Goal: Information Seeking & Learning: Learn about a topic

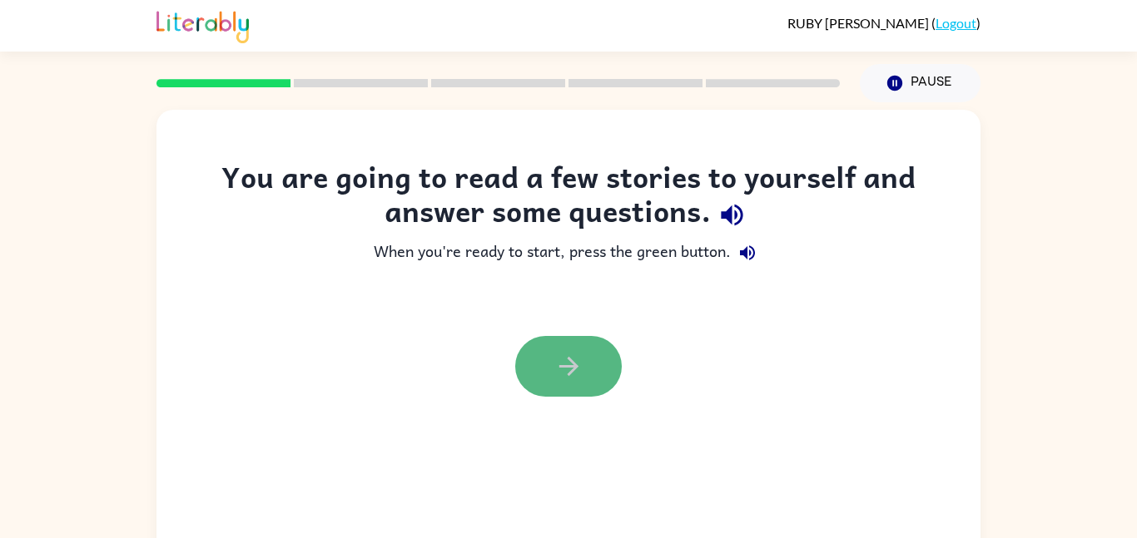
click at [591, 370] on button "button" at bounding box center [568, 366] width 107 height 61
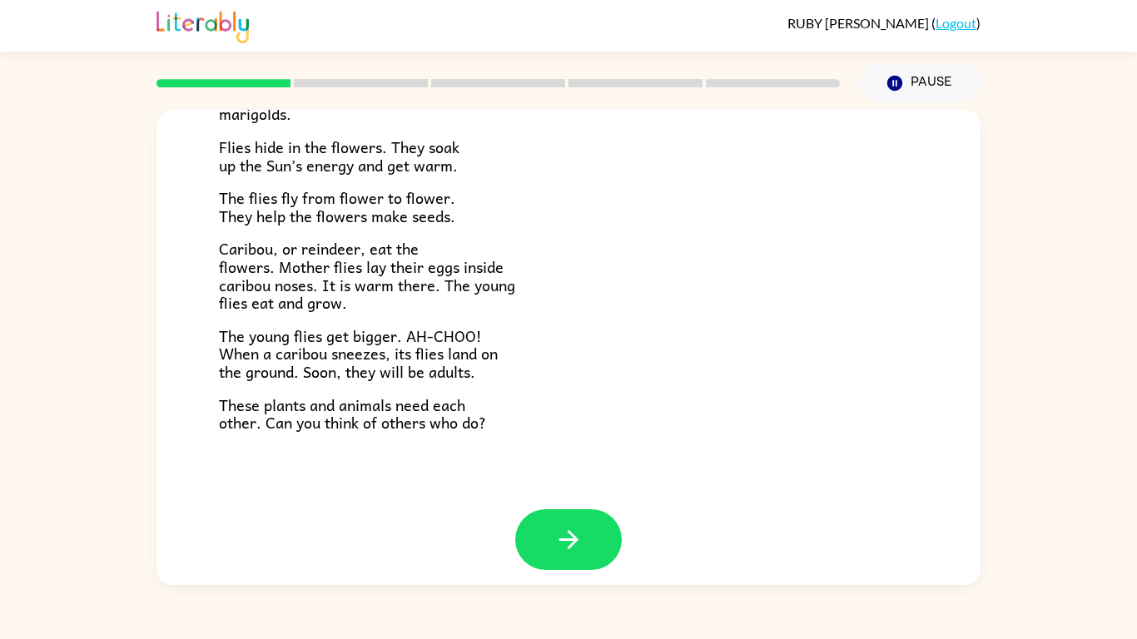
scroll to position [342, 0]
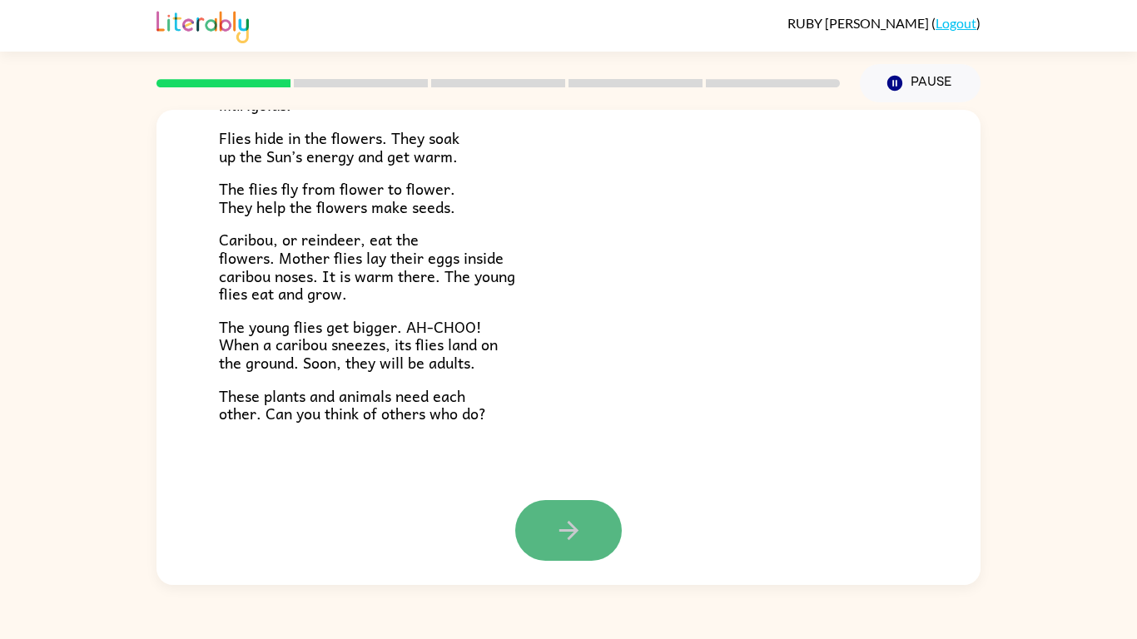
click at [605, 534] on button "button" at bounding box center [568, 530] width 107 height 61
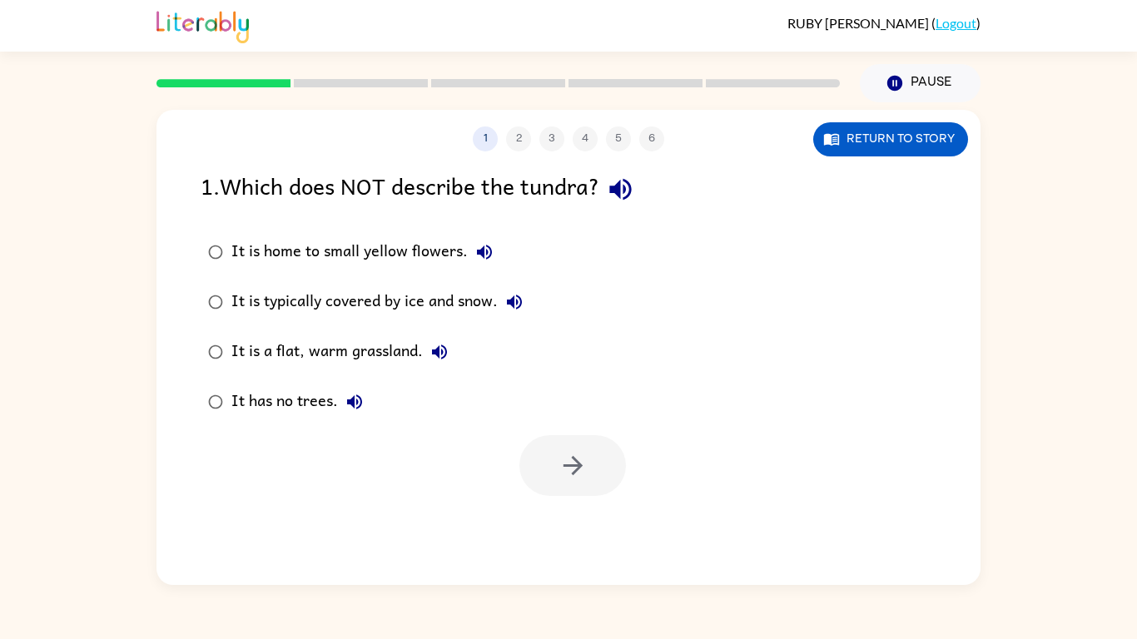
scroll to position [0, 0]
click at [621, 209] on button "button" at bounding box center [620, 189] width 42 height 42
click at [429, 360] on icon "button" at bounding box center [439, 352] width 20 height 20
click at [341, 408] on button "It has no trees." at bounding box center [354, 401] width 33 height 33
click at [516, 304] on icon "button" at bounding box center [514, 302] width 20 height 20
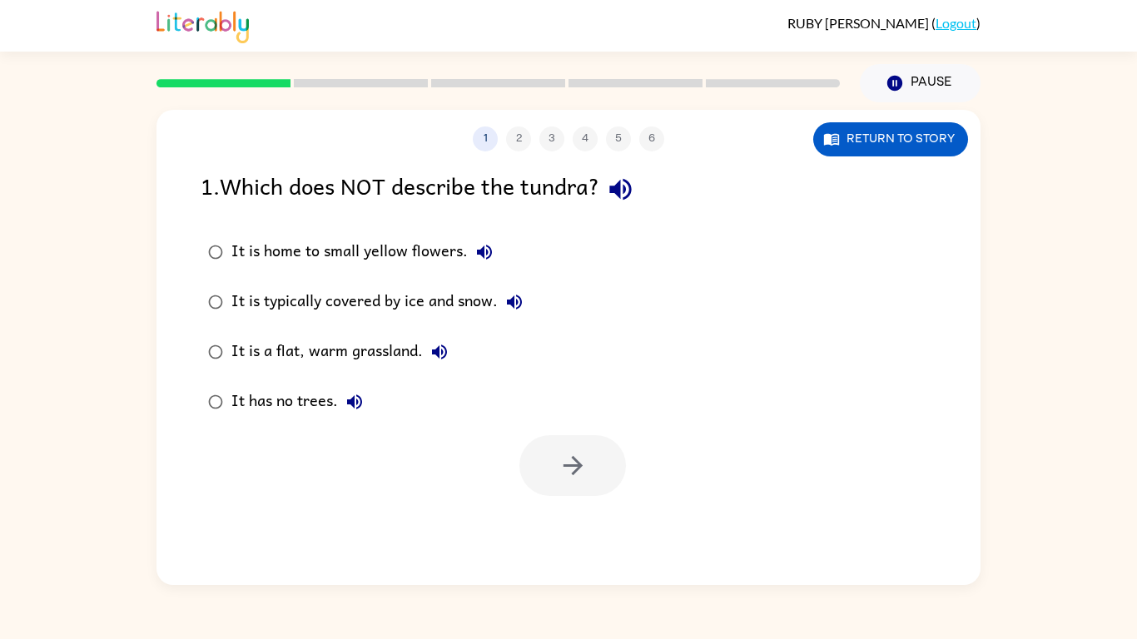
click at [481, 253] on icon "button" at bounding box center [484, 252] width 15 height 15
click at [370, 389] on div "It has no trees." at bounding box center [301, 401] width 140 height 33
click at [378, 345] on div "It is a flat, warm grassland." at bounding box center [343, 351] width 225 height 33
click at [568, 463] on icon "button" at bounding box center [572, 465] width 29 height 29
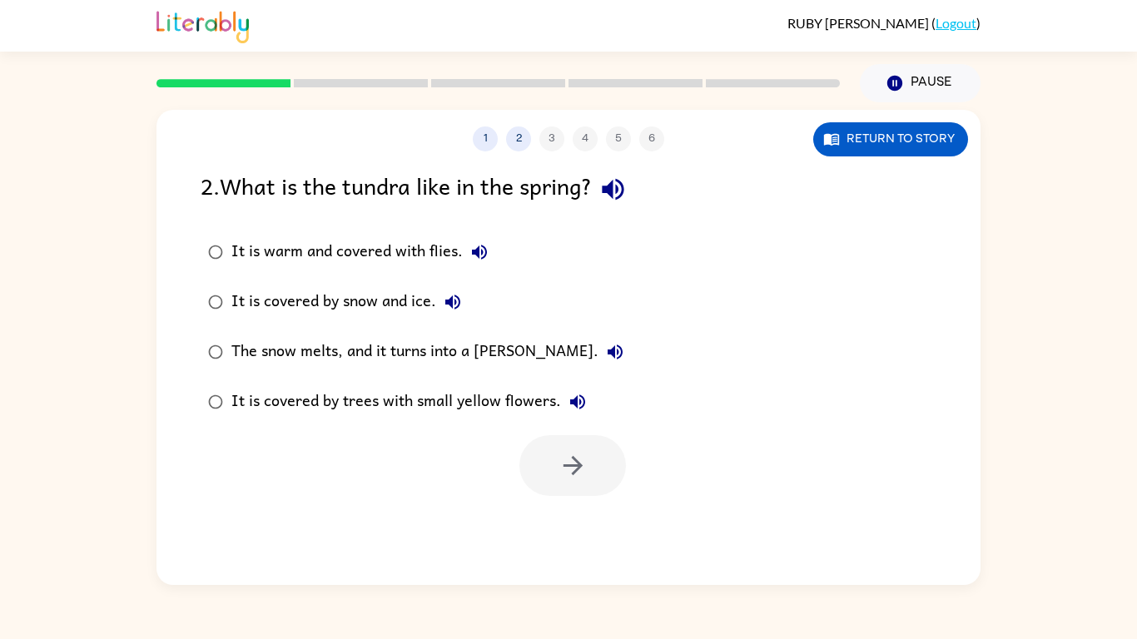
click at [408, 327] on label "The snow melts, and it turns into a [PERSON_NAME]." at bounding box center [415, 352] width 449 height 50
click at [616, 201] on icon "button" at bounding box center [612, 189] width 29 height 29
click at [478, 258] on icon "button" at bounding box center [479, 252] width 20 height 20
click at [454, 313] on button "It is covered by snow and ice." at bounding box center [452, 301] width 33 height 33
click at [598, 352] on button "The snow melts, and it turns into a [PERSON_NAME]." at bounding box center [614, 351] width 33 height 33
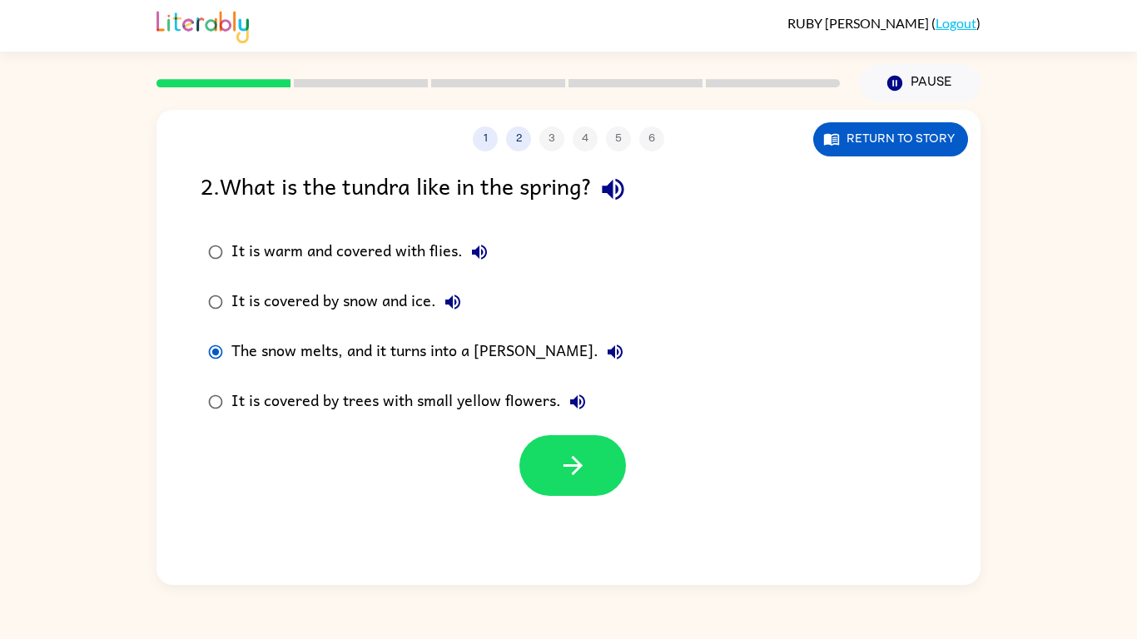
click at [598, 352] on button "The snow melts, and it turns into a [PERSON_NAME]." at bounding box center [614, 351] width 33 height 33
click at [577, 402] on icon "button" at bounding box center [578, 402] width 20 height 20
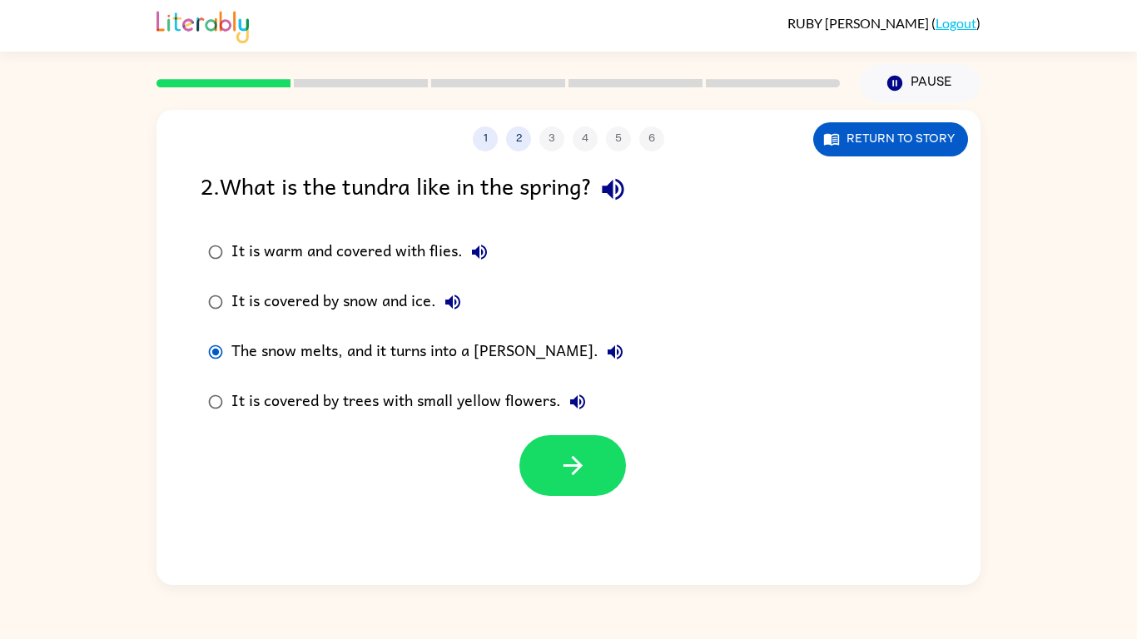
click at [437, 354] on div "The snow melts, and it turns into a [PERSON_NAME]." at bounding box center [431, 351] width 400 height 33
click at [459, 359] on div "The snow melts, and it turns into a [PERSON_NAME]." at bounding box center [431, 351] width 400 height 33
click at [457, 365] on div "The snow melts, and it turns into a [PERSON_NAME]." at bounding box center [431, 351] width 400 height 33
click at [590, 464] on button "button" at bounding box center [572, 465] width 107 height 61
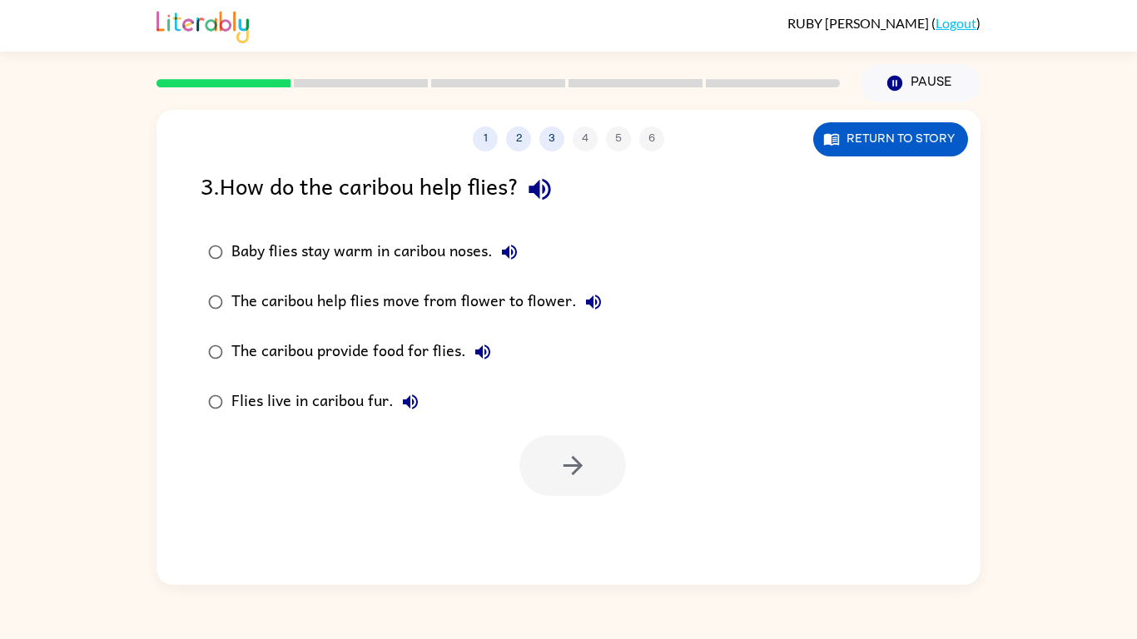
click at [590, 464] on div at bounding box center [572, 465] width 107 height 61
click at [554, 198] on icon "button" at bounding box center [539, 189] width 29 height 29
click at [509, 252] on icon "button" at bounding box center [509, 252] width 15 height 15
click at [594, 315] on button "The caribou help flies move from flower to flower." at bounding box center [593, 301] width 33 height 33
click at [474, 359] on icon "button" at bounding box center [483, 352] width 20 height 20
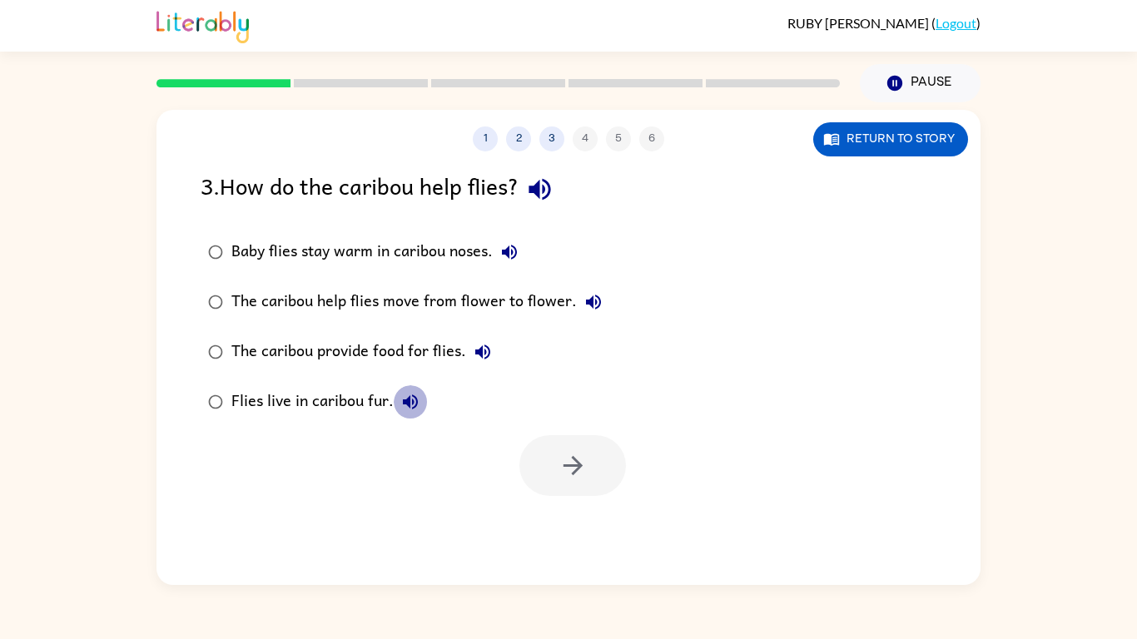
click at [423, 399] on button "Flies live in caribou fur." at bounding box center [410, 401] width 33 height 33
click at [353, 396] on div "Flies live in caribou fur." at bounding box center [329, 401] width 196 height 33
click at [394, 329] on label "The caribou provide food for flies." at bounding box center [404, 352] width 427 height 50
click at [609, 494] on div at bounding box center [572, 465] width 107 height 61
click at [558, 477] on icon "button" at bounding box center [572, 465] width 29 height 29
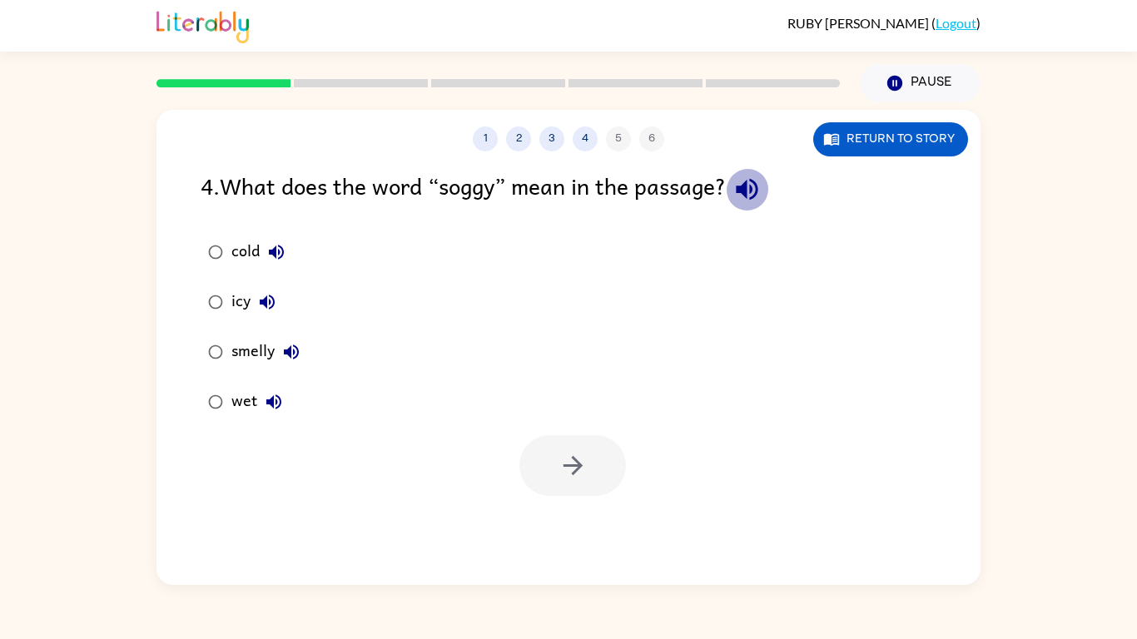
click at [751, 198] on icon "button" at bounding box center [746, 189] width 29 height 29
click at [264, 408] on icon "button" at bounding box center [274, 402] width 20 height 20
click at [296, 371] on label "smelly" at bounding box center [253, 352] width 125 height 50
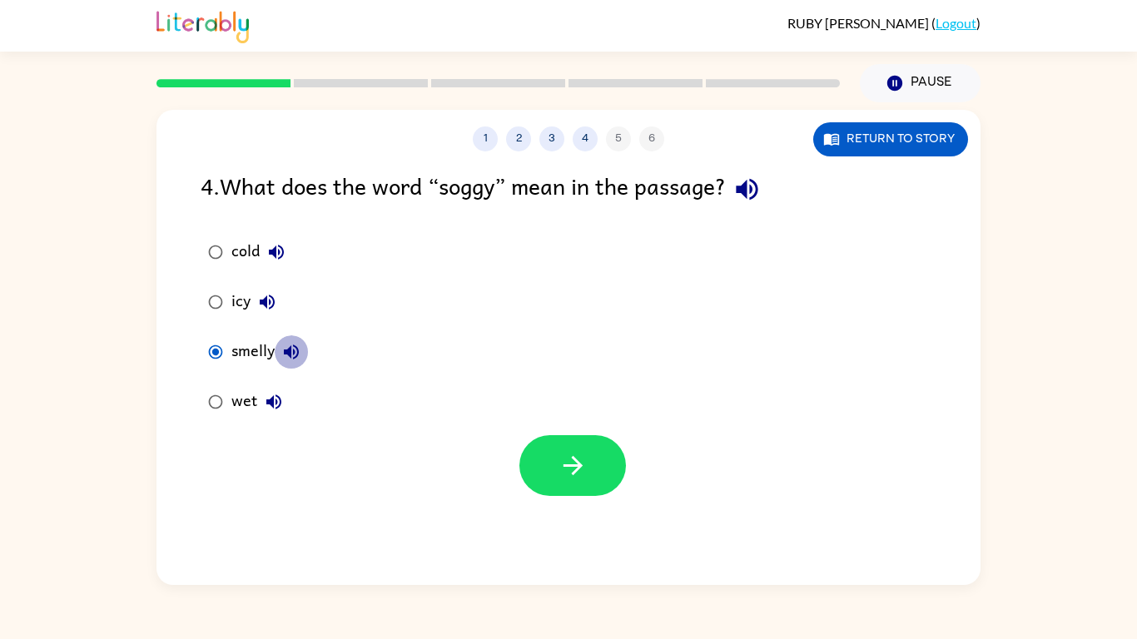
click at [295, 361] on icon "button" at bounding box center [291, 352] width 20 height 20
click at [278, 317] on div "icy" at bounding box center [257, 301] width 52 height 33
click at [281, 254] on icon "button" at bounding box center [276, 252] width 20 height 20
click at [269, 317] on button "icy" at bounding box center [267, 301] width 33 height 33
click at [252, 399] on div "wet" at bounding box center [260, 401] width 59 height 33
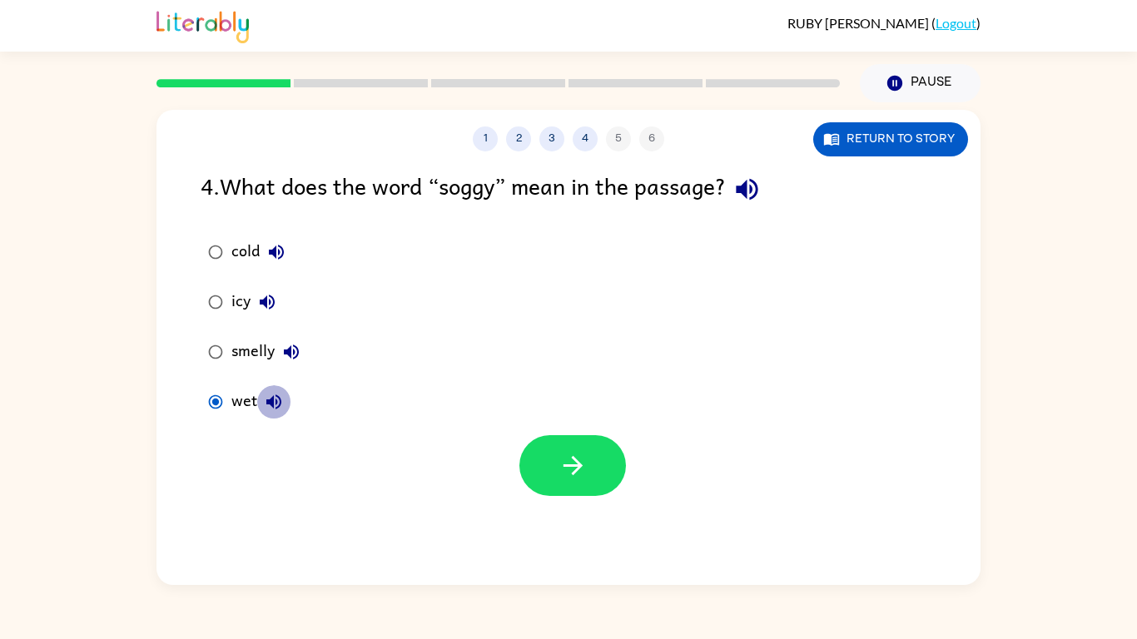
click at [264, 414] on button "wet" at bounding box center [273, 401] width 33 height 33
click at [536, 471] on button "button" at bounding box center [572, 465] width 107 height 61
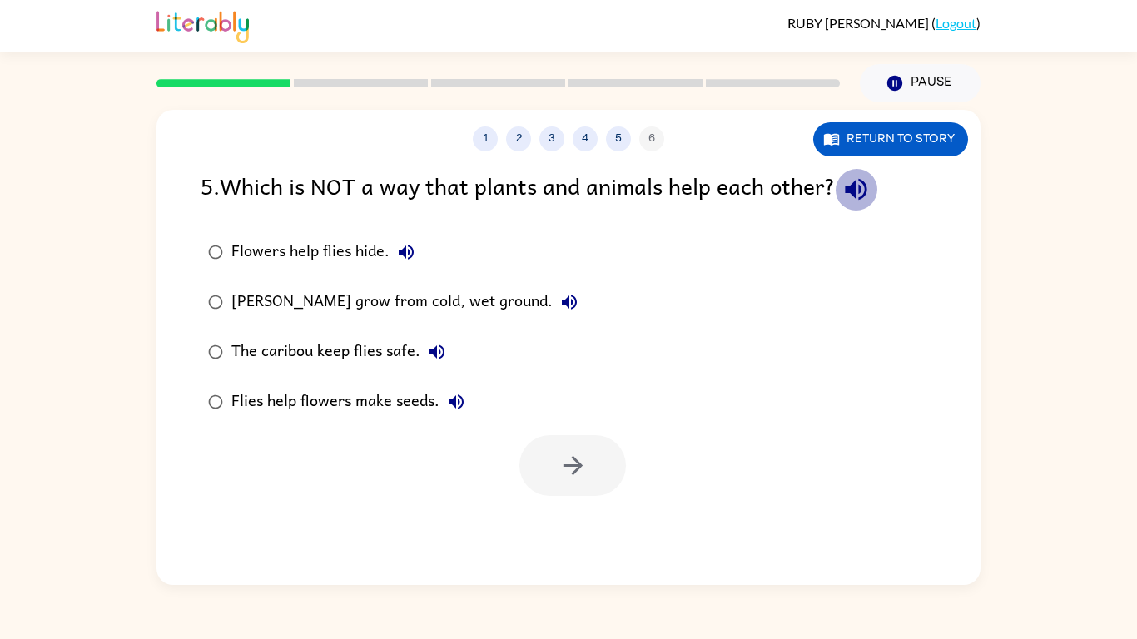
click at [854, 190] on icon "button" at bounding box center [856, 190] width 22 height 22
click at [404, 262] on button "Flowers help flies hide." at bounding box center [405, 252] width 33 height 33
click at [371, 255] on div "Flowers help flies hide." at bounding box center [326, 252] width 191 height 33
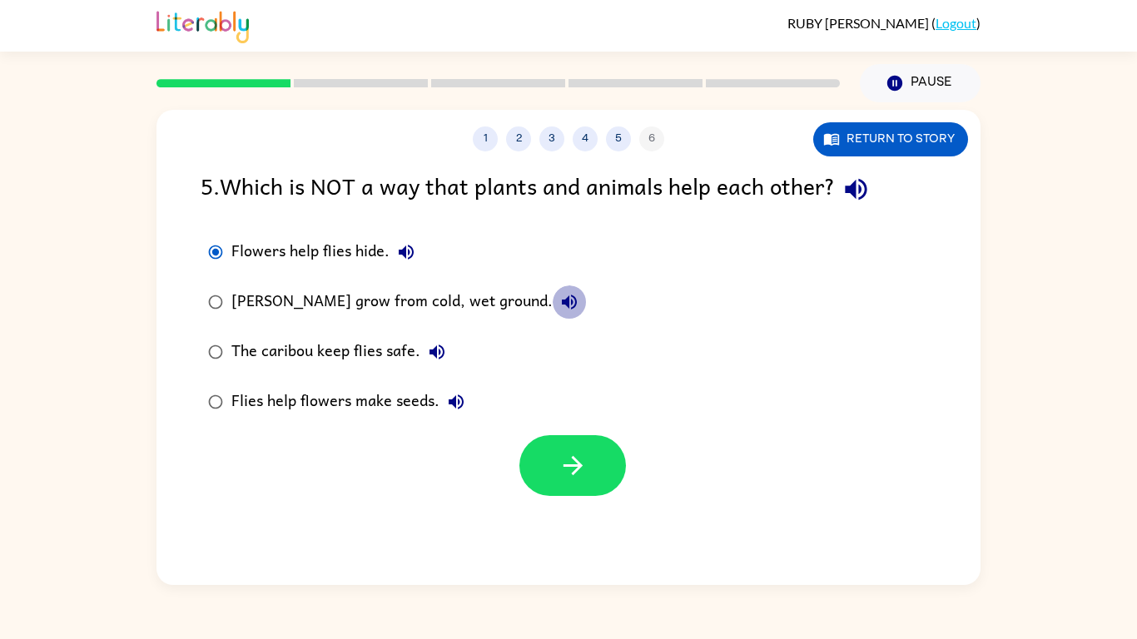
click at [563, 295] on icon "button" at bounding box center [569, 302] width 15 height 15
click at [441, 350] on icon "button" at bounding box center [437, 352] width 20 height 20
click at [453, 409] on icon "button" at bounding box center [456, 402] width 20 height 20
click at [546, 470] on button "button" at bounding box center [572, 465] width 107 height 61
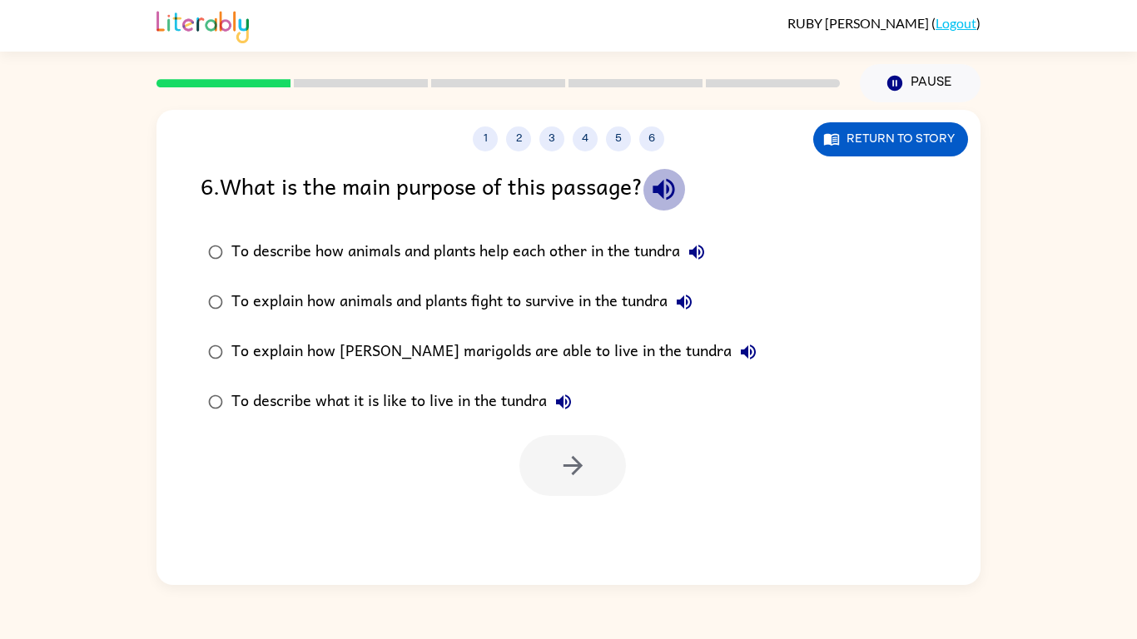
click at [662, 201] on icon "button" at bounding box center [663, 189] width 29 height 29
click at [704, 252] on icon "button" at bounding box center [696, 252] width 15 height 15
click at [683, 305] on icon "button" at bounding box center [684, 302] width 20 height 20
click at [741, 350] on icon "button" at bounding box center [748, 352] width 15 height 15
click at [555, 396] on icon "button" at bounding box center [563, 402] width 20 height 20
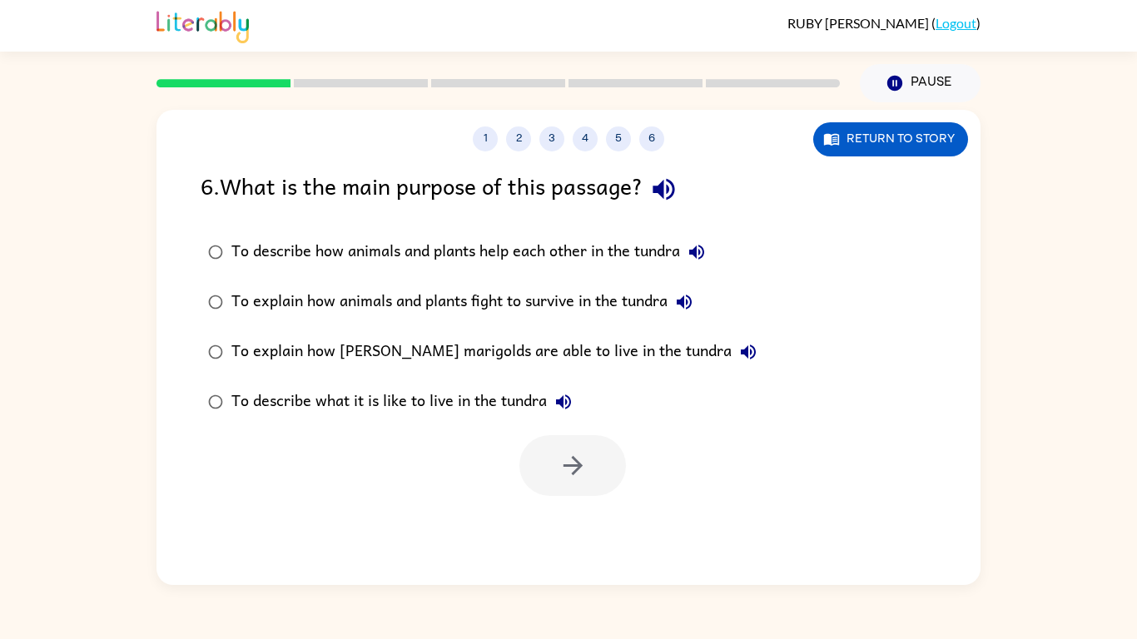
click at [542, 396] on div "To describe what it is like to live in the tundra" at bounding box center [405, 401] width 349 height 33
click at [548, 444] on button "button" at bounding box center [572, 465] width 107 height 61
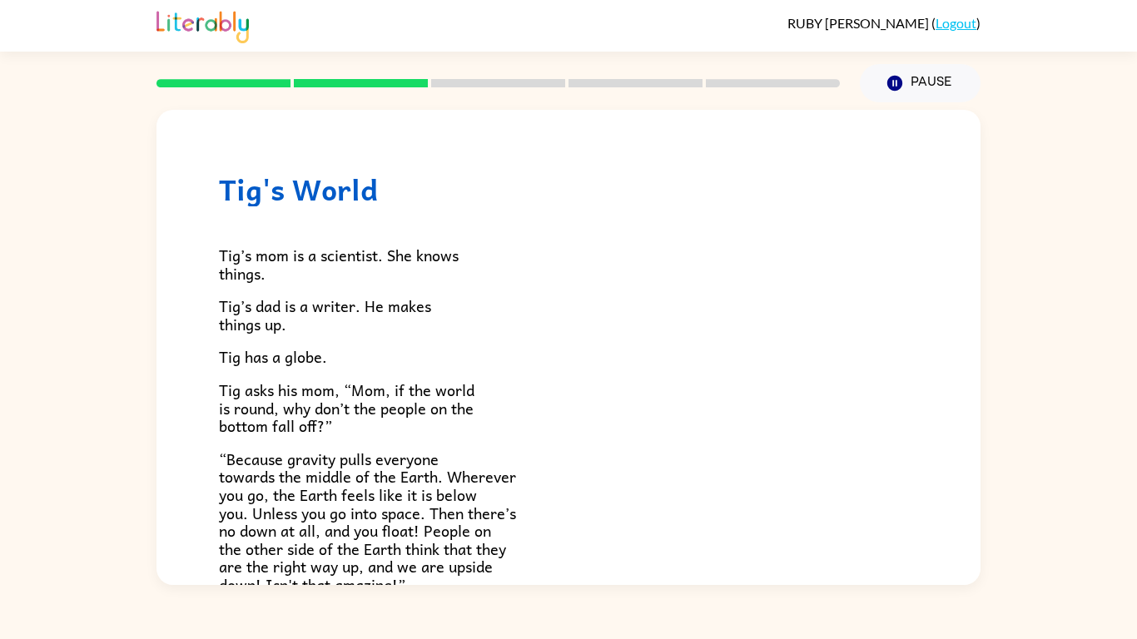
click at [948, 108] on div "Pause Pause" at bounding box center [920, 83] width 141 height 58
click at [930, 97] on button "Pause Pause" at bounding box center [920, 83] width 121 height 38
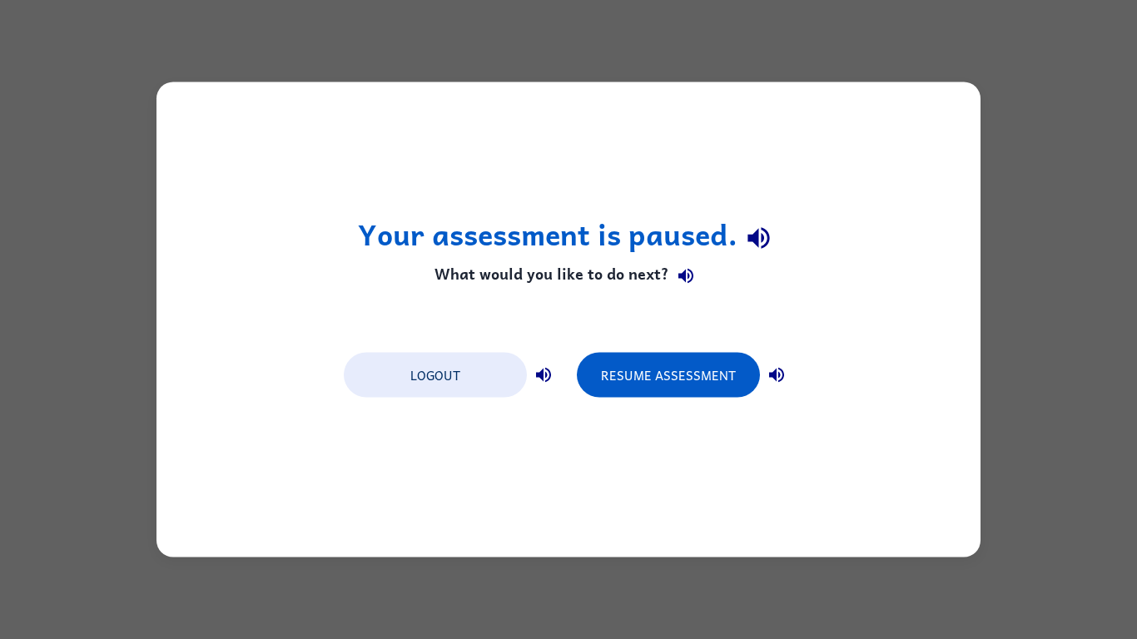
click at [930, 97] on div "Your assessment is paused. What would you like to do next? Logout Resume Assess…" at bounding box center [568, 319] width 824 height 475
click at [782, 243] on div "Your assessment is paused. What would you like to do next? Logout Resume Assess…" at bounding box center [568, 319] width 824 height 475
click at [766, 241] on icon "button" at bounding box center [758, 238] width 22 height 22
click at [685, 275] on icon "button" at bounding box center [686, 275] width 20 height 20
click at [552, 363] on button "button" at bounding box center [543, 375] width 33 height 33
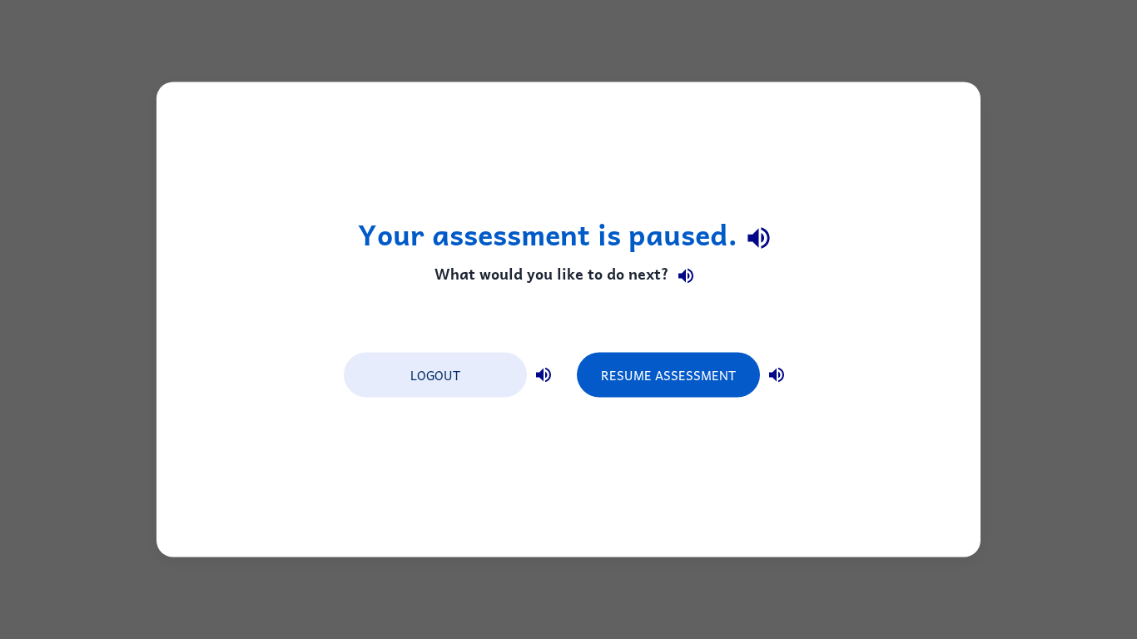
click at [766, 378] on icon "button" at bounding box center [776, 375] width 20 height 20
click at [616, 376] on button "Resume Assessment" at bounding box center [668, 375] width 183 height 45
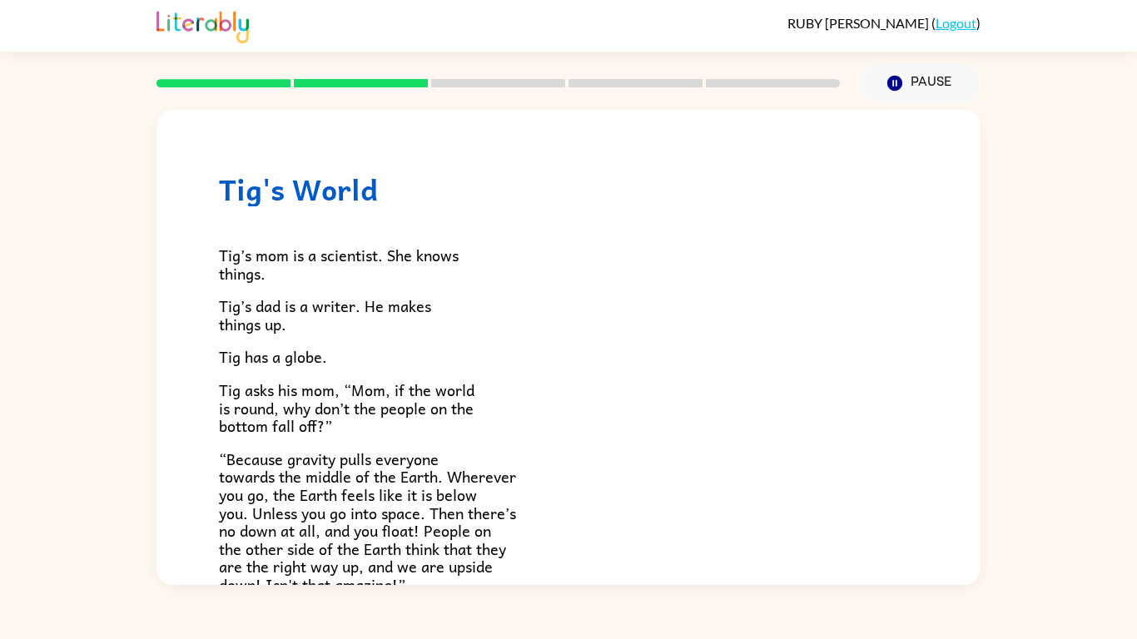
click at [297, 230] on div "Tig’s mom is a scientist. She knows things. [PERSON_NAME]’s dad is a writer. He…" at bounding box center [568, 555] width 699 height 699
click at [297, 231] on div "Tig’s mom is a scientist. She knows things. [PERSON_NAME]’s dad is a writer. He…" at bounding box center [568, 555] width 699 height 699
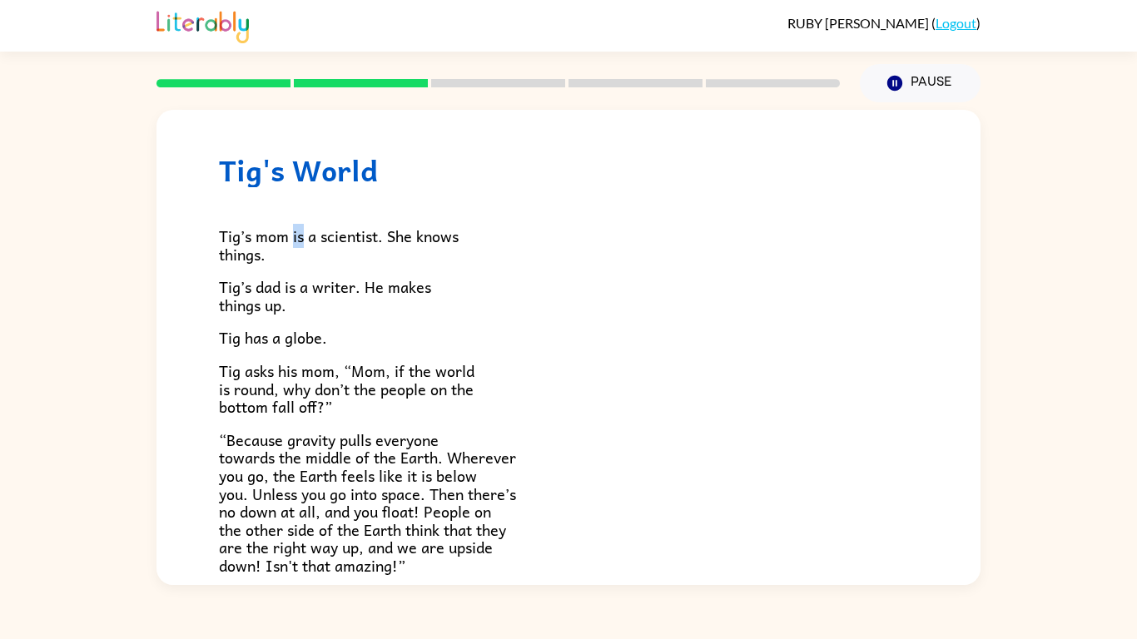
scroll to position [17, 0]
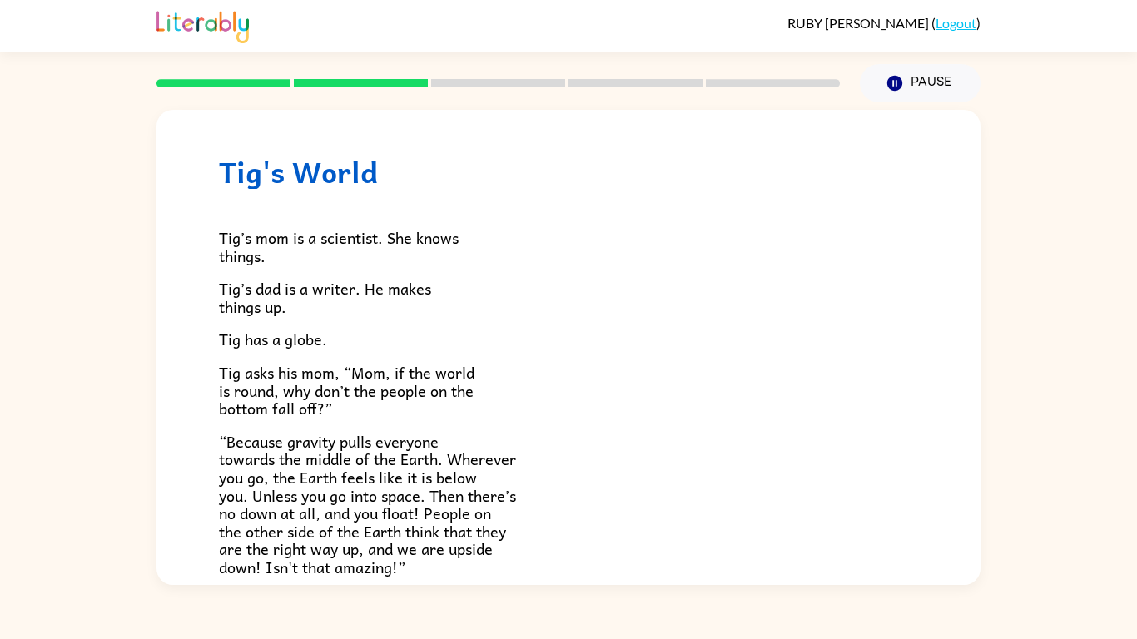
click at [295, 251] on p "Tig’s mom is a scientist. She knows things." at bounding box center [568, 247] width 699 height 36
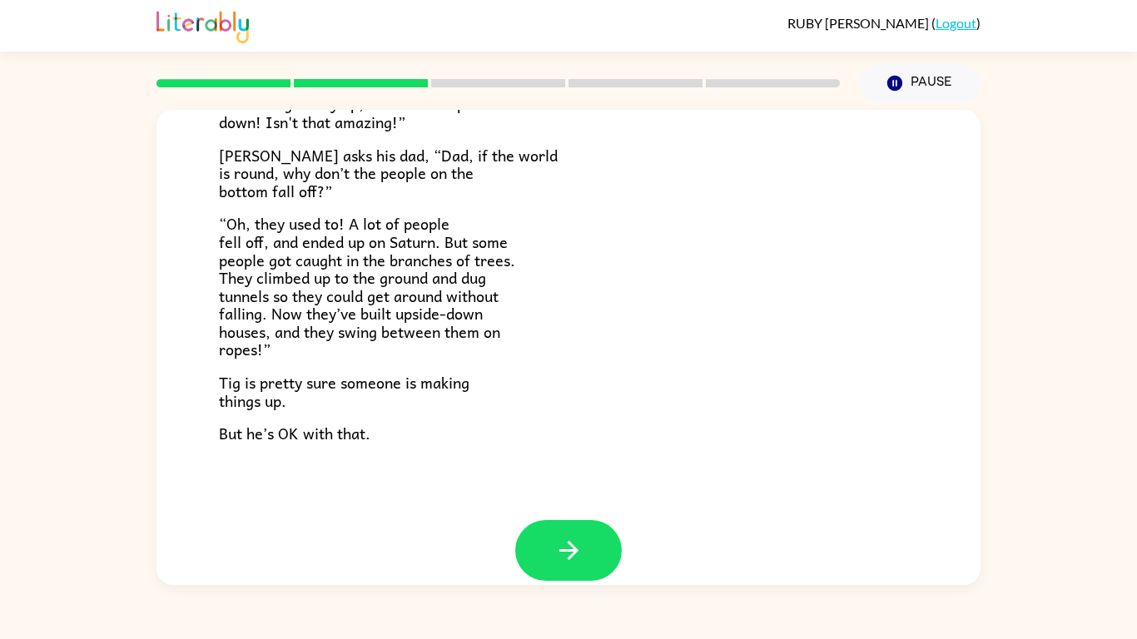
scroll to position [484, 0]
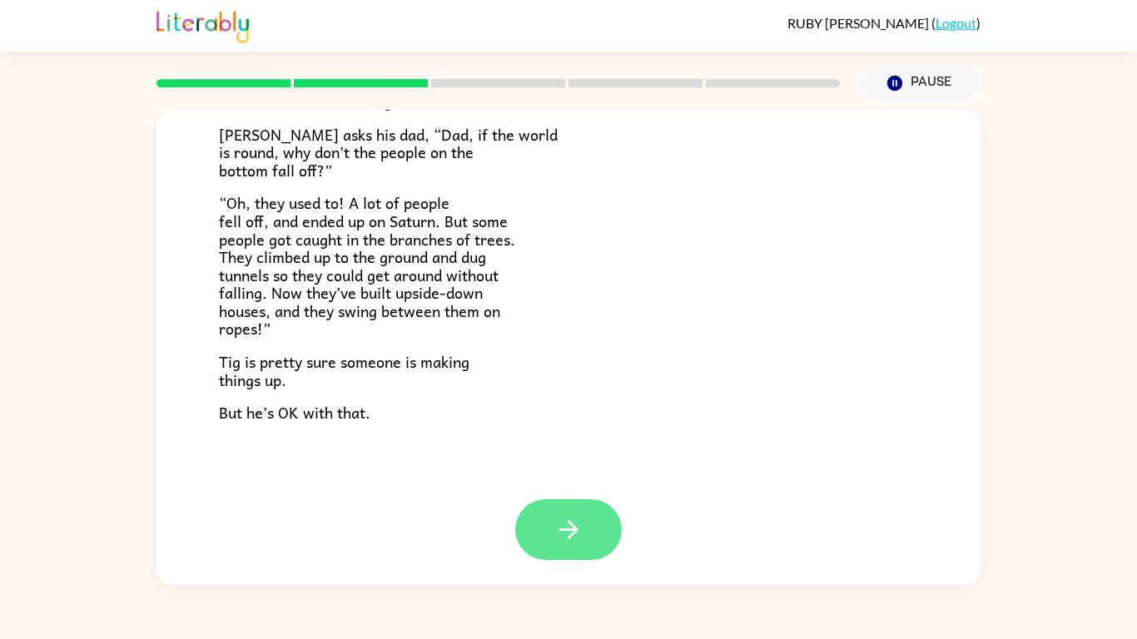
click at [571, 516] on icon "button" at bounding box center [568, 529] width 29 height 29
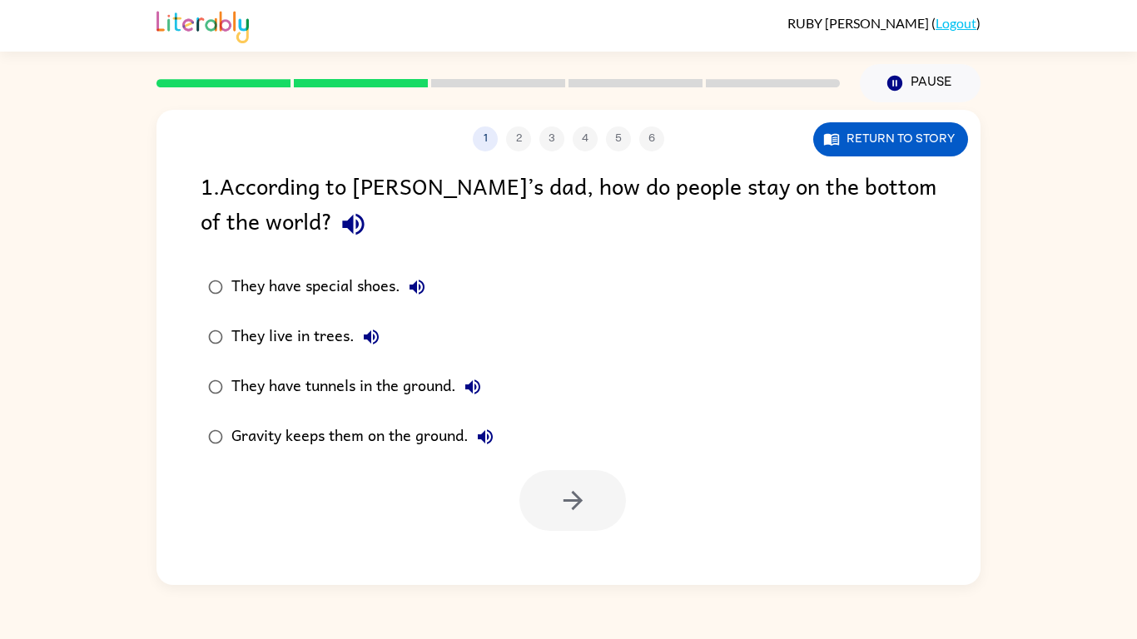
scroll to position [0, 0]
click at [339, 214] on icon "button" at bounding box center [353, 224] width 29 height 29
click at [423, 284] on icon "button" at bounding box center [416, 287] width 15 height 15
click at [378, 330] on icon "button" at bounding box center [371, 337] width 20 height 20
click at [483, 378] on icon "button" at bounding box center [473, 387] width 20 height 20
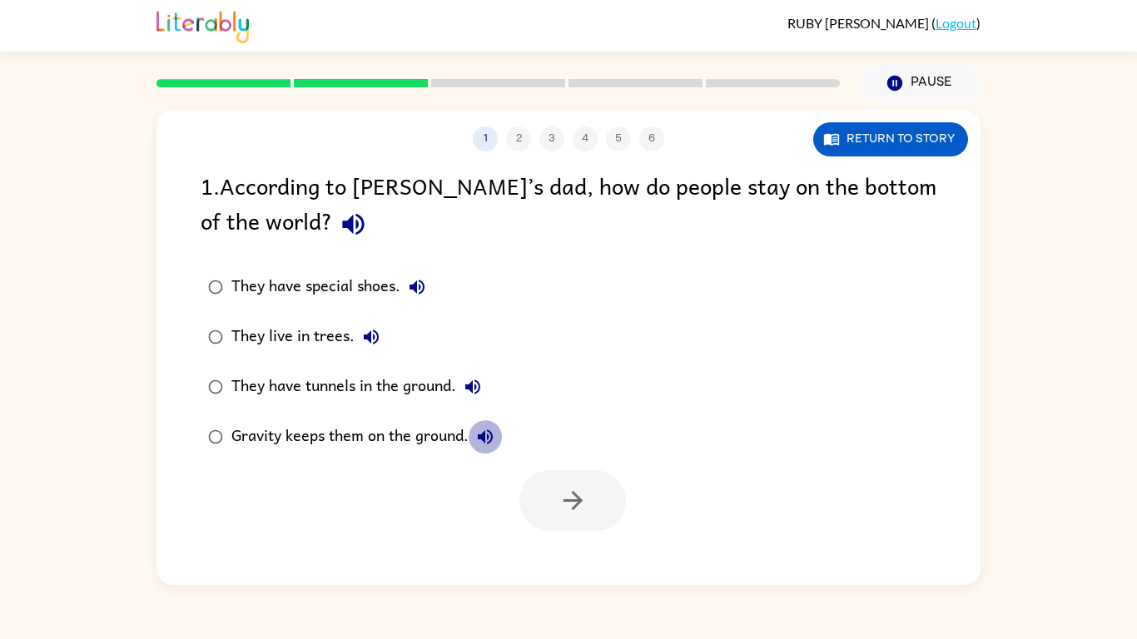
click at [484, 444] on icon "button" at bounding box center [485, 437] width 20 height 20
click at [404, 373] on div "They have tunnels in the ground." at bounding box center [360, 386] width 258 height 33
click at [399, 370] on div "They have tunnels in the ground." at bounding box center [360, 386] width 258 height 33
click at [532, 517] on button "button" at bounding box center [572, 500] width 107 height 61
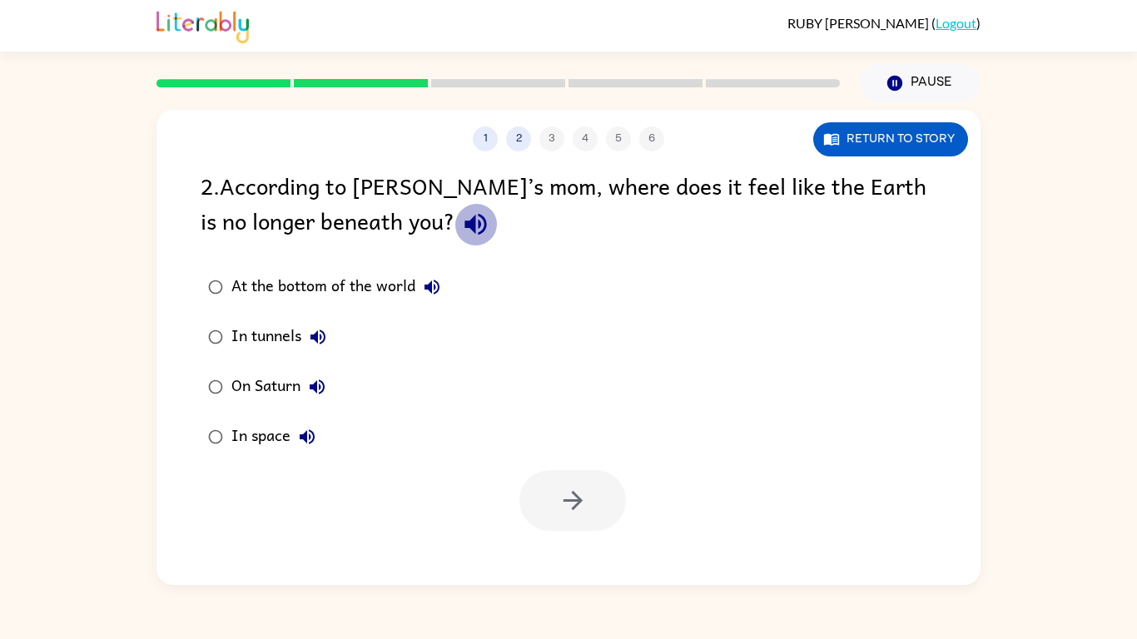
click at [461, 232] on icon "button" at bounding box center [475, 224] width 29 height 29
click at [418, 284] on button "At the bottom of the world" at bounding box center [431, 286] width 33 height 33
click at [311, 340] on icon "button" at bounding box center [317, 337] width 15 height 15
click at [326, 380] on icon "button" at bounding box center [317, 387] width 20 height 20
click at [316, 430] on icon "button" at bounding box center [307, 437] width 20 height 20
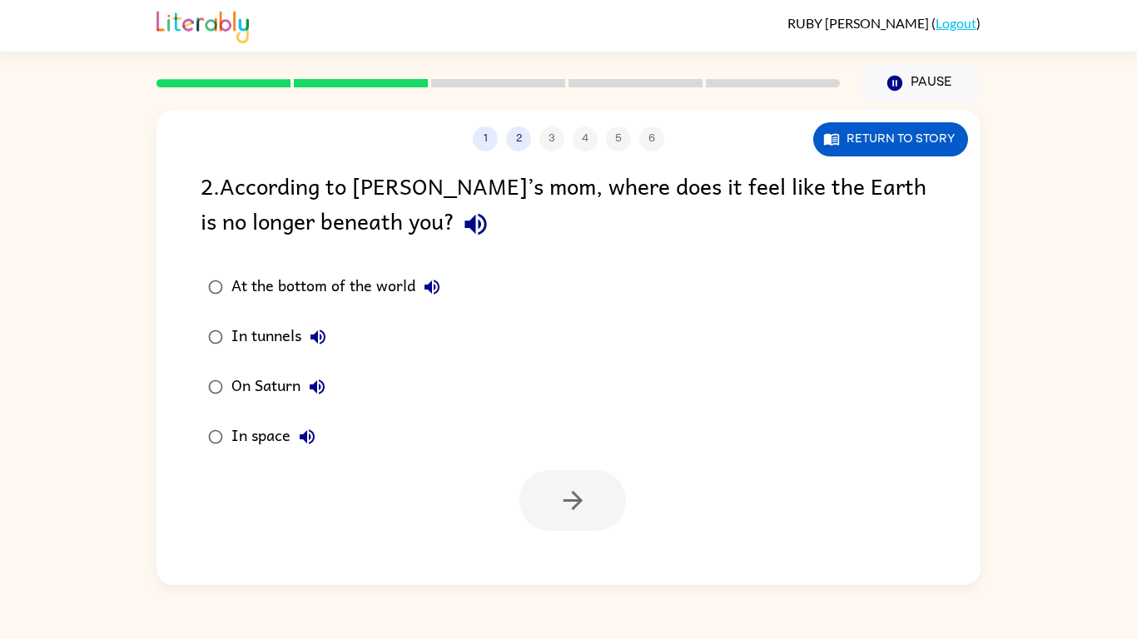
click at [283, 440] on div "In space" at bounding box center [277, 436] width 92 height 33
click at [579, 458] on div "At the bottom of the world In tunnels On Saturn In space" at bounding box center [591, 362] width 780 height 200
click at [583, 489] on icon "button" at bounding box center [572, 500] width 29 height 29
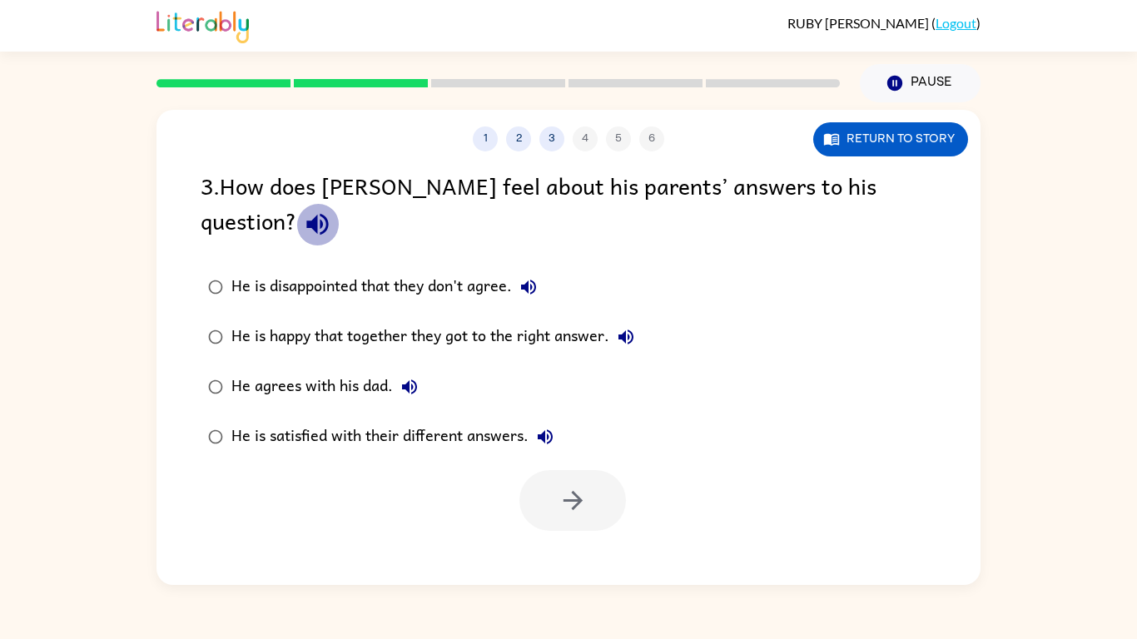
click at [332, 210] on icon "button" at bounding box center [317, 224] width 29 height 29
click at [528, 270] on label "He is disappointed that they don't agree." at bounding box center [420, 287] width 459 height 50
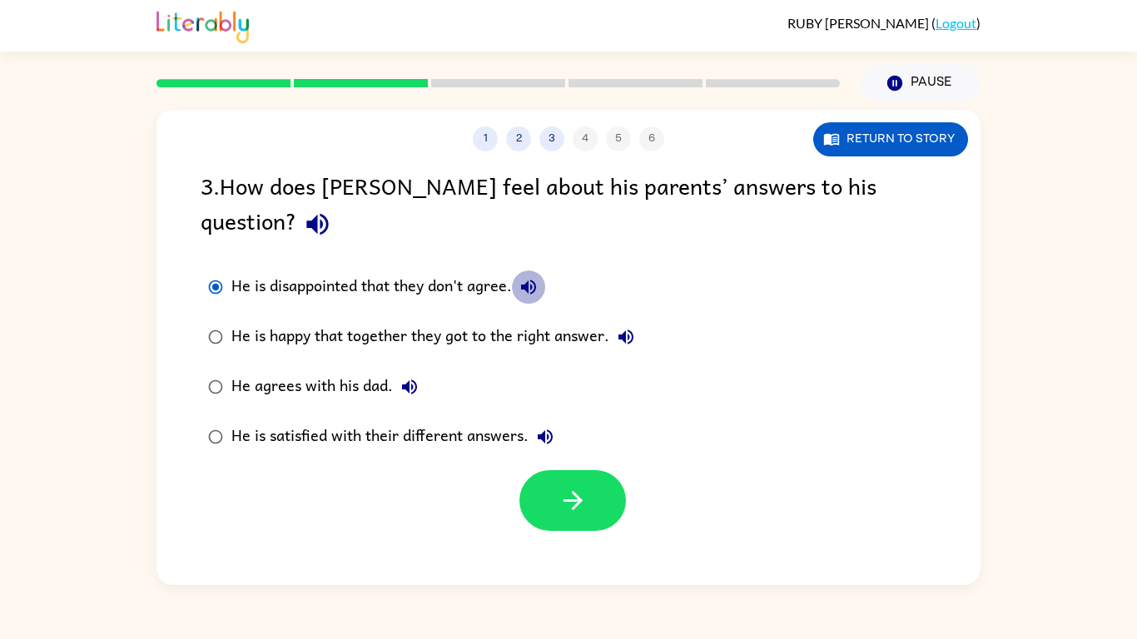
click at [533, 277] on icon "button" at bounding box center [528, 287] width 20 height 20
click at [627, 320] on button "He is happy that together they got to the right answer." at bounding box center [625, 336] width 33 height 33
click at [590, 320] on div "He is happy that together they got to the right answer." at bounding box center [436, 336] width 411 height 33
click at [411, 380] on icon "button" at bounding box center [409, 387] width 15 height 15
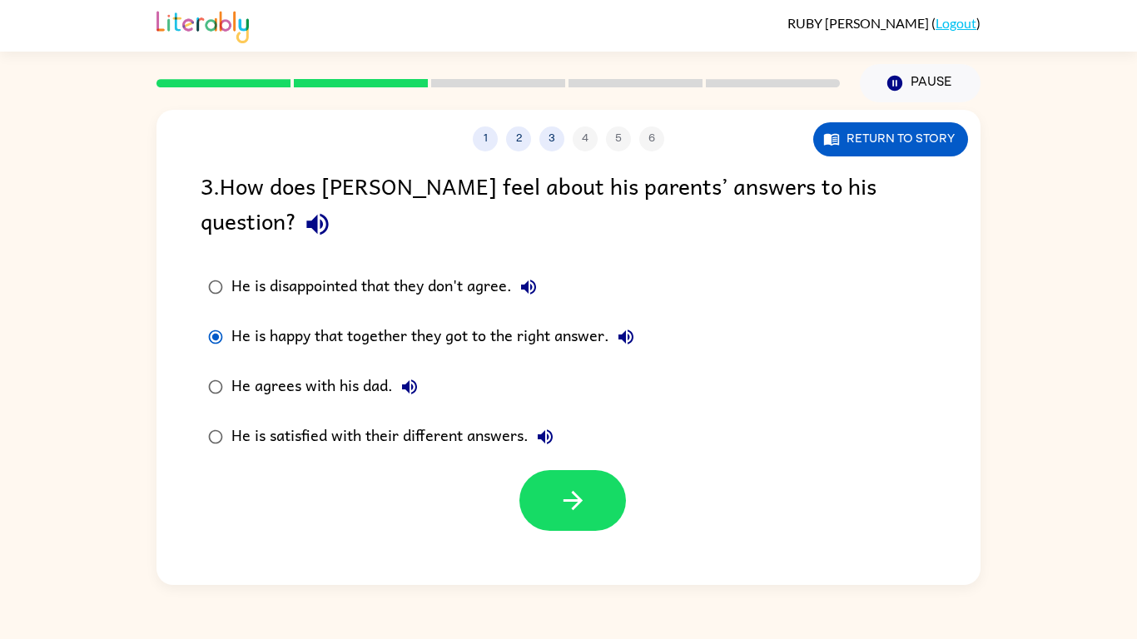
click at [355, 370] on div "He agrees with his dad." at bounding box center [328, 386] width 195 height 33
click at [556, 420] on button "He is satisfied with their different answers." at bounding box center [544, 436] width 33 height 33
click at [501, 420] on div "He is satisfied with their different answers." at bounding box center [396, 436] width 330 height 33
click at [577, 470] on button "button" at bounding box center [572, 500] width 107 height 61
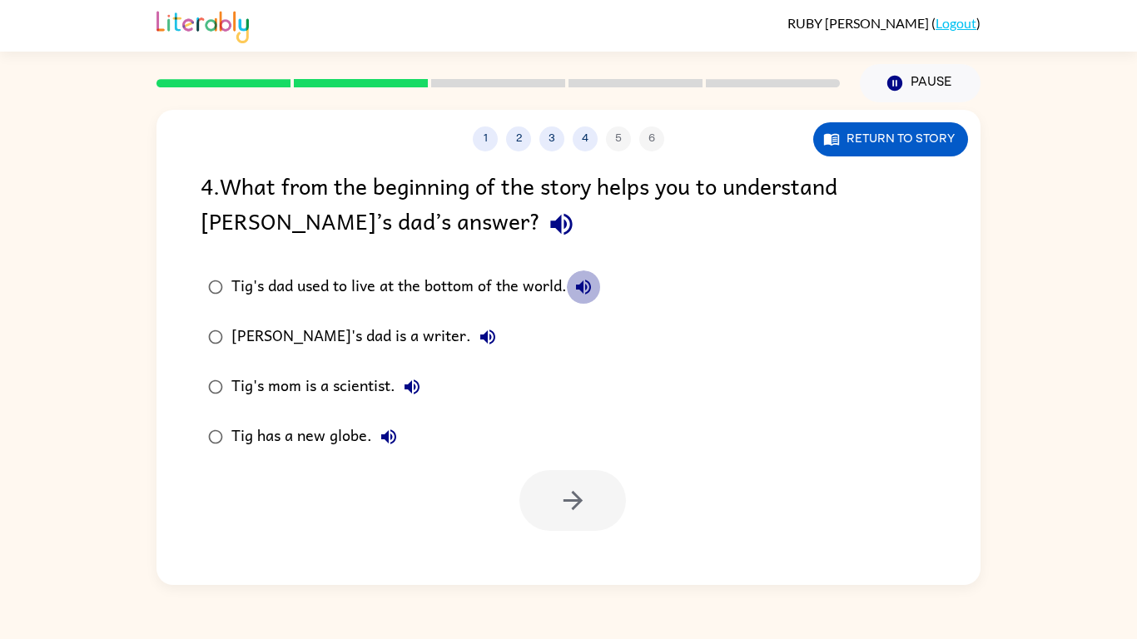
click at [581, 294] on icon "button" at bounding box center [583, 287] width 20 height 20
click at [547, 234] on icon "button" at bounding box center [561, 224] width 29 height 29
click at [586, 292] on icon "button" at bounding box center [583, 287] width 20 height 20
click at [585, 295] on icon "button" at bounding box center [583, 287] width 20 height 20
click at [471, 347] on button "[PERSON_NAME]'s dad is a writer." at bounding box center [487, 336] width 33 height 33
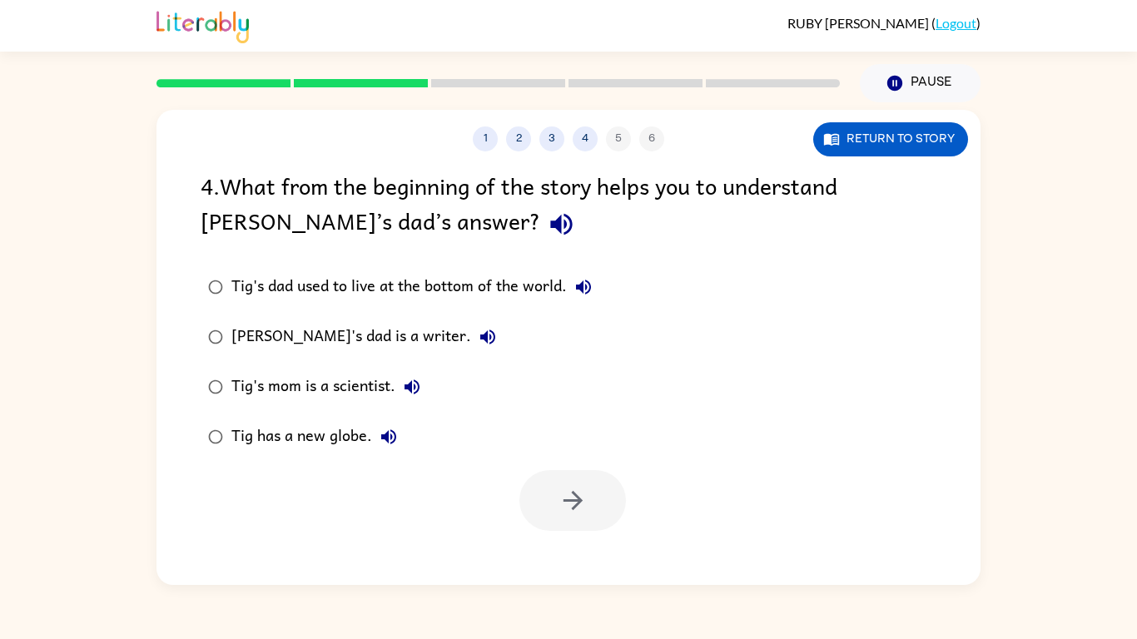
click at [471, 347] on button "[PERSON_NAME]'s dad is a writer." at bounding box center [487, 336] width 33 height 33
click at [478, 344] on icon "button" at bounding box center [488, 337] width 20 height 20
click at [419, 381] on icon "button" at bounding box center [412, 387] width 20 height 20
click at [384, 437] on icon "button" at bounding box center [388, 436] width 15 height 15
click at [385, 443] on icon "button" at bounding box center [389, 437] width 20 height 20
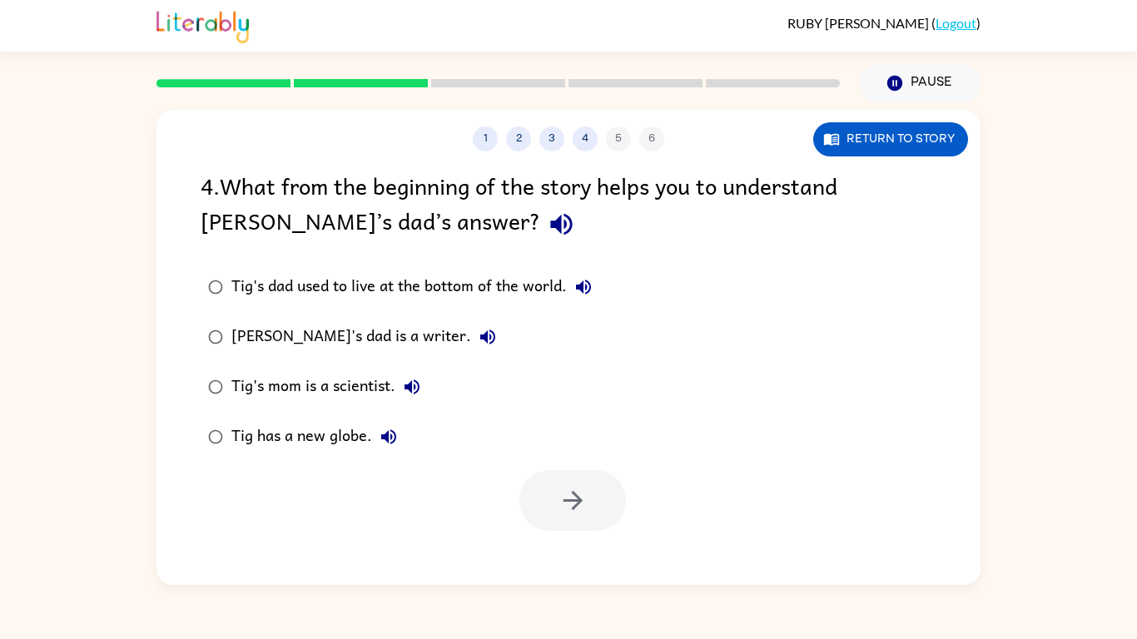
click at [246, 333] on div "[PERSON_NAME]'s dad is a writer." at bounding box center [367, 336] width 273 height 33
click at [539, 489] on button "button" at bounding box center [572, 500] width 107 height 61
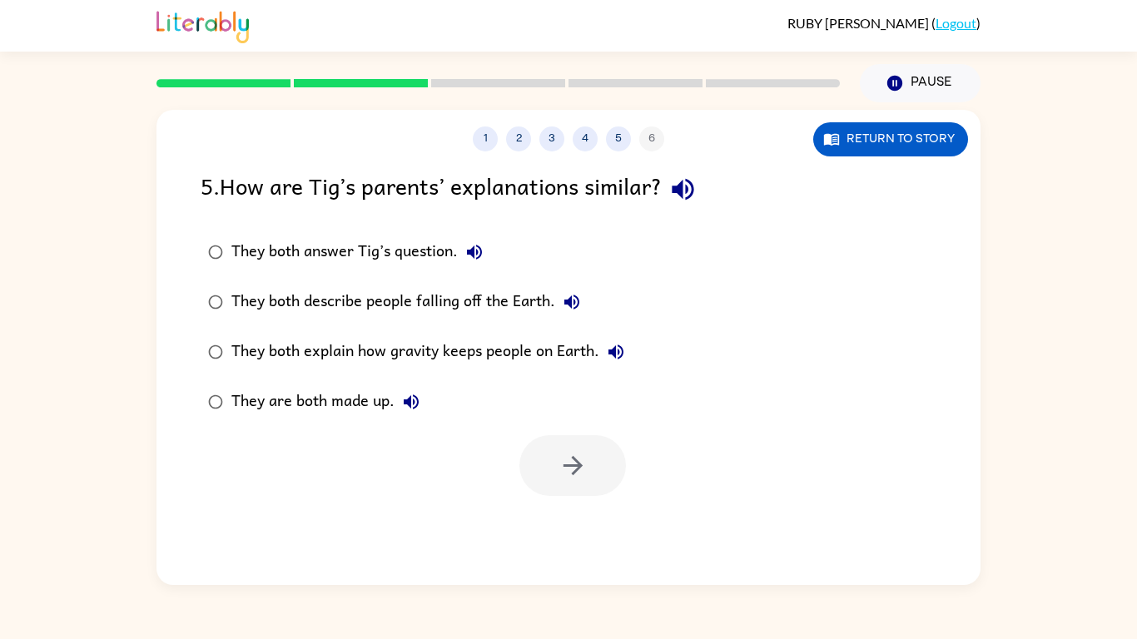
click at [539, 489] on div at bounding box center [572, 465] width 107 height 61
click at [704, 189] on button "button" at bounding box center [683, 189] width 42 height 42
click at [484, 247] on icon "button" at bounding box center [474, 252] width 20 height 20
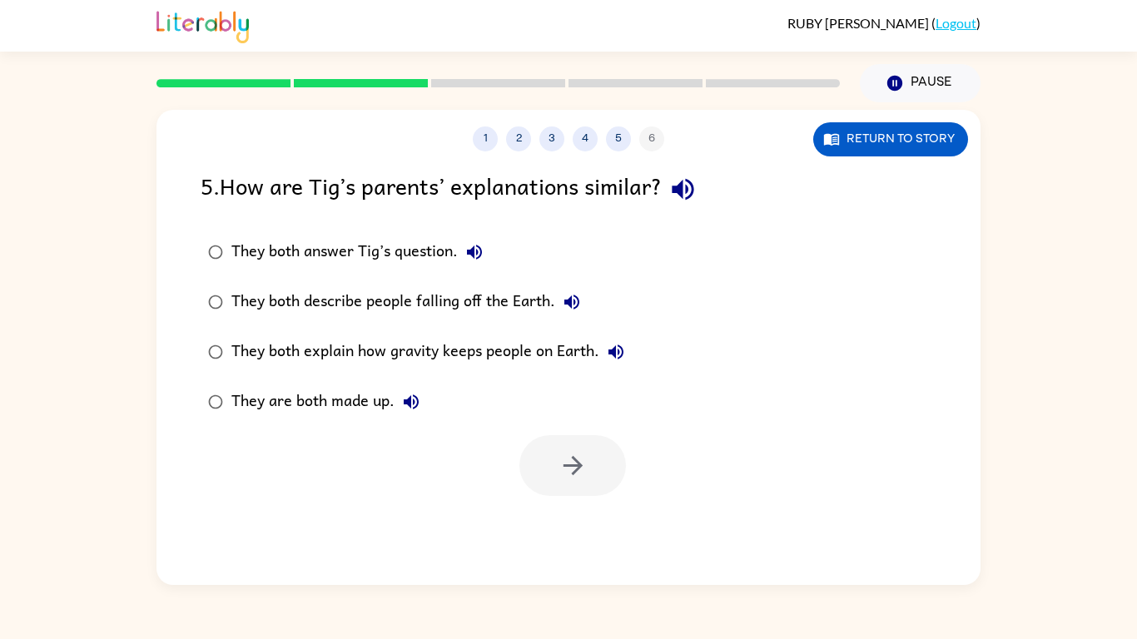
click at [575, 302] on icon "button" at bounding box center [571, 302] width 15 height 15
click at [613, 356] on icon "button" at bounding box center [616, 352] width 20 height 20
click at [413, 404] on icon "button" at bounding box center [411, 401] width 15 height 15
click at [386, 236] on div "They both answer Tig’s question." at bounding box center [361, 252] width 260 height 33
click at [545, 453] on button "button" at bounding box center [572, 465] width 107 height 61
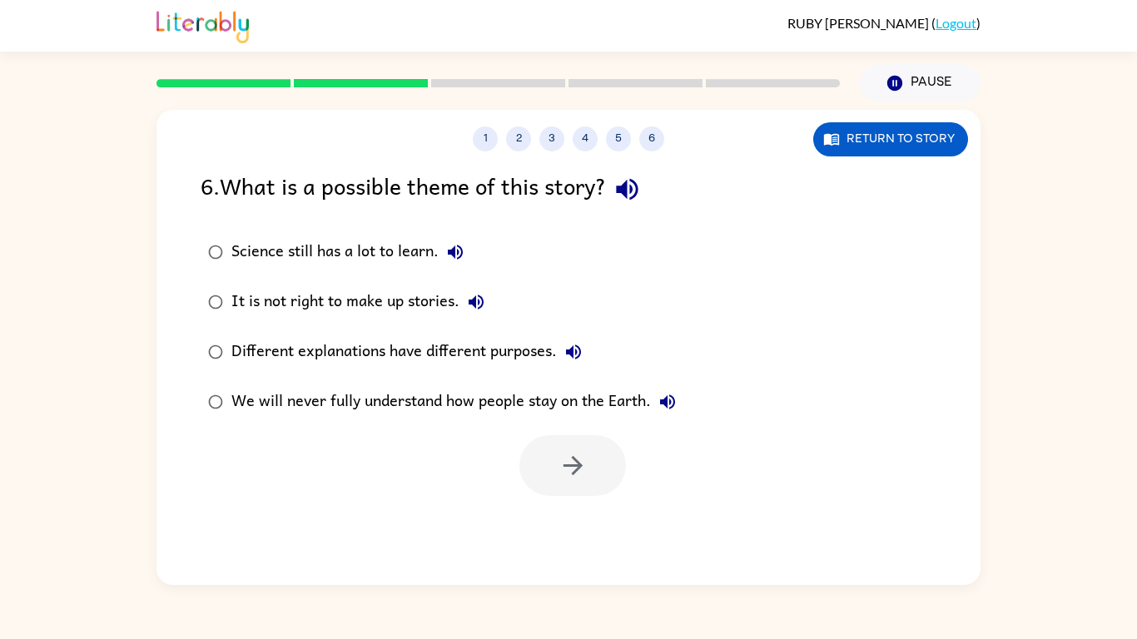
click at [545, 453] on div at bounding box center [572, 465] width 107 height 61
click at [633, 189] on icon "button" at bounding box center [627, 190] width 22 height 22
click at [462, 250] on icon "button" at bounding box center [455, 252] width 15 height 15
click at [469, 300] on icon "button" at bounding box center [476, 302] width 20 height 20
click at [569, 355] on icon "button" at bounding box center [573, 352] width 20 height 20
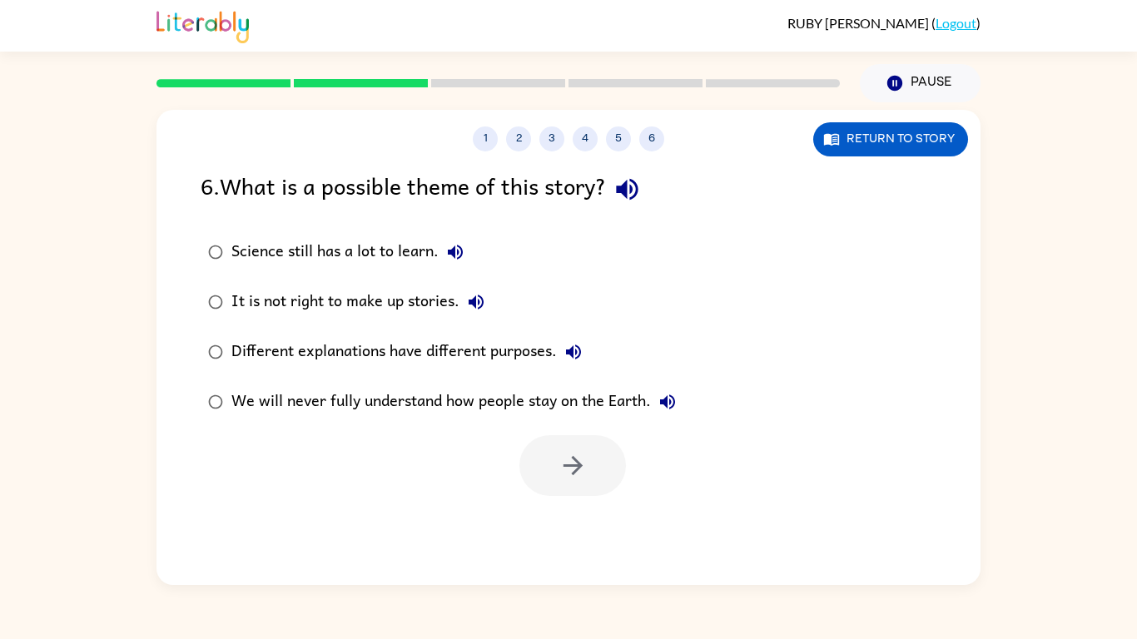
click at [657, 406] on button "We will never fully understand how people stay on the Earth." at bounding box center [667, 401] width 33 height 33
click at [528, 360] on div "Different explanations have different purposes." at bounding box center [410, 351] width 359 height 33
click at [561, 451] on icon "button" at bounding box center [572, 465] width 29 height 29
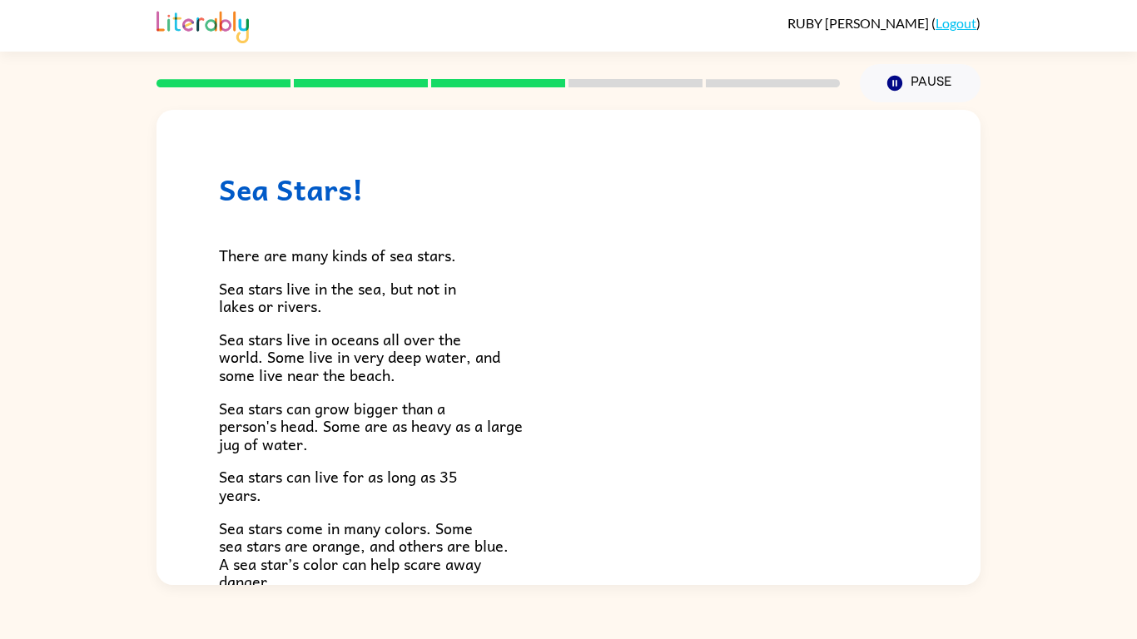
click at [402, 383] on p "Sea stars live in oceans all over the world. Some live in very deep water, and …" at bounding box center [568, 357] width 699 height 54
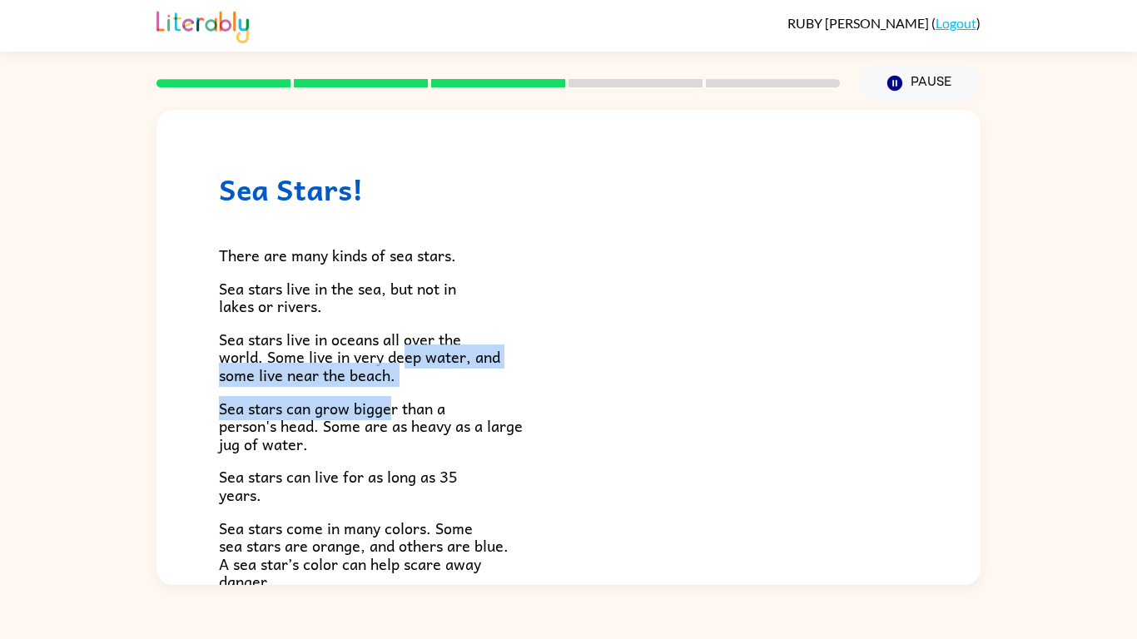
drag, startPoint x: 392, startPoint y: 388, endPoint x: 406, endPoint y: 361, distance: 30.2
click at [406, 361] on div "There are many kinds of sea stars. Sea stars live in the sea, but not in lakes …" at bounding box center [568, 554] width 699 height 696
drag, startPoint x: 457, startPoint y: 404, endPoint x: 507, endPoint y: 345, distance: 77.4
click at [507, 345] on div "There are many kinds of sea stars. Sea stars live in the sea, but not in lakes …" at bounding box center [568, 554] width 699 height 696
click at [521, 387] on div "There are many kinds of sea stars. Sea stars live in the sea, but not in lakes …" at bounding box center [568, 554] width 699 height 696
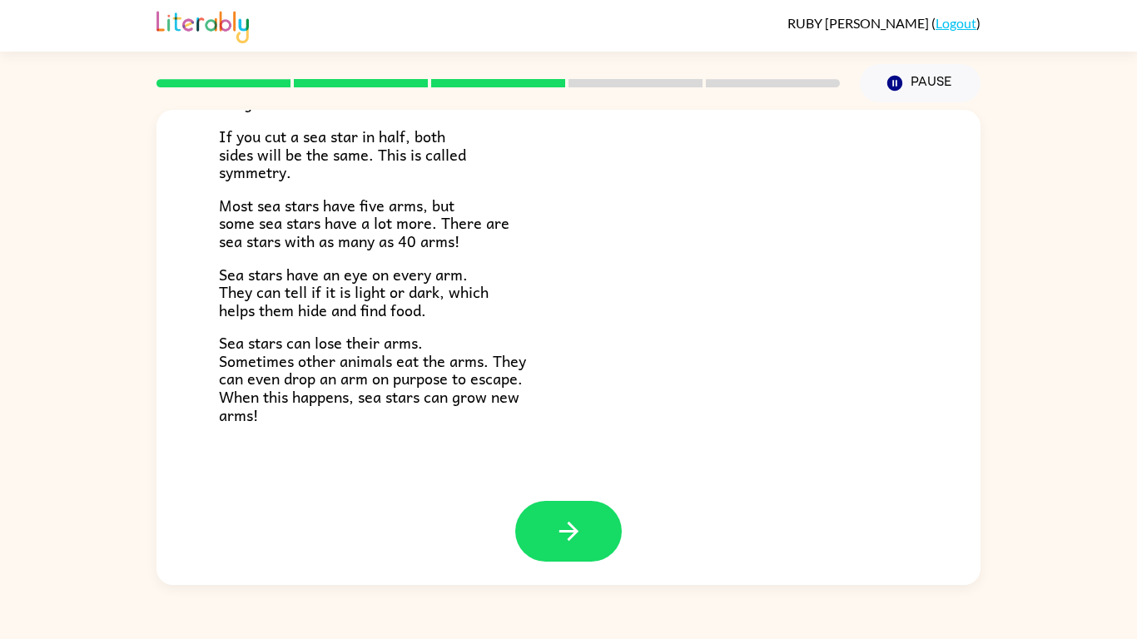
scroll to position [480, 0]
click at [553, 359] on p "Sea stars can lose their arms. Sometimes other animals eat the arms. They can e…" at bounding box center [568, 377] width 699 height 90
click at [345, 366] on span "Sea stars can lose their arms. Sometimes other animals eat the arms. They can e…" at bounding box center [372, 377] width 307 height 96
click at [524, 324] on div "There are many kinds of sea stars. Sea stars live in the sea, but not in lakes …" at bounding box center [568, 74] width 699 height 696
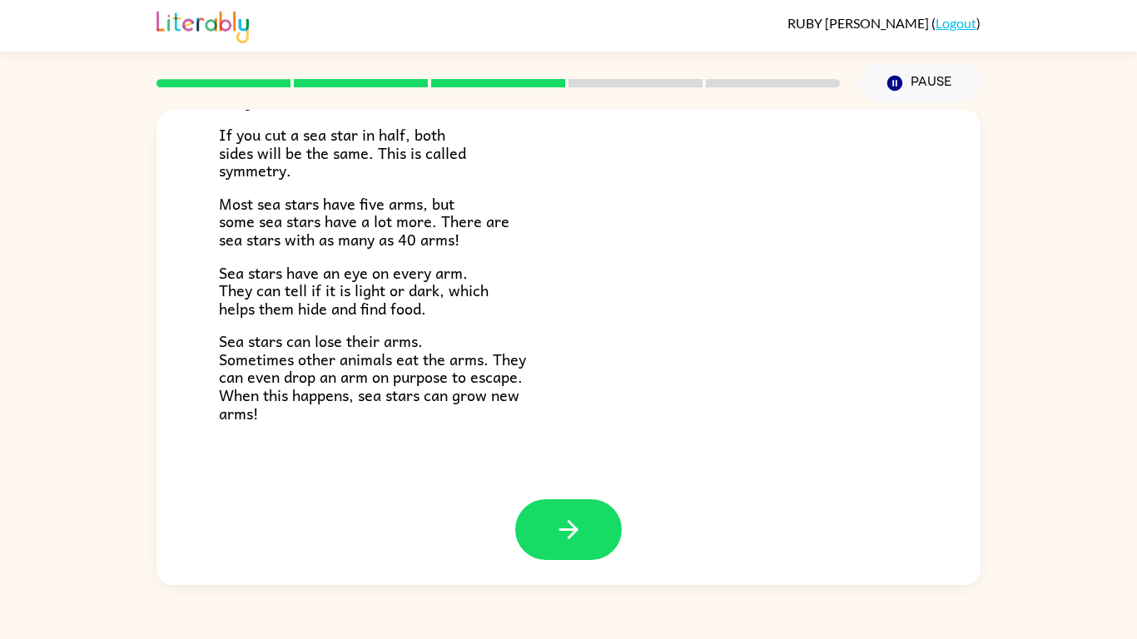
click at [562, 325] on div "There are many kinds of sea stars. Sea stars live in the sea, but not in lakes …" at bounding box center [568, 74] width 699 height 696
click at [559, 325] on div "There are many kinds of sea stars. Sea stars live in the sea, but not in lakes …" at bounding box center [568, 74] width 699 height 696
click at [560, 325] on div "There are many kinds of sea stars. Sea stars live in the sea, but not in lakes …" at bounding box center [568, 74] width 699 height 696
click at [567, 501] on div "Sea Stars! There are many kinds of sea stars. Sea stars live in the sea, but no…" at bounding box center [568, 347] width 824 height 475
click at [567, 500] on button "button" at bounding box center [568, 529] width 107 height 61
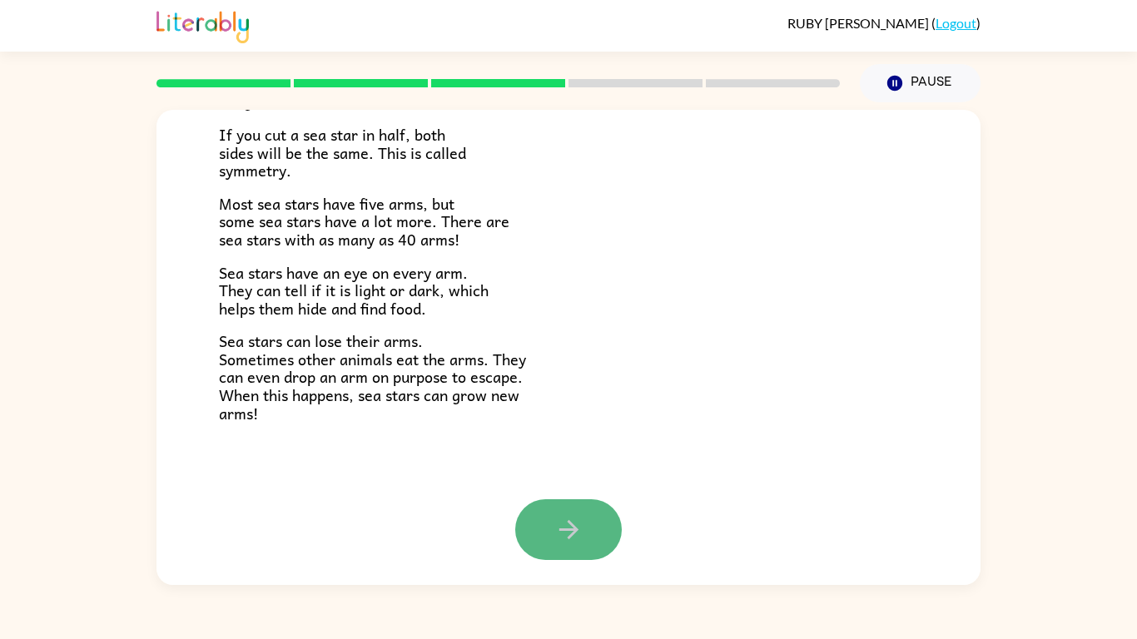
scroll to position [0, 0]
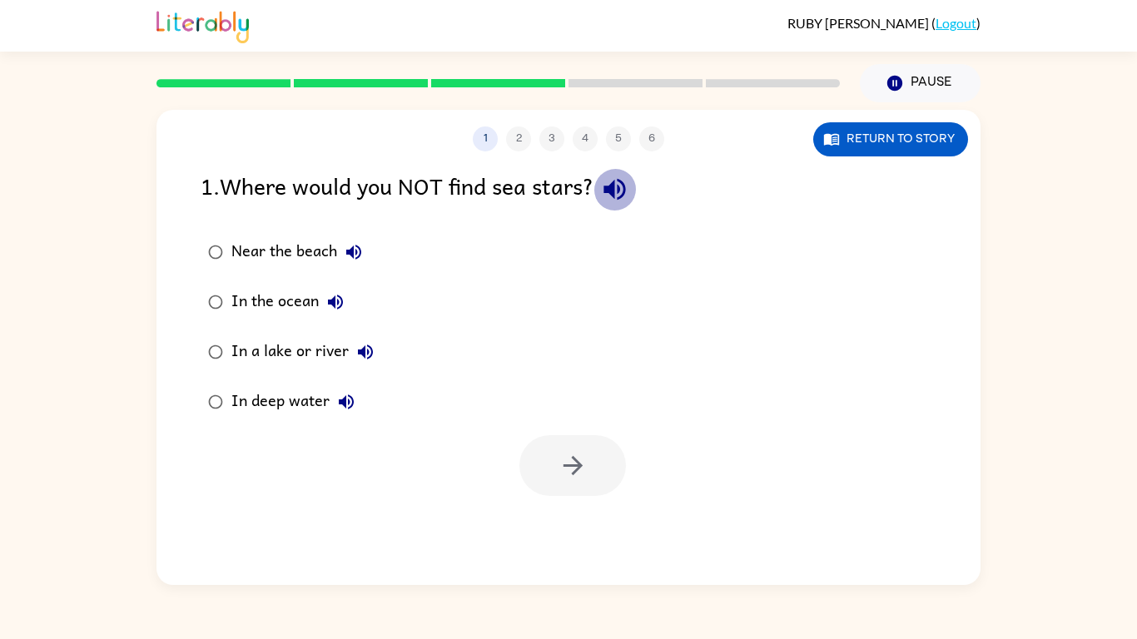
click at [624, 209] on button "button" at bounding box center [614, 189] width 42 height 42
click at [347, 257] on icon "button" at bounding box center [354, 252] width 20 height 20
click at [330, 307] on icon "button" at bounding box center [335, 302] width 20 height 20
click at [358, 345] on icon "button" at bounding box center [365, 352] width 20 height 20
click at [345, 393] on icon "button" at bounding box center [346, 402] width 20 height 20
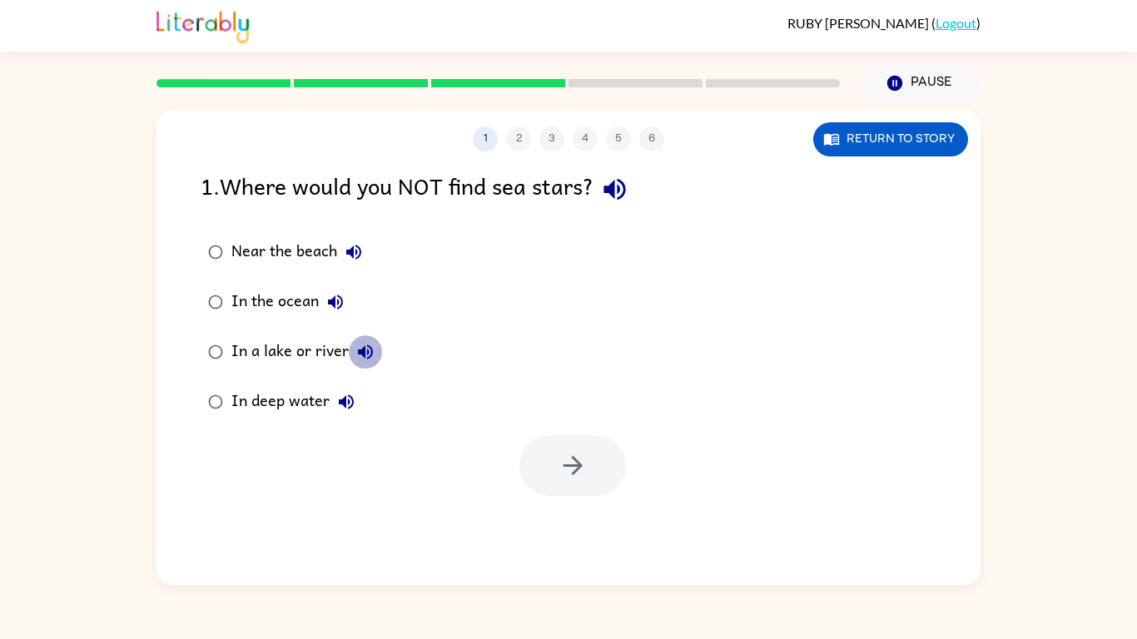
click at [353, 357] on button "In a lake or river" at bounding box center [365, 351] width 33 height 33
click at [341, 357] on div "In a lake or river" at bounding box center [306, 351] width 151 height 33
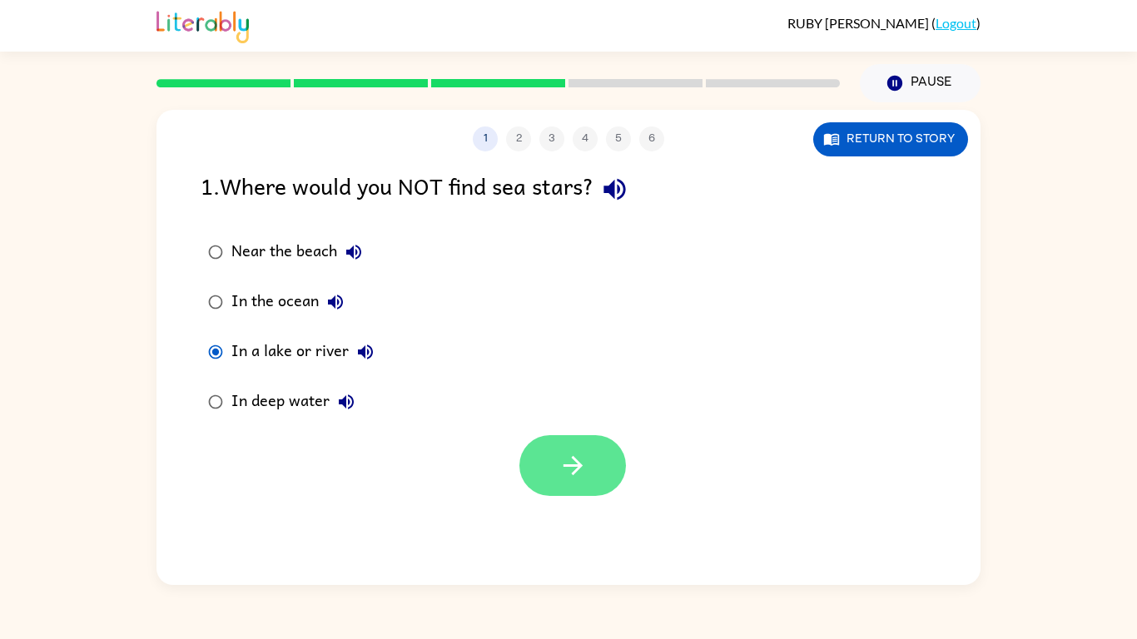
click at [527, 471] on button "button" at bounding box center [572, 465] width 107 height 61
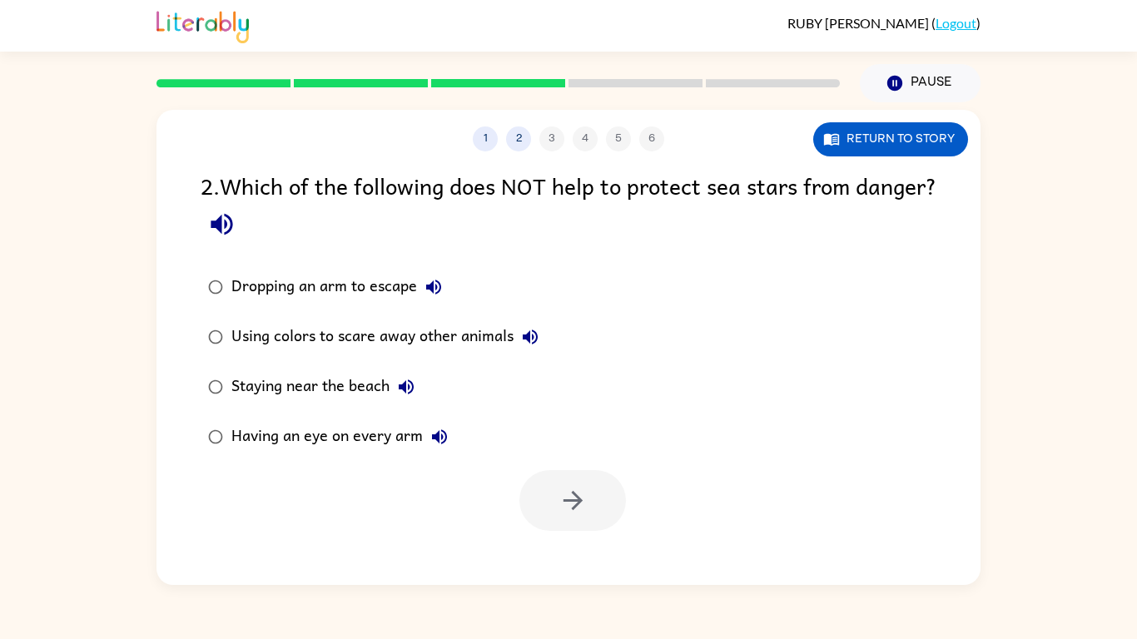
click at [527, 471] on div at bounding box center [572, 500] width 107 height 61
click at [243, 230] on button "button" at bounding box center [222, 224] width 42 height 42
click at [548, 517] on div at bounding box center [572, 500] width 107 height 61
click at [439, 288] on icon "button" at bounding box center [434, 287] width 20 height 20
click at [522, 336] on icon "button" at bounding box center [530, 337] width 20 height 20
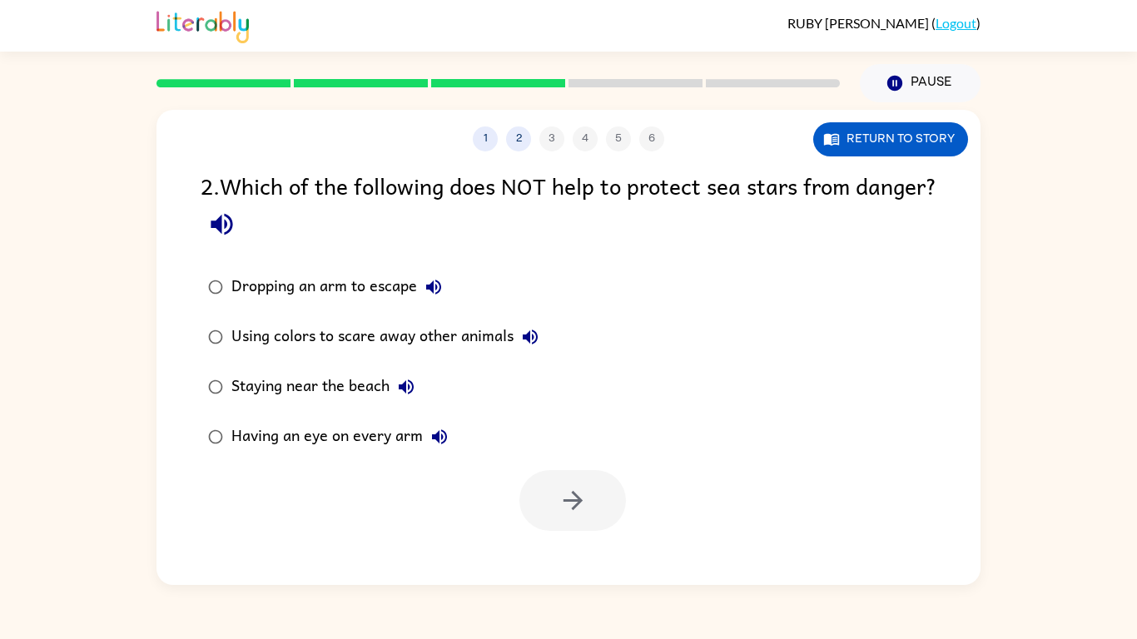
click at [522, 336] on icon "button" at bounding box center [530, 337] width 20 height 20
click at [422, 394] on button "Staying near the beach" at bounding box center [405, 386] width 33 height 33
click at [428, 448] on button "Having an eye on every arm" at bounding box center [439, 436] width 33 height 33
click at [409, 439] on div "Having an eye on every arm" at bounding box center [343, 436] width 225 height 33
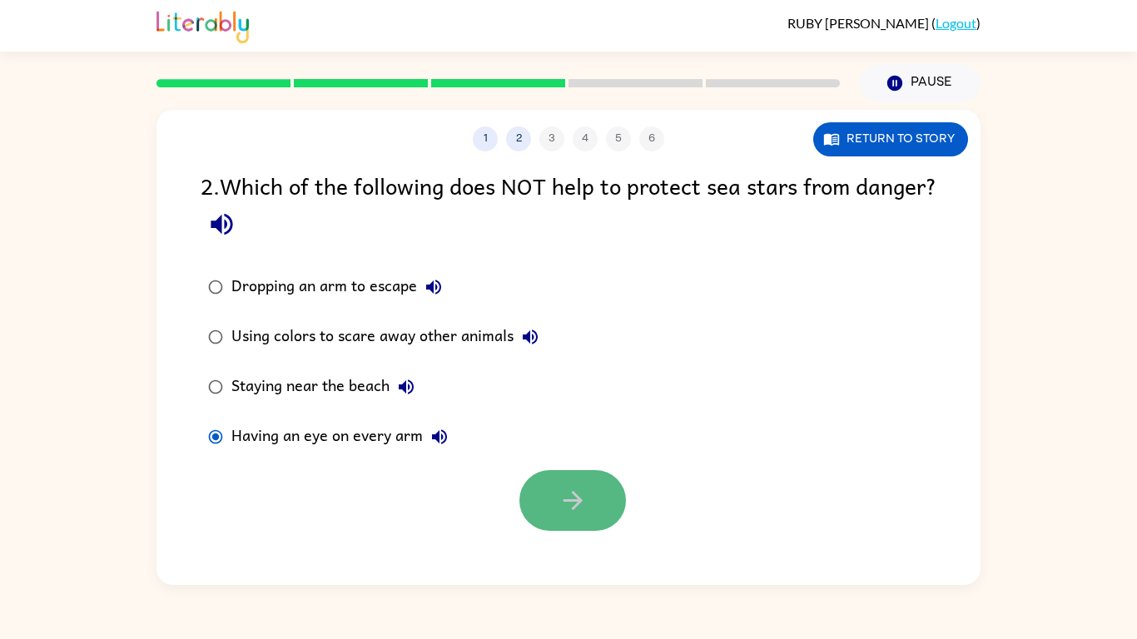
click at [553, 506] on button "button" at bounding box center [572, 500] width 107 height 61
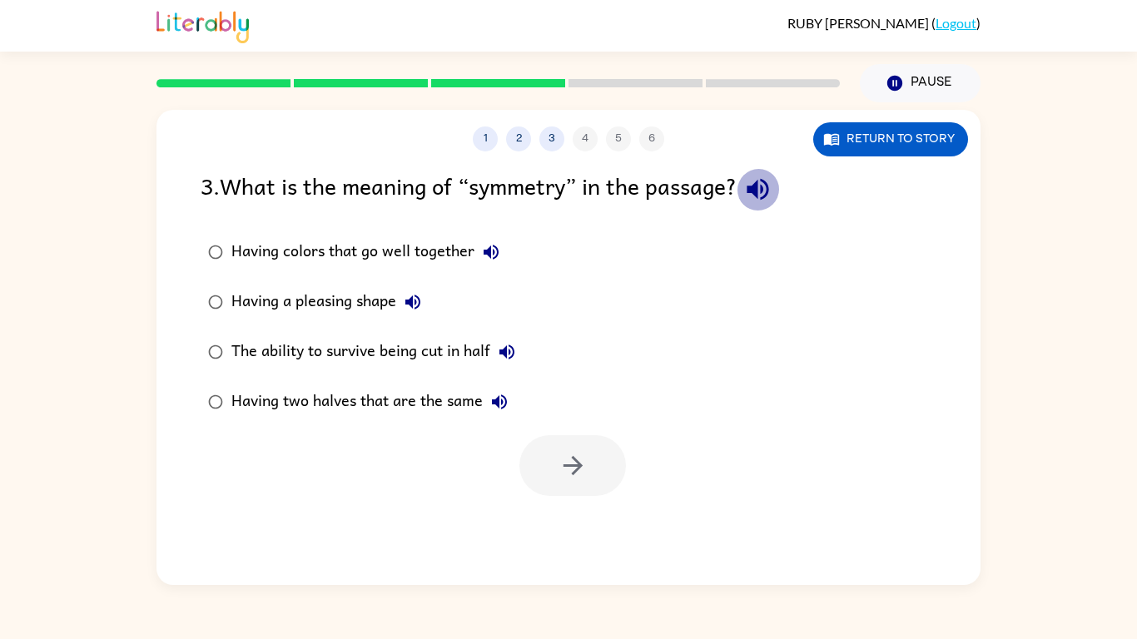
click at [750, 193] on icon "button" at bounding box center [757, 189] width 29 height 29
click at [497, 237] on button "Having colors that go well together" at bounding box center [490, 252] width 33 height 33
click at [415, 294] on icon "button" at bounding box center [413, 302] width 20 height 20
click at [502, 357] on icon "button" at bounding box center [507, 352] width 20 height 20
click at [494, 395] on icon "button" at bounding box center [499, 402] width 20 height 20
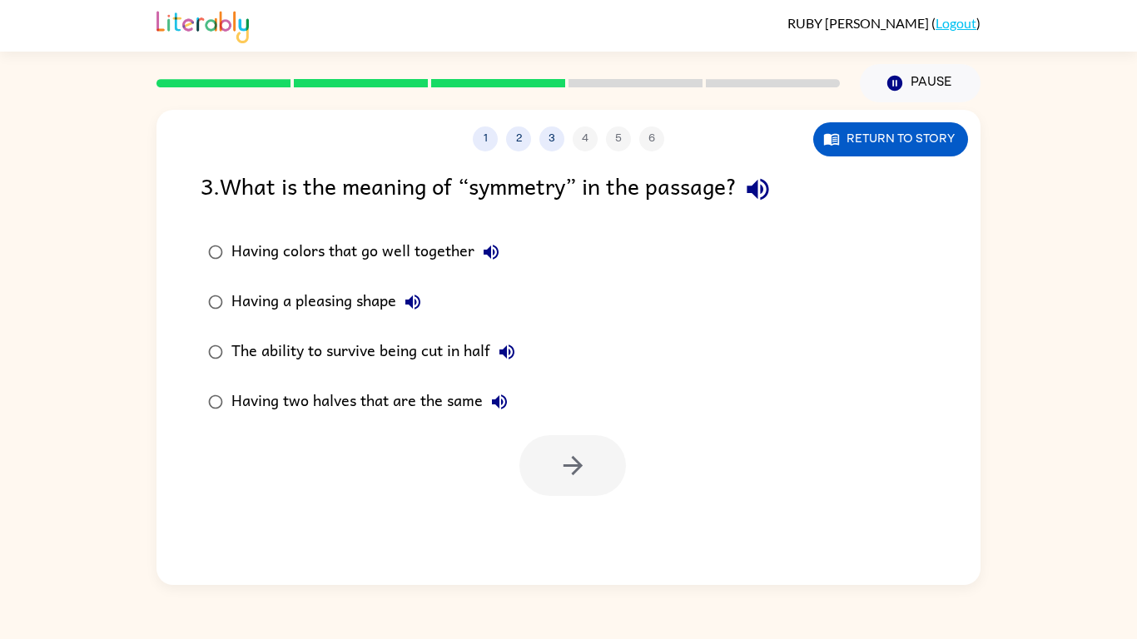
click at [483, 385] on button "Having two halves that are the same" at bounding box center [499, 401] width 33 height 33
click at [494, 395] on icon "button" at bounding box center [499, 402] width 20 height 20
click at [394, 388] on div "Having two halves that are the same" at bounding box center [373, 401] width 285 height 33
click at [563, 482] on button "button" at bounding box center [572, 465] width 107 height 61
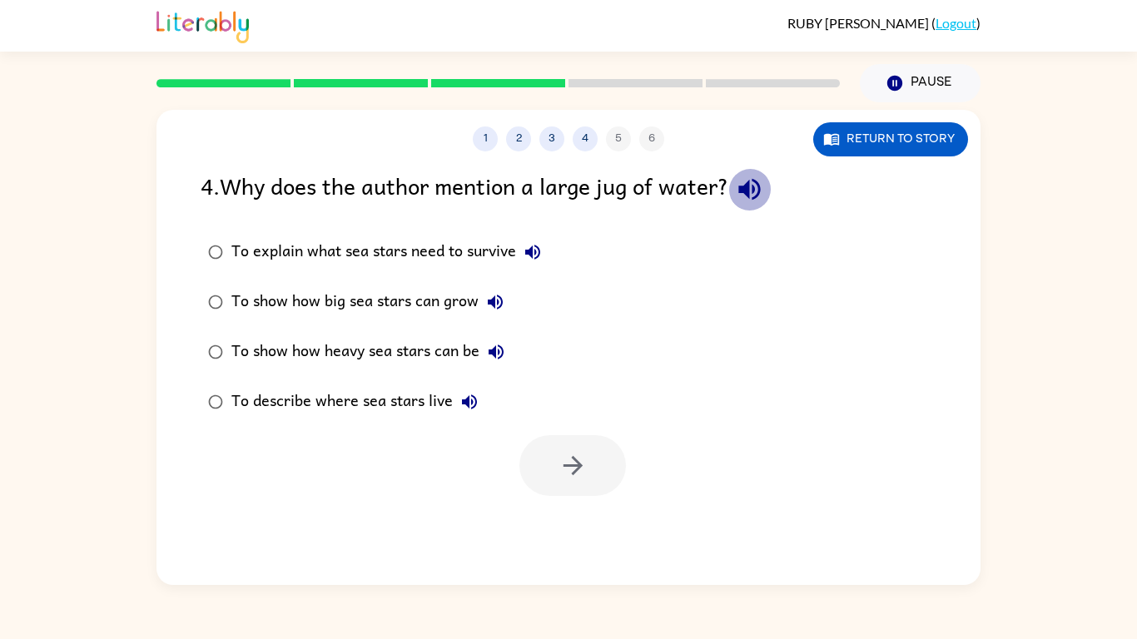
click at [742, 204] on icon "button" at bounding box center [749, 189] width 29 height 29
click at [742, 203] on icon "button" at bounding box center [749, 189] width 29 height 29
click at [742, 204] on icon "button" at bounding box center [749, 189] width 29 height 29
click at [537, 249] on icon "button" at bounding box center [533, 252] width 20 height 20
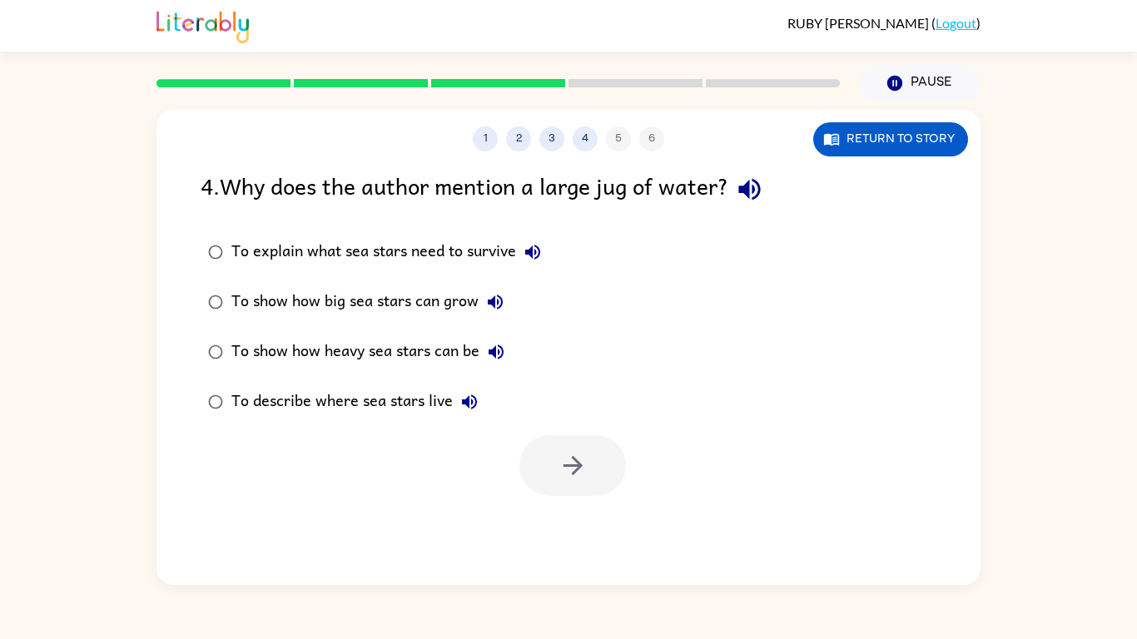
click at [747, 190] on icon "button" at bounding box center [749, 190] width 22 height 22
click at [488, 302] on icon "button" at bounding box center [495, 302] width 15 height 15
click at [487, 357] on icon "button" at bounding box center [496, 352] width 20 height 20
click at [485, 399] on button "To describe where sea stars live" at bounding box center [469, 401] width 33 height 33
click at [458, 351] on div "To show how heavy sea stars can be" at bounding box center [371, 351] width 281 height 33
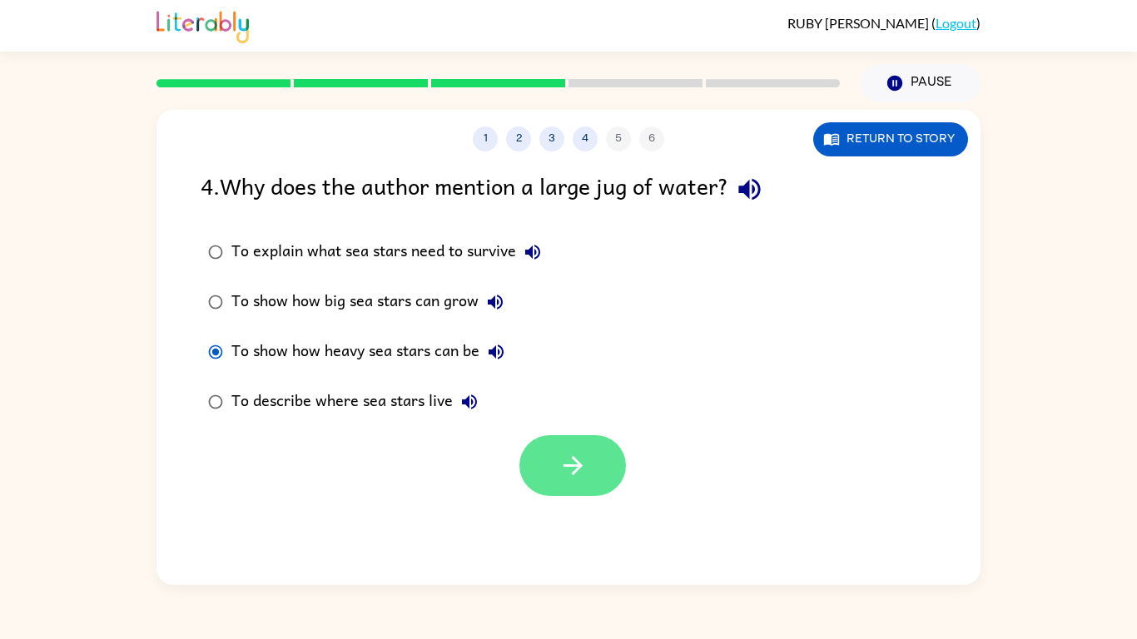
click at [546, 479] on button "button" at bounding box center [572, 465] width 107 height 61
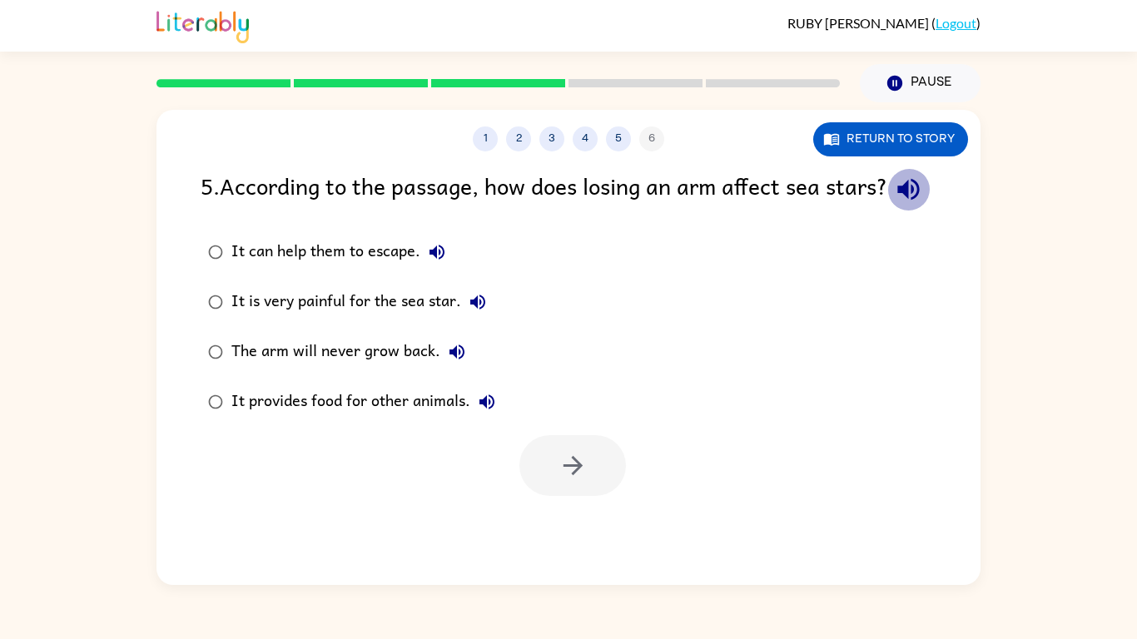
click at [887, 211] on button "button" at bounding box center [908, 189] width 42 height 42
click at [439, 269] on button "It can help them to escape." at bounding box center [436, 252] width 33 height 33
click at [472, 310] on icon "button" at bounding box center [477, 302] width 15 height 15
click at [444, 369] on button "The arm will never grow back." at bounding box center [456, 351] width 33 height 33
click at [484, 412] on icon "button" at bounding box center [487, 402] width 20 height 20
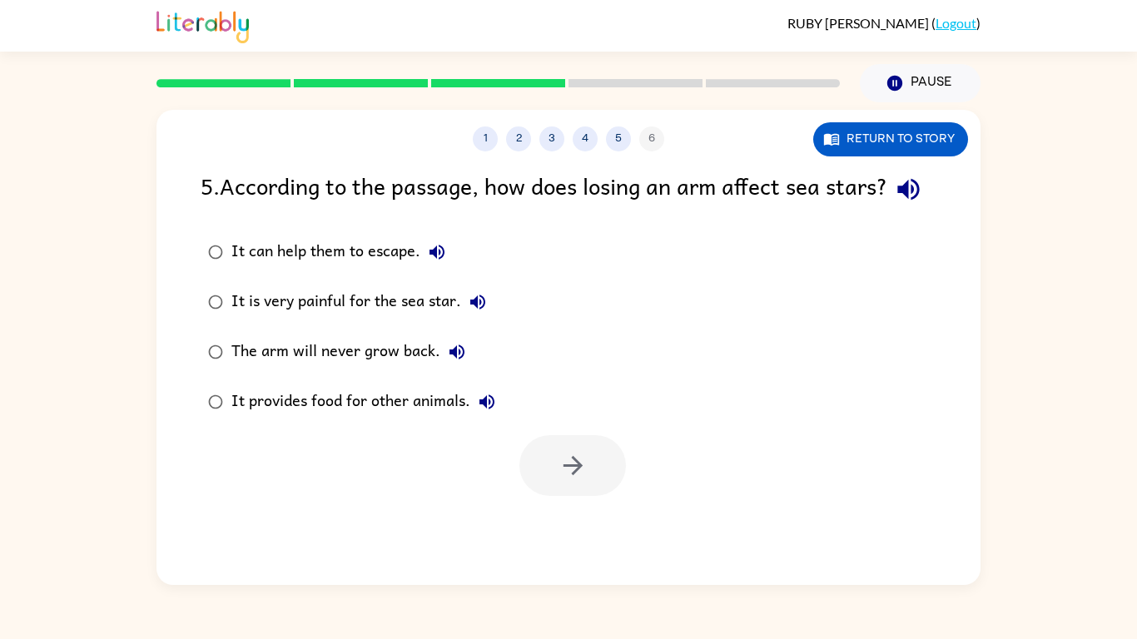
click at [354, 269] on div "It can help them to escape." at bounding box center [342, 252] width 222 height 33
click at [535, 496] on button "button" at bounding box center [572, 465] width 107 height 61
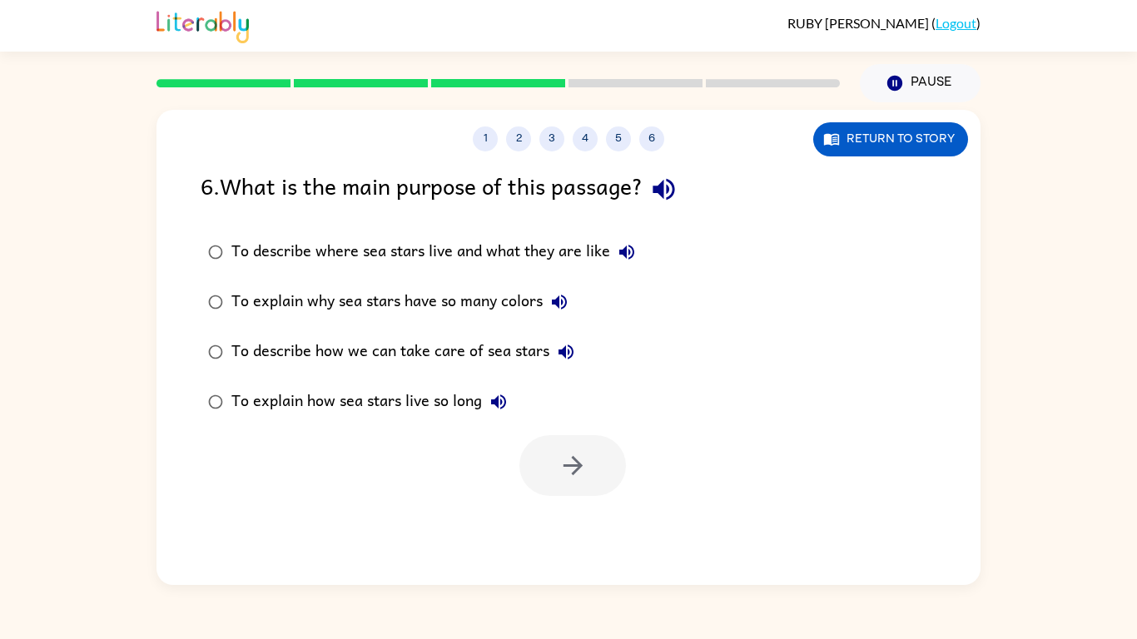
click at [535, 518] on div "1 2 3 4 5 6 Return to story 6 . What is the main purpose of this passage? To de…" at bounding box center [568, 347] width 824 height 475
click at [668, 186] on icon "button" at bounding box center [663, 190] width 22 height 22
click at [617, 254] on icon "button" at bounding box center [627, 252] width 20 height 20
click at [549, 302] on button "To explain why sea stars have so many colors" at bounding box center [559, 301] width 33 height 33
click at [556, 347] on icon "button" at bounding box center [566, 352] width 20 height 20
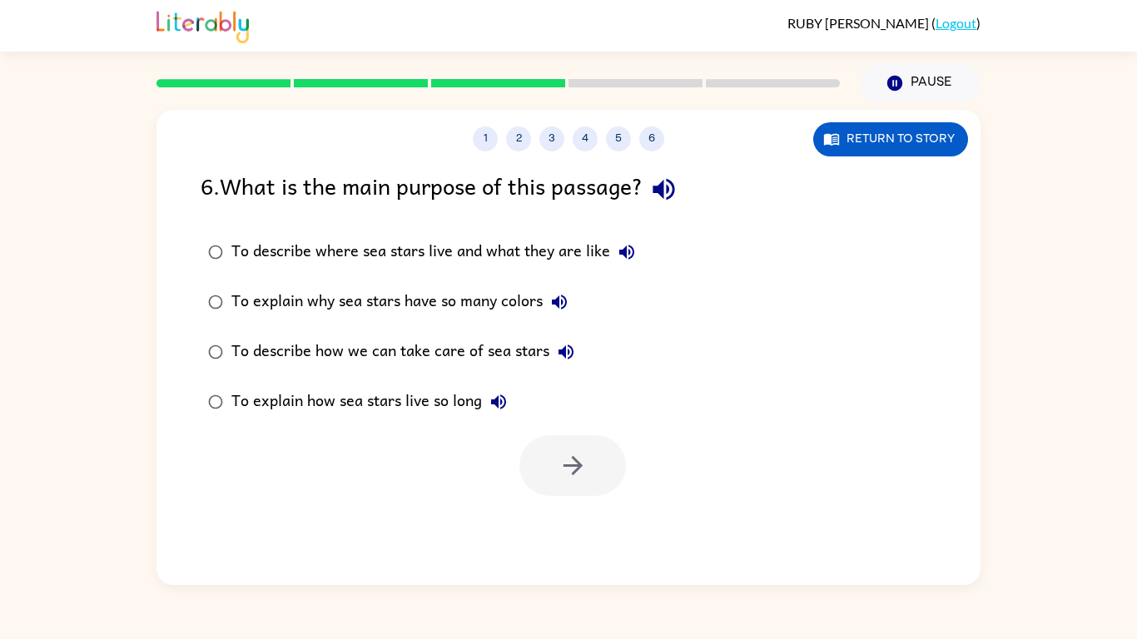
click at [500, 402] on icon "button" at bounding box center [499, 402] width 20 height 20
click at [540, 245] on div "To describe where sea stars live and what they are like" at bounding box center [437, 252] width 412 height 33
click at [620, 255] on icon "button" at bounding box center [626, 252] width 15 height 15
click at [546, 435] on button "button" at bounding box center [572, 465] width 107 height 61
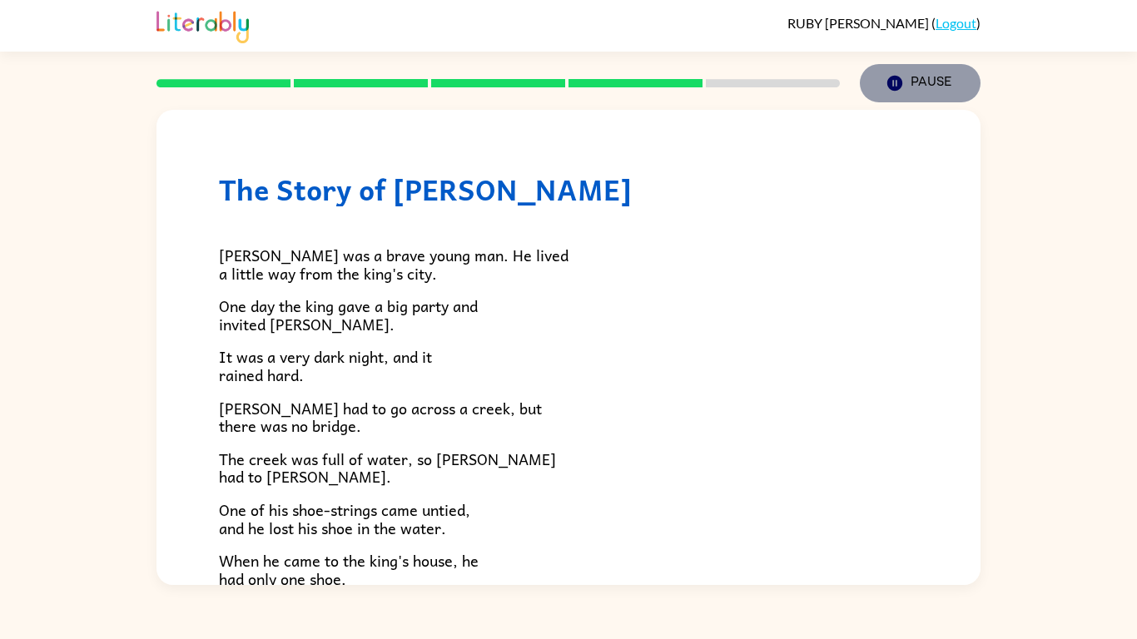
click at [912, 75] on button "Pause Pause" at bounding box center [920, 83] width 121 height 38
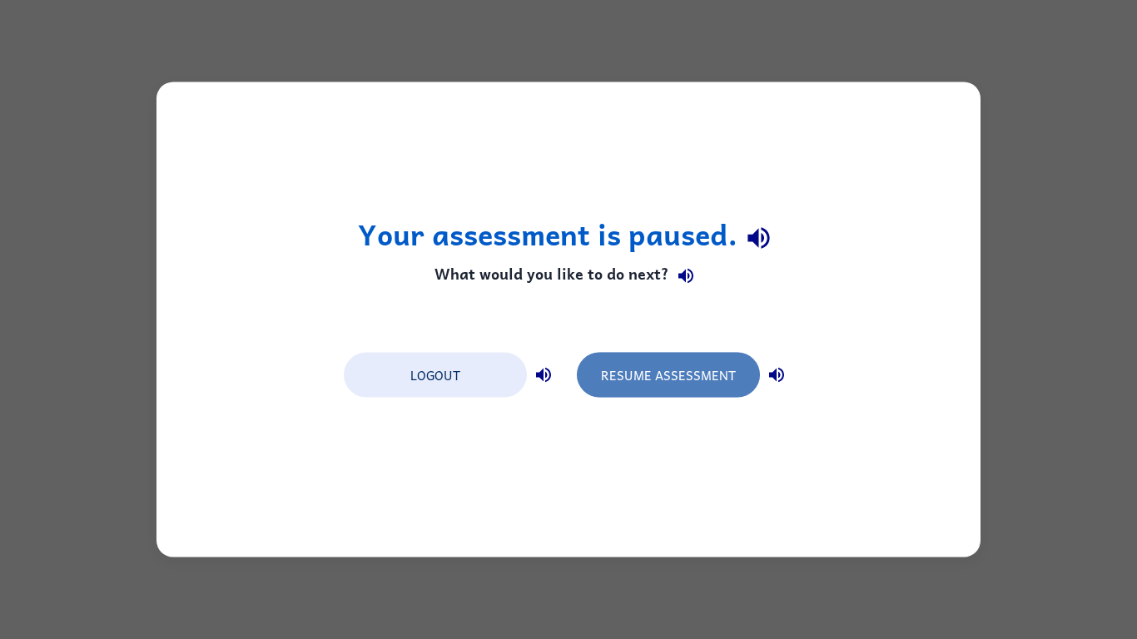
click at [705, 386] on button "Resume Assessment" at bounding box center [668, 375] width 183 height 45
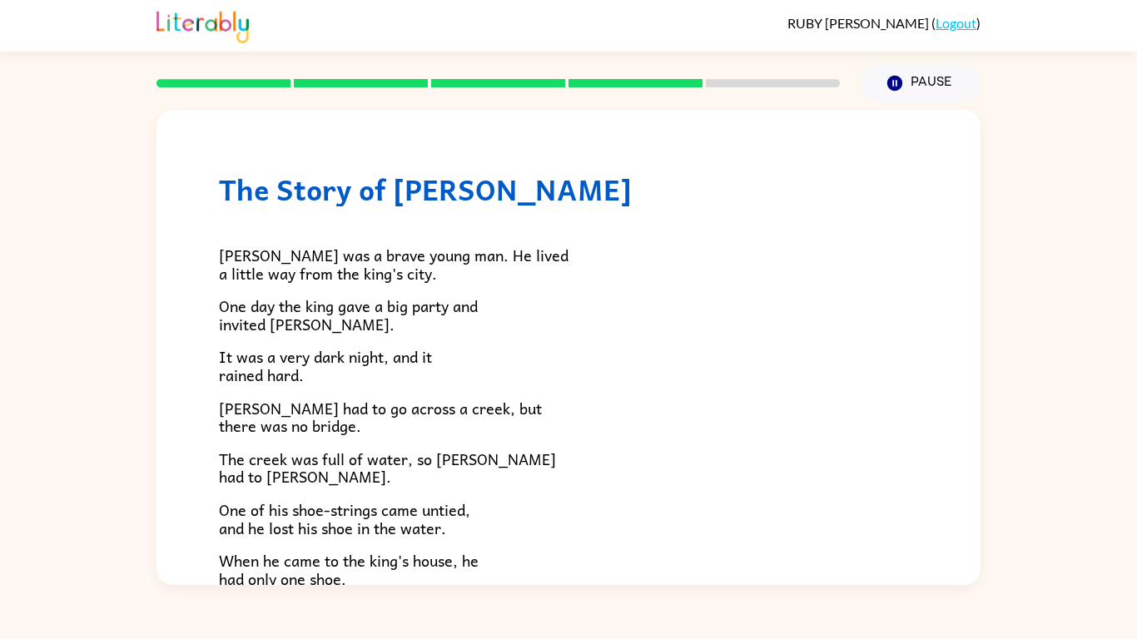
drag, startPoint x: 685, startPoint y: 217, endPoint x: 689, endPoint y: 240, distance: 22.9
click at [689, 240] on div "[PERSON_NAME] was a brave young man. He lived a little way from the king's city…" at bounding box center [568, 456] width 699 height 501
click at [683, 276] on p "[PERSON_NAME] was a brave young man. He lived a little way from the king's city." at bounding box center [568, 264] width 699 height 36
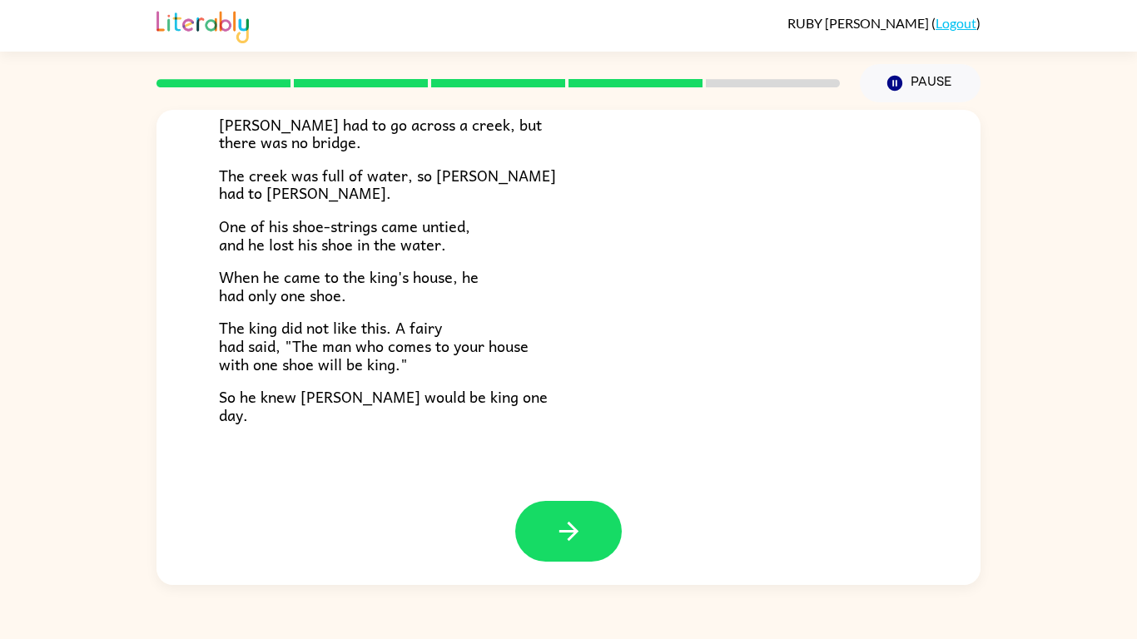
scroll to position [285, 0]
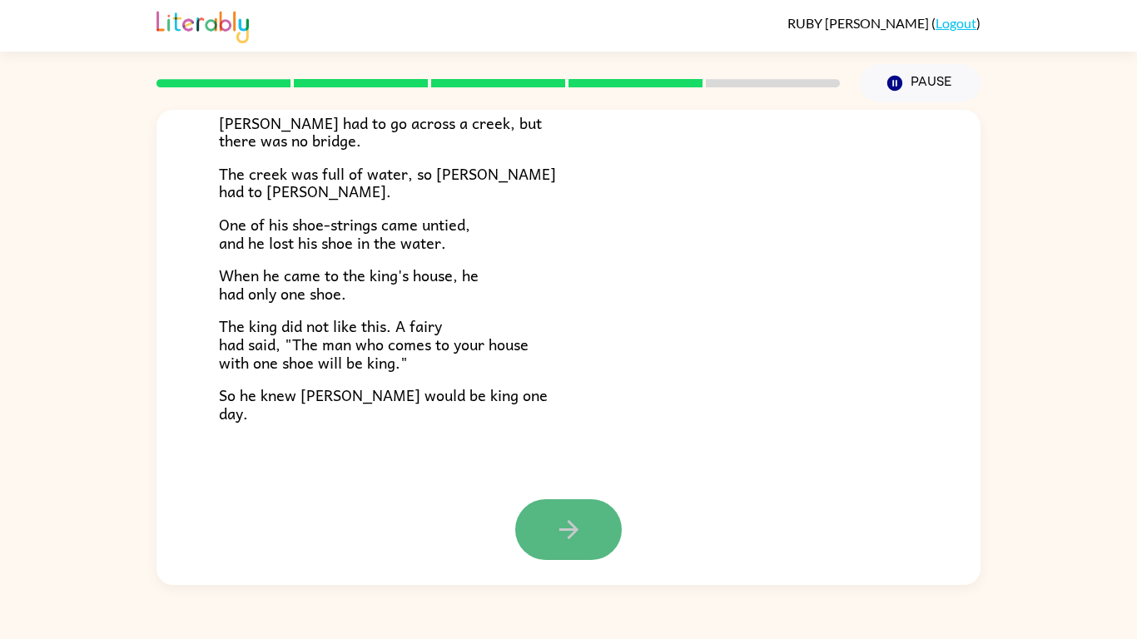
click at [602, 500] on button "button" at bounding box center [568, 529] width 107 height 61
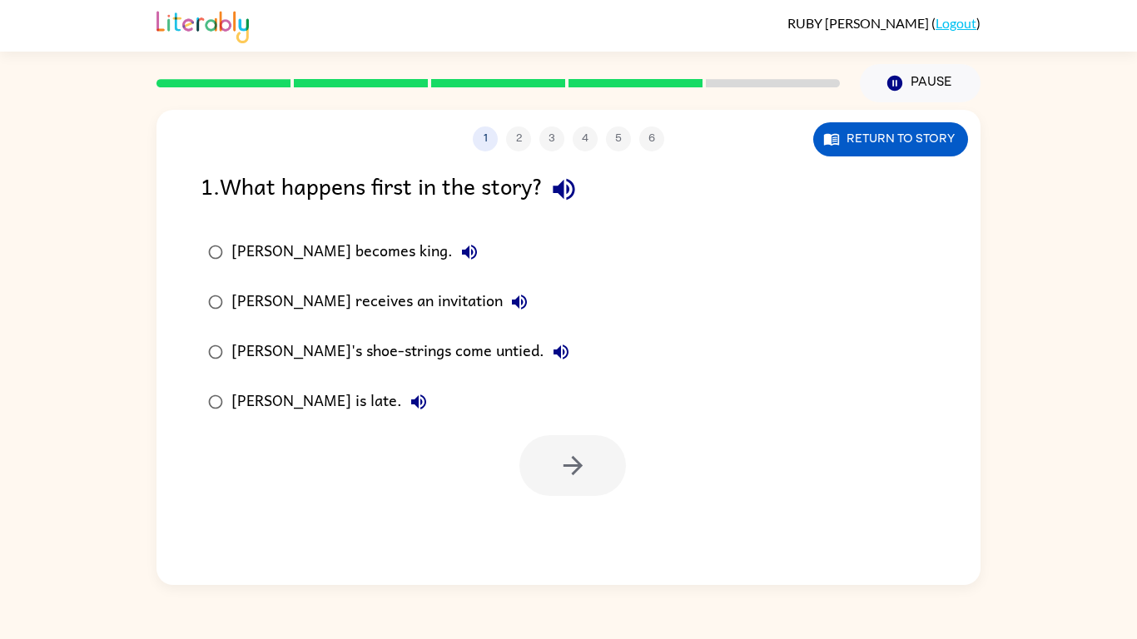
click at [570, 205] on button "button" at bounding box center [564, 189] width 42 height 42
click at [453, 246] on button "[PERSON_NAME] becomes king." at bounding box center [469, 252] width 33 height 33
click at [509, 294] on icon "button" at bounding box center [519, 302] width 20 height 20
click at [544, 355] on button "[PERSON_NAME]'s shoe-strings come untied." at bounding box center [560, 351] width 33 height 33
click at [411, 406] on icon "button" at bounding box center [418, 401] width 15 height 15
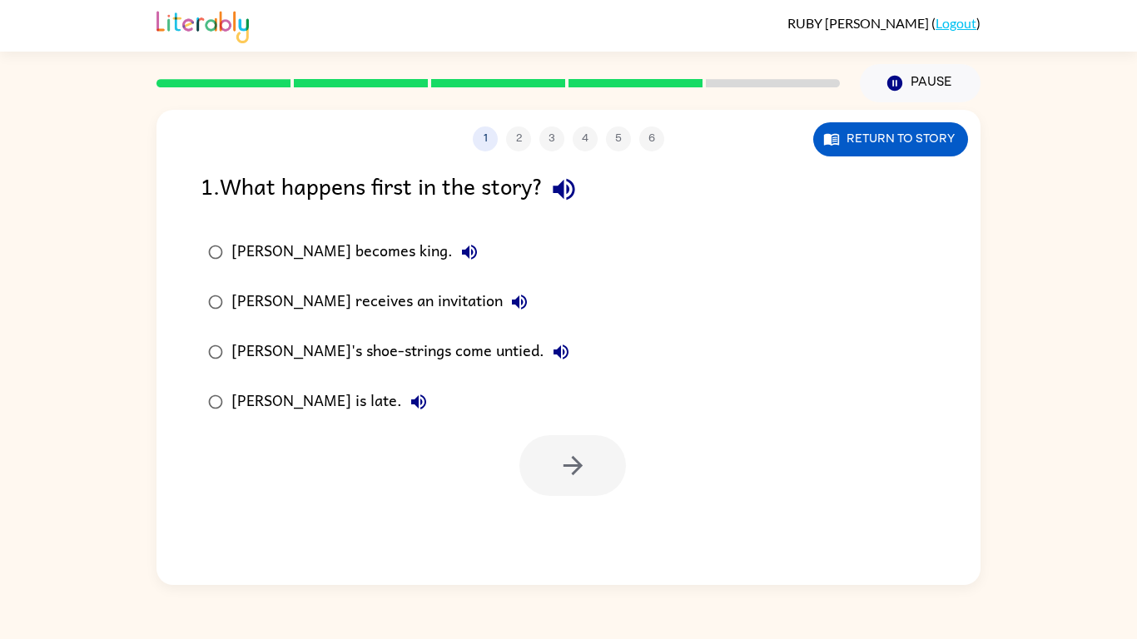
click at [378, 316] on div "[PERSON_NAME] receives an invitation" at bounding box center [383, 301] width 305 height 33
click at [567, 449] on button "button" at bounding box center [572, 465] width 107 height 61
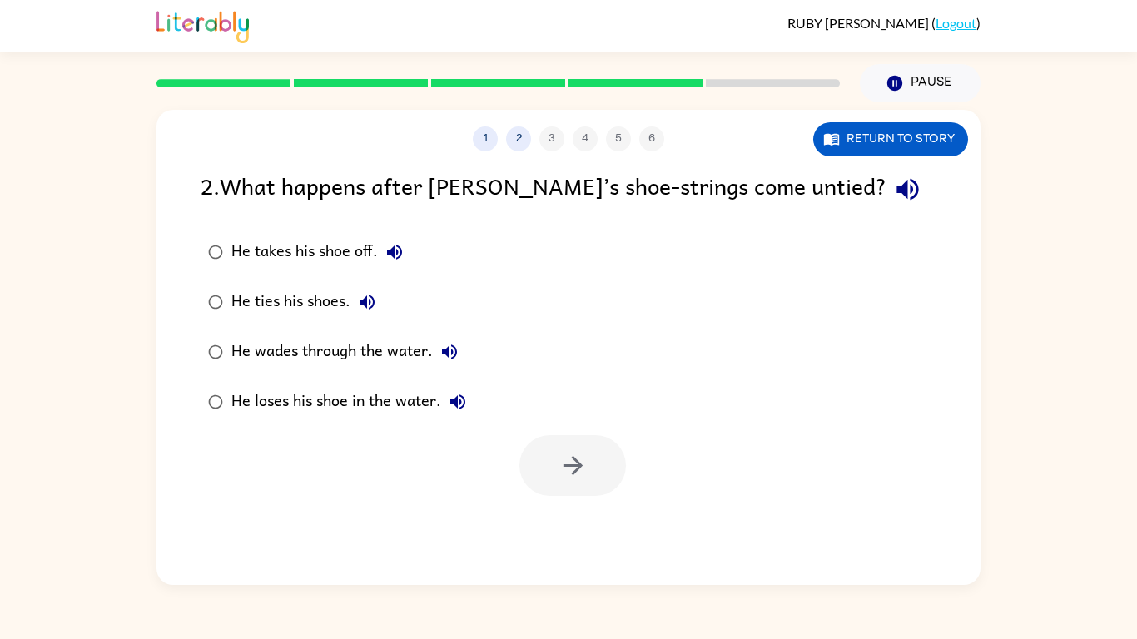
click at [896, 196] on icon "button" at bounding box center [907, 190] width 22 height 22
click at [399, 270] on label "He takes his shoe off." at bounding box center [336, 252] width 291 height 50
click at [409, 257] on button "He takes his shoe off." at bounding box center [394, 252] width 33 height 33
click at [376, 306] on icon "button" at bounding box center [367, 302] width 20 height 20
click at [454, 350] on icon "button" at bounding box center [449, 352] width 20 height 20
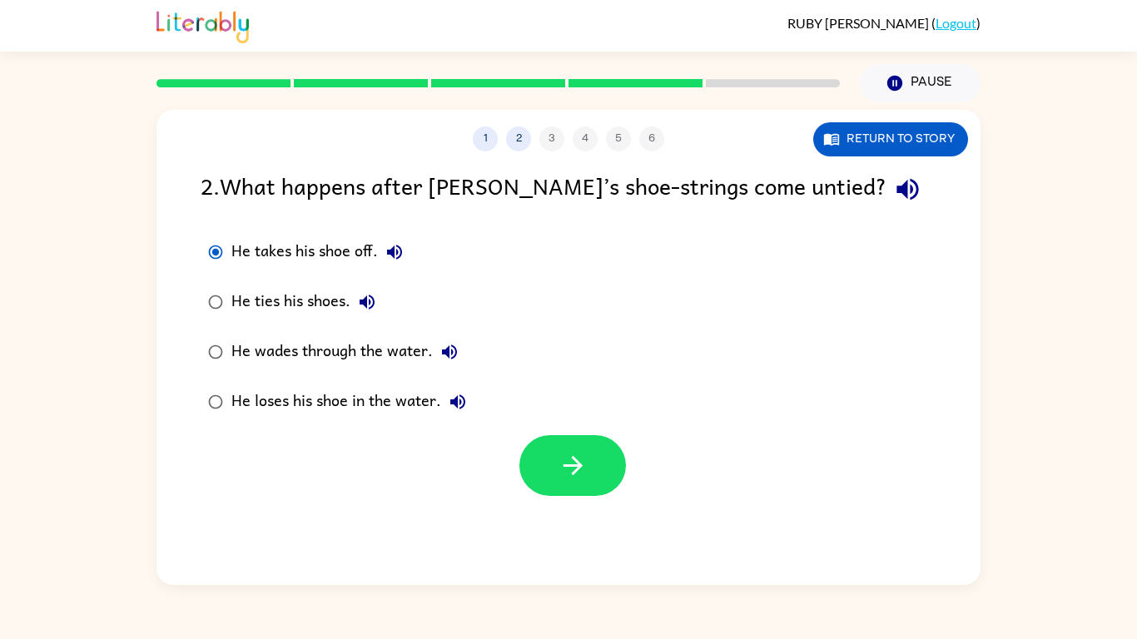
click at [470, 386] on div "He loses his shoe in the water." at bounding box center [352, 401] width 243 height 33
click at [439, 401] on div "He loses his shoe in the water." at bounding box center [352, 401] width 243 height 33
click at [457, 400] on icon "button" at bounding box center [457, 401] width 15 height 15
click at [546, 463] on button "button" at bounding box center [572, 465] width 107 height 61
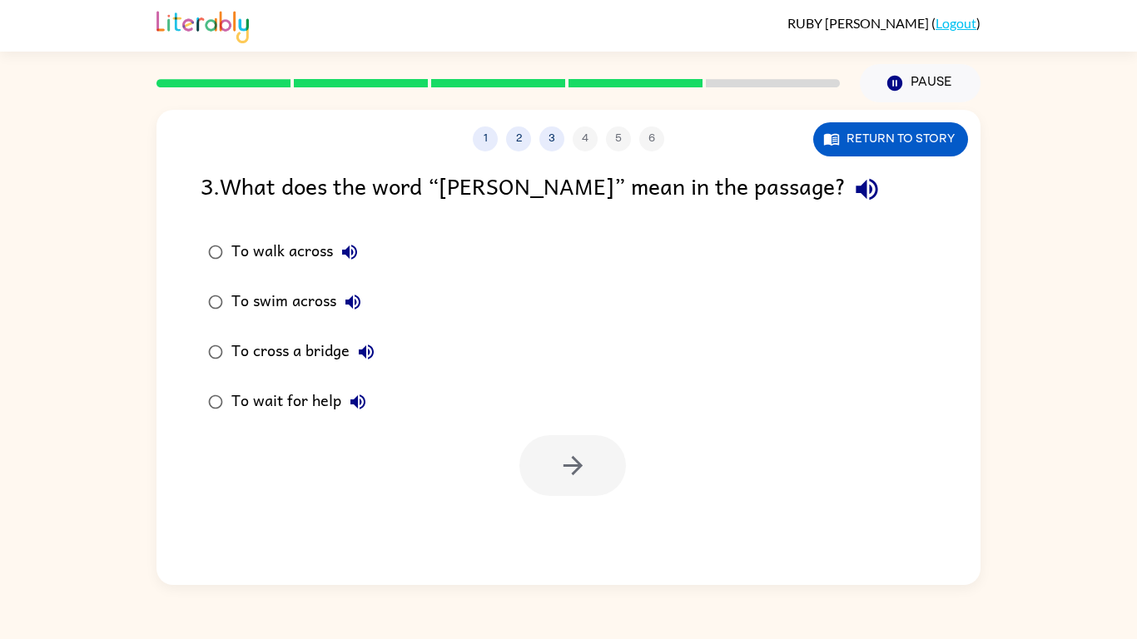
click at [852, 201] on icon "button" at bounding box center [866, 189] width 29 height 29
click at [355, 253] on icon "button" at bounding box center [350, 252] width 20 height 20
click at [364, 299] on button "To swim across" at bounding box center [352, 301] width 33 height 33
click at [363, 297] on icon "button" at bounding box center [353, 302] width 20 height 20
click at [362, 301] on icon "button" at bounding box center [353, 302] width 20 height 20
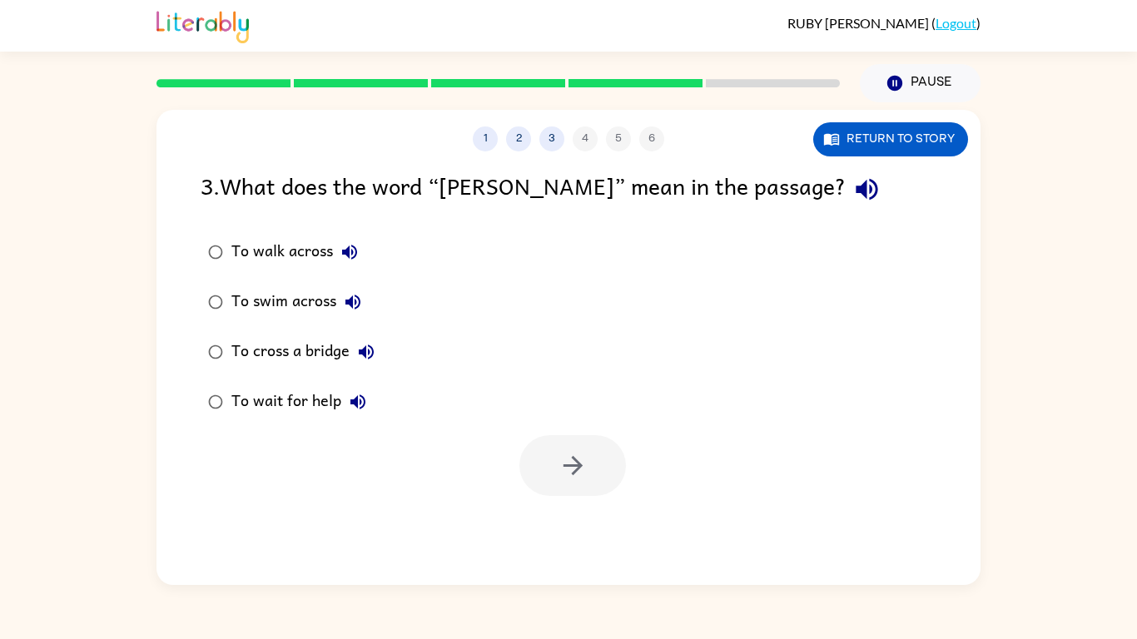
click at [375, 360] on icon "button" at bounding box center [366, 352] width 20 height 20
click at [371, 360] on icon "button" at bounding box center [366, 352] width 20 height 20
click at [357, 416] on button "To wait for help" at bounding box center [357, 401] width 33 height 33
click at [331, 306] on div "To swim across" at bounding box center [300, 301] width 138 height 33
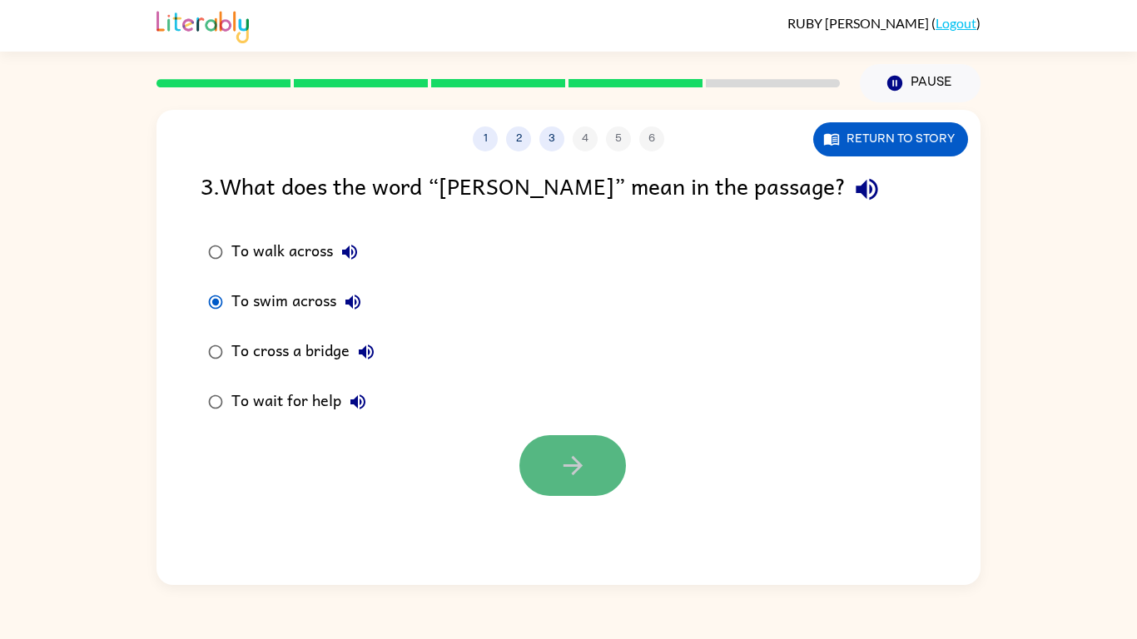
click at [520, 475] on button "button" at bounding box center [572, 465] width 107 height 61
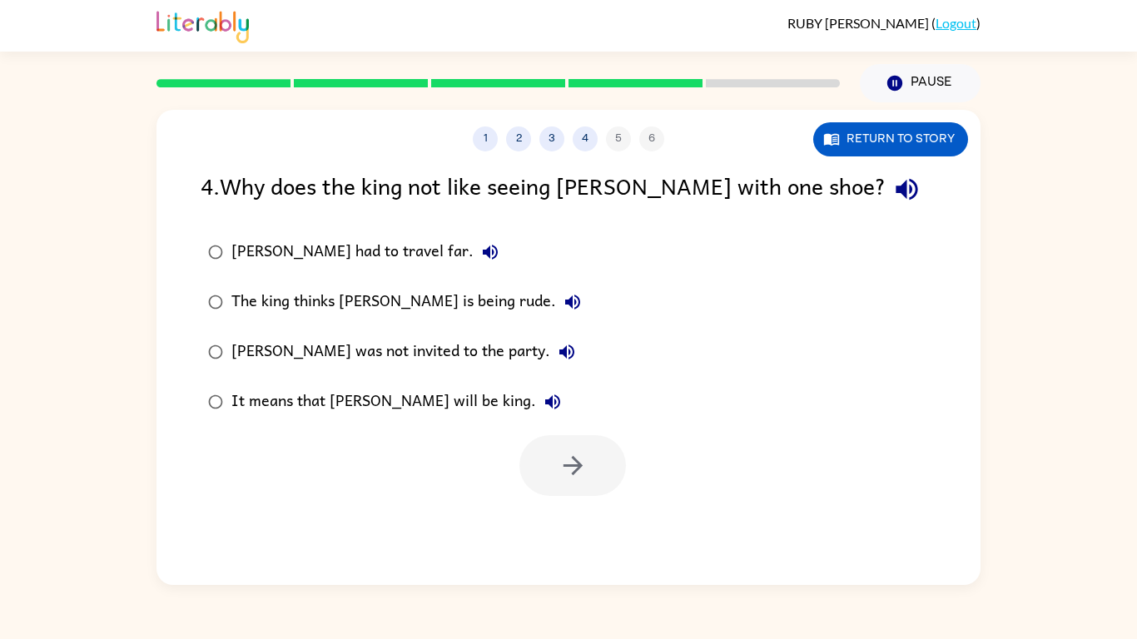
click at [480, 255] on icon "button" at bounding box center [490, 252] width 20 height 20
click at [886, 206] on button "button" at bounding box center [907, 189] width 42 height 42
click at [480, 251] on icon "button" at bounding box center [490, 252] width 20 height 20
click at [480, 255] on icon "button" at bounding box center [490, 252] width 20 height 20
click at [563, 300] on icon "button" at bounding box center [573, 302] width 20 height 20
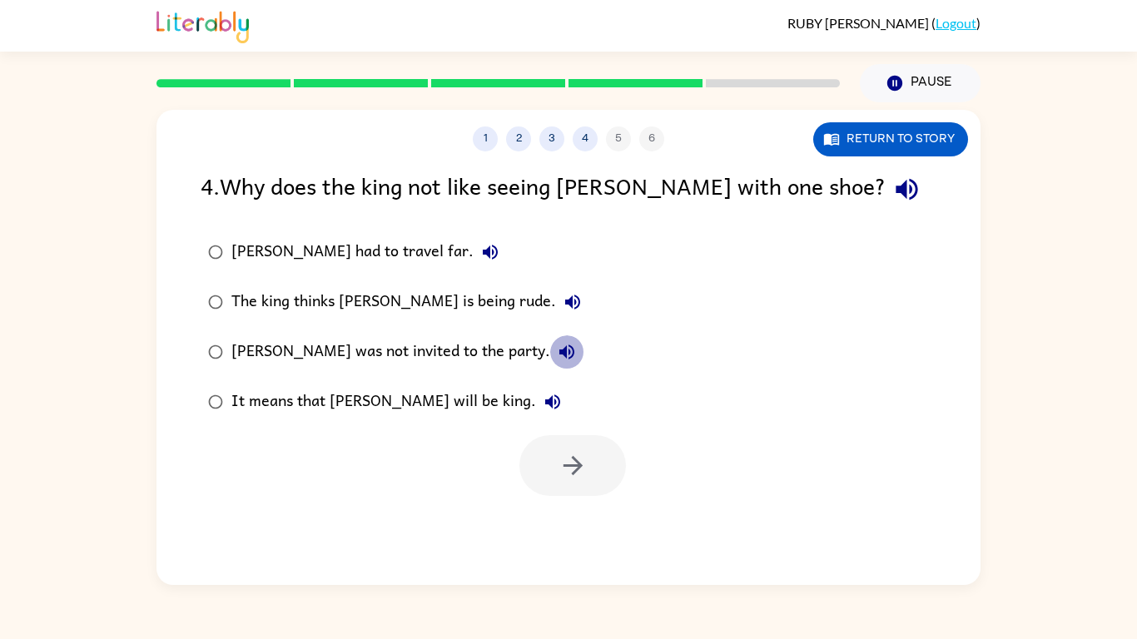
click at [557, 342] on icon "button" at bounding box center [567, 352] width 20 height 20
click at [543, 399] on icon "button" at bounding box center [553, 402] width 20 height 20
click at [459, 305] on div "The king thinks [PERSON_NAME] is being rude." at bounding box center [410, 301] width 358 height 33
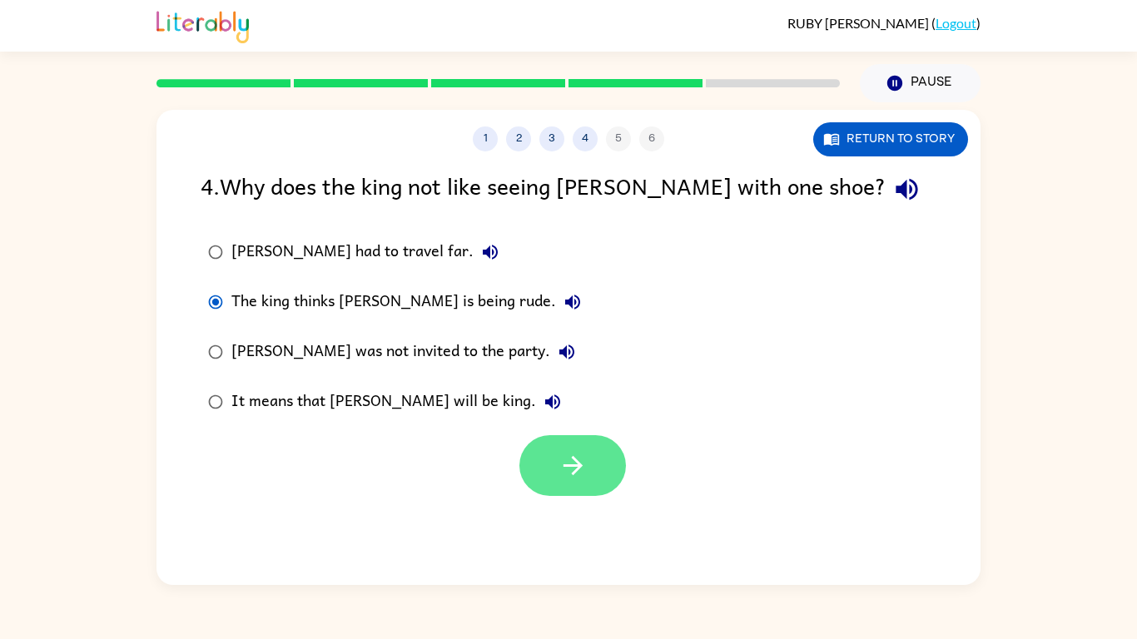
click at [561, 444] on button "button" at bounding box center [572, 465] width 107 height 61
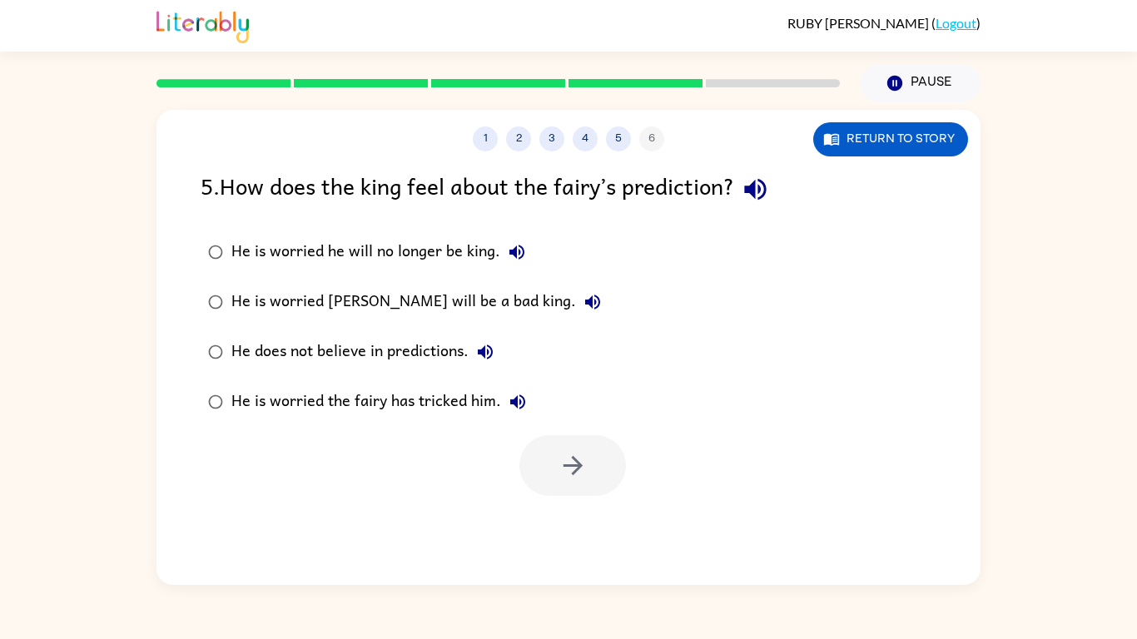
click at [749, 226] on div "5 . How does the king feel about the fairy’s prediction? He is worried he will …" at bounding box center [568, 332] width 824 height 328
click at [752, 198] on icon "button" at bounding box center [755, 189] width 29 height 29
click at [515, 243] on icon "button" at bounding box center [517, 252] width 20 height 20
click at [583, 308] on icon "button" at bounding box center [593, 302] width 20 height 20
click at [485, 366] on button "He does not believe in predictions." at bounding box center [485, 351] width 33 height 33
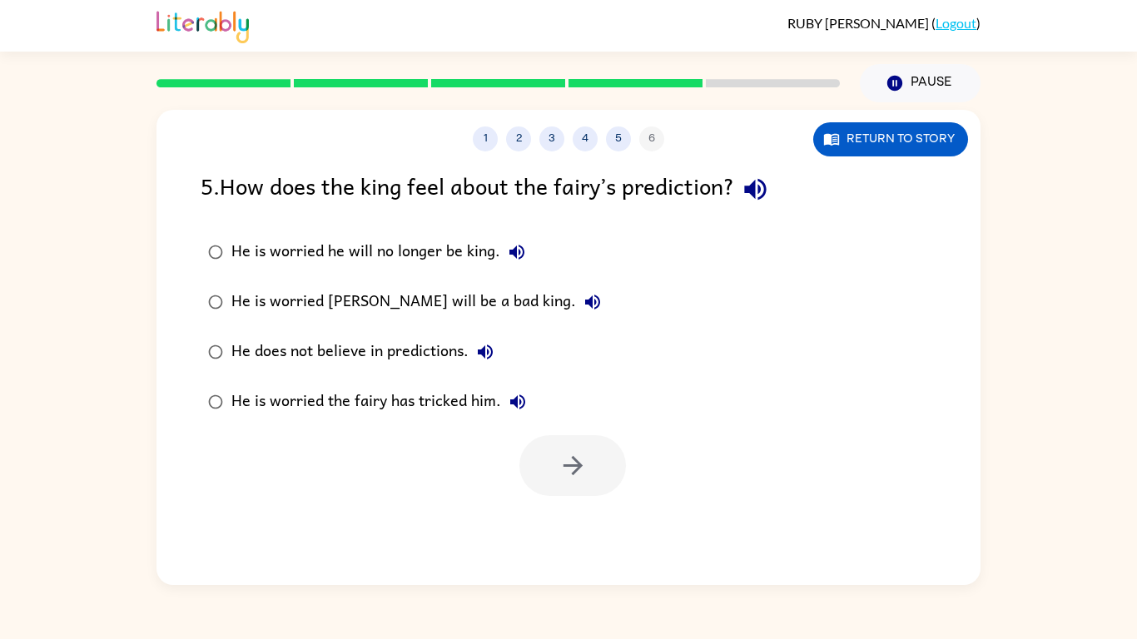
click at [519, 399] on icon "button" at bounding box center [517, 401] width 15 height 15
click at [488, 300] on div "He is worried [PERSON_NAME] will be a bad king." at bounding box center [420, 301] width 378 height 33
click at [476, 257] on div "He is worried he will no longer be king." at bounding box center [382, 252] width 302 height 33
click at [605, 465] on button "button" at bounding box center [572, 465] width 107 height 61
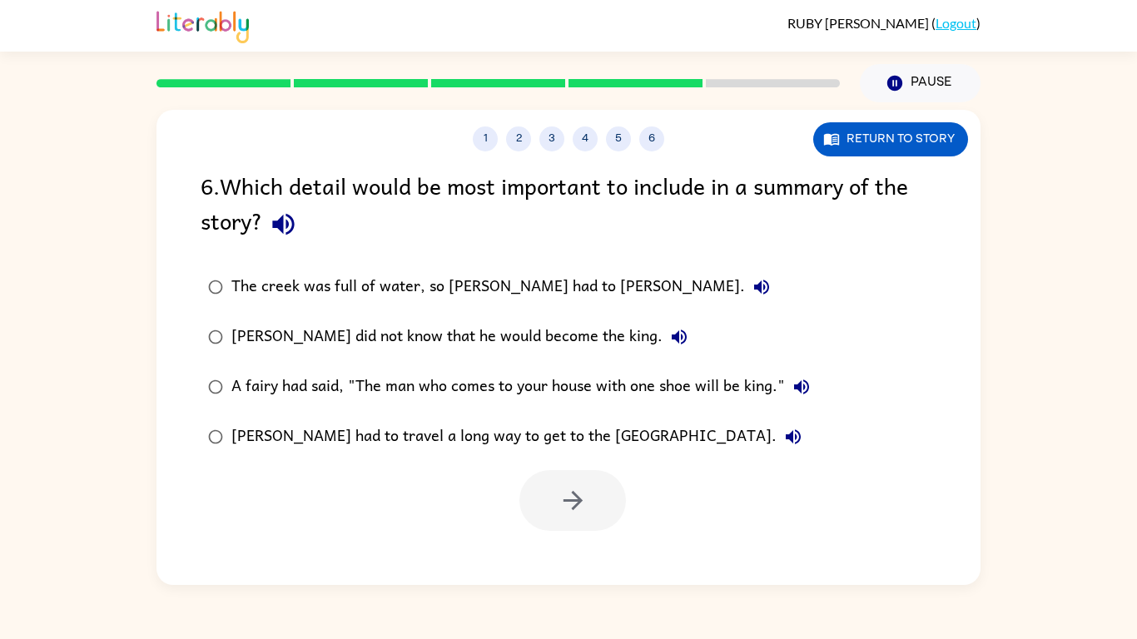
click at [287, 245] on button "button" at bounding box center [283, 224] width 42 height 42
click at [745, 285] on button "The creek was full of water, so [PERSON_NAME] had to [PERSON_NAME]." at bounding box center [761, 286] width 33 height 33
click at [662, 348] on button "[PERSON_NAME] did not know that he would become the king." at bounding box center [678, 336] width 33 height 33
click at [797, 404] on label "A fairy had said, "The man who comes to your house with one shoe will be king."" at bounding box center [508, 387] width 635 height 50
click at [797, 395] on icon "button" at bounding box center [801, 387] width 20 height 20
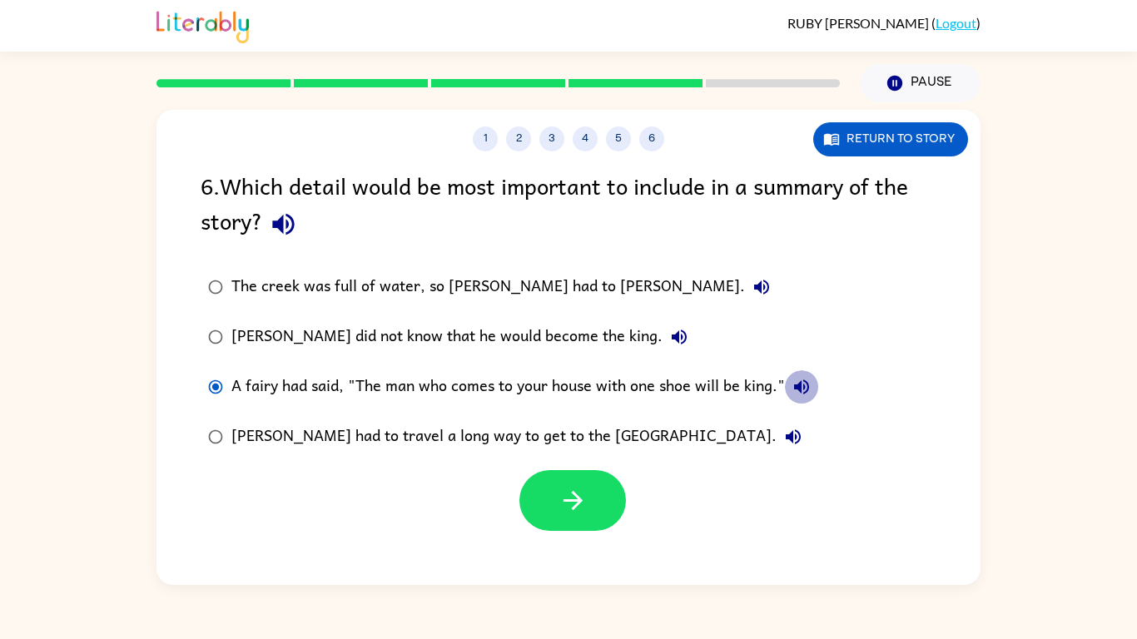
click at [797, 398] on button "A fairy had said, "The man who comes to your house with one shoe will be king."" at bounding box center [801, 386] width 33 height 33
click at [797, 392] on icon "button" at bounding box center [801, 387] width 20 height 20
click at [783, 440] on icon "button" at bounding box center [793, 437] width 20 height 20
click at [567, 277] on div "The creek was full of water, so [PERSON_NAME] had to [PERSON_NAME]." at bounding box center [504, 286] width 547 height 33
click at [564, 286] on div "The creek was full of water, so [PERSON_NAME] had to [PERSON_NAME]." at bounding box center [504, 286] width 547 height 33
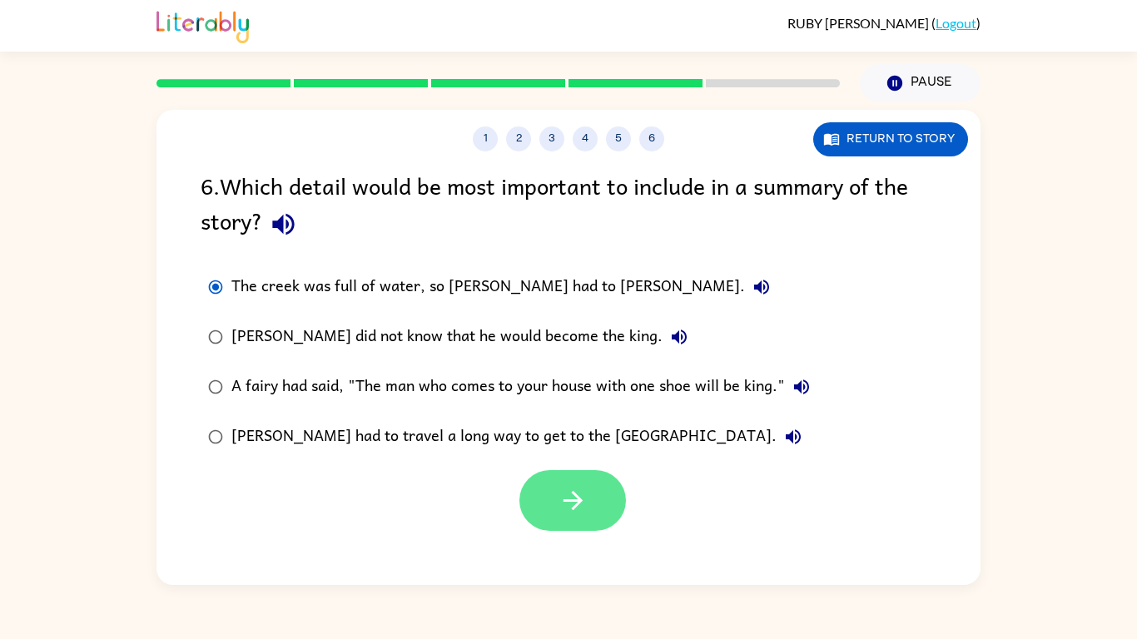
click at [598, 498] on button "button" at bounding box center [572, 500] width 107 height 61
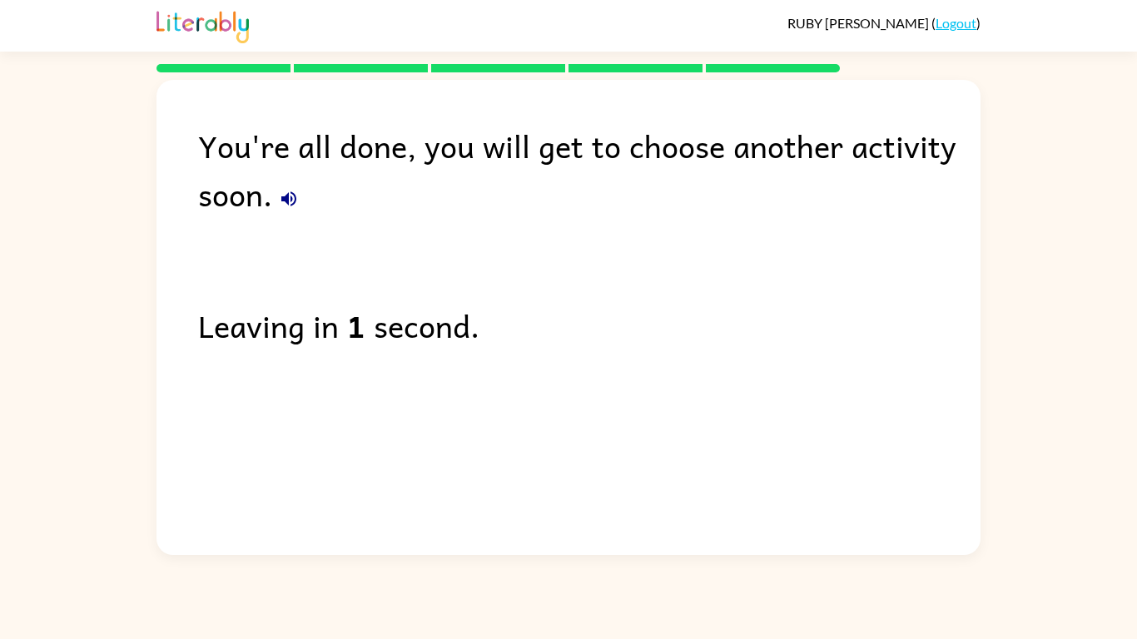
click at [287, 192] on icon "button" at bounding box center [289, 199] width 20 height 20
click at [288, 192] on icon "button" at bounding box center [288, 198] width 15 height 15
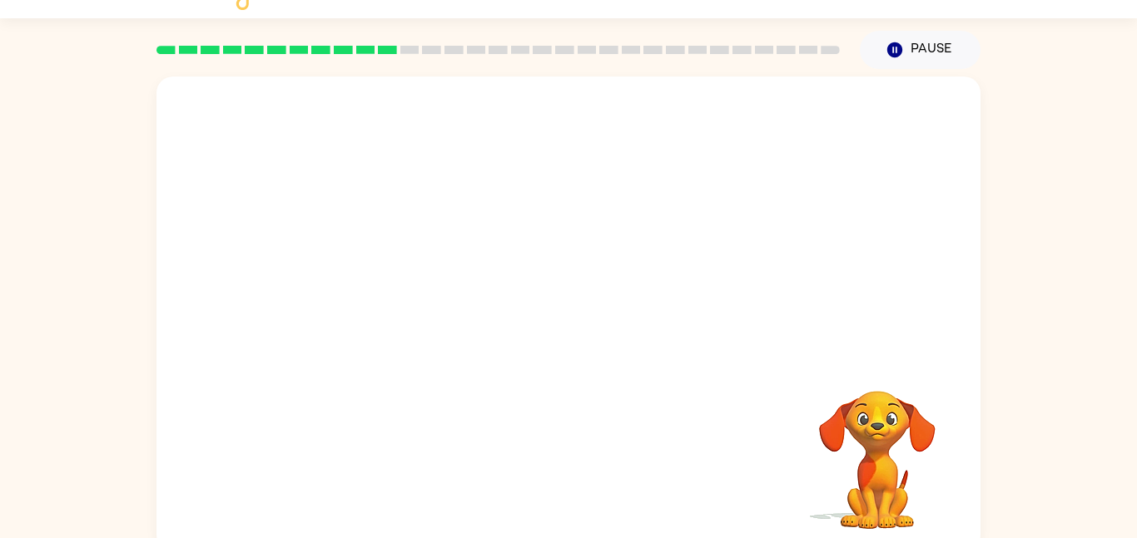
scroll to position [47, 0]
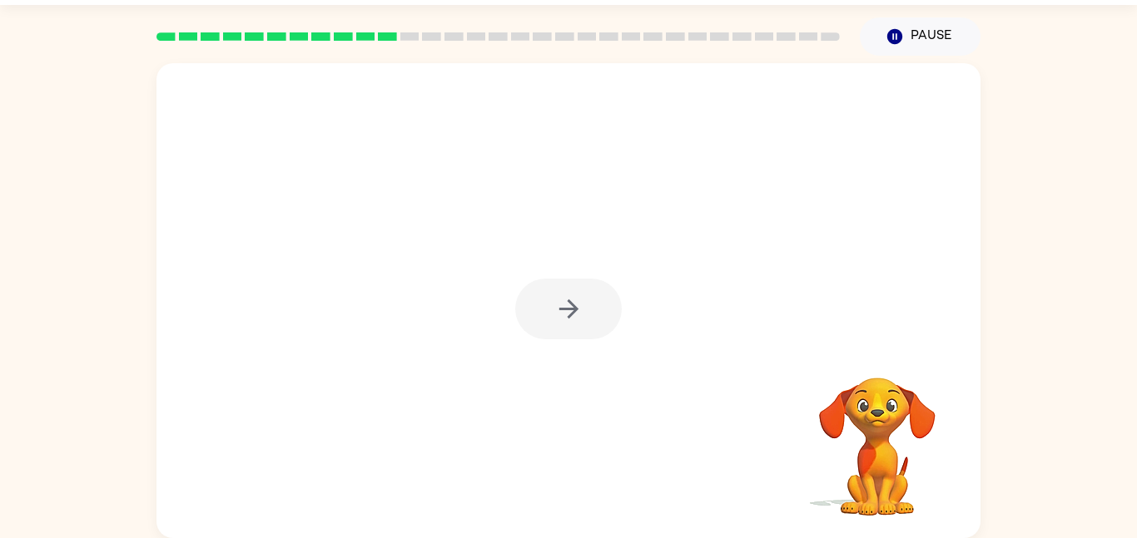
click at [535, 318] on div at bounding box center [568, 309] width 107 height 61
click at [531, 327] on button "button" at bounding box center [568, 309] width 107 height 61
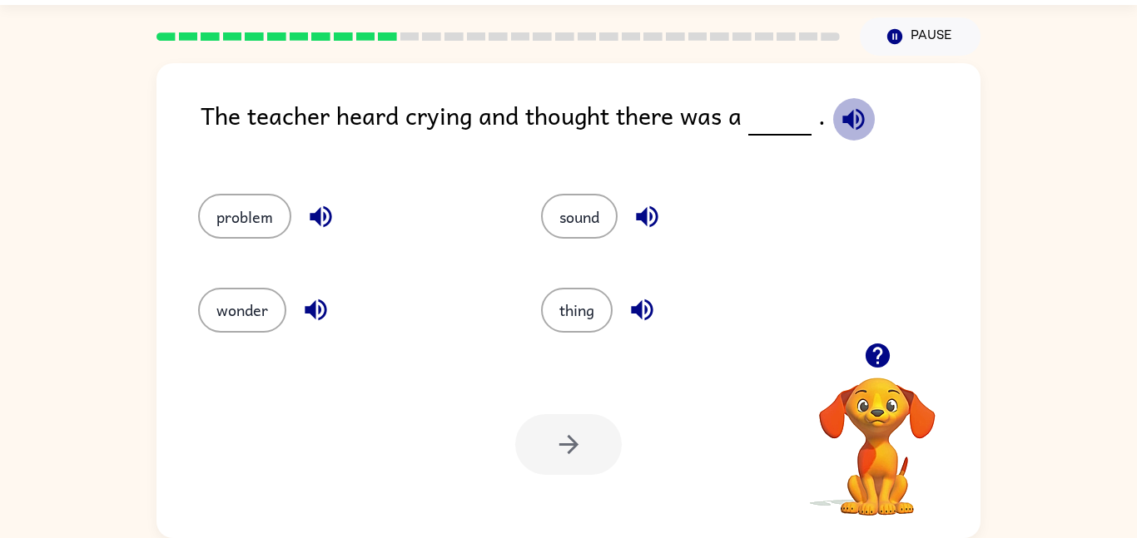
click at [853, 114] on icon "button" at bounding box center [853, 119] width 29 height 29
click at [308, 223] on icon "button" at bounding box center [320, 216] width 29 height 29
click at [263, 209] on button "problem" at bounding box center [244, 216] width 93 height 45
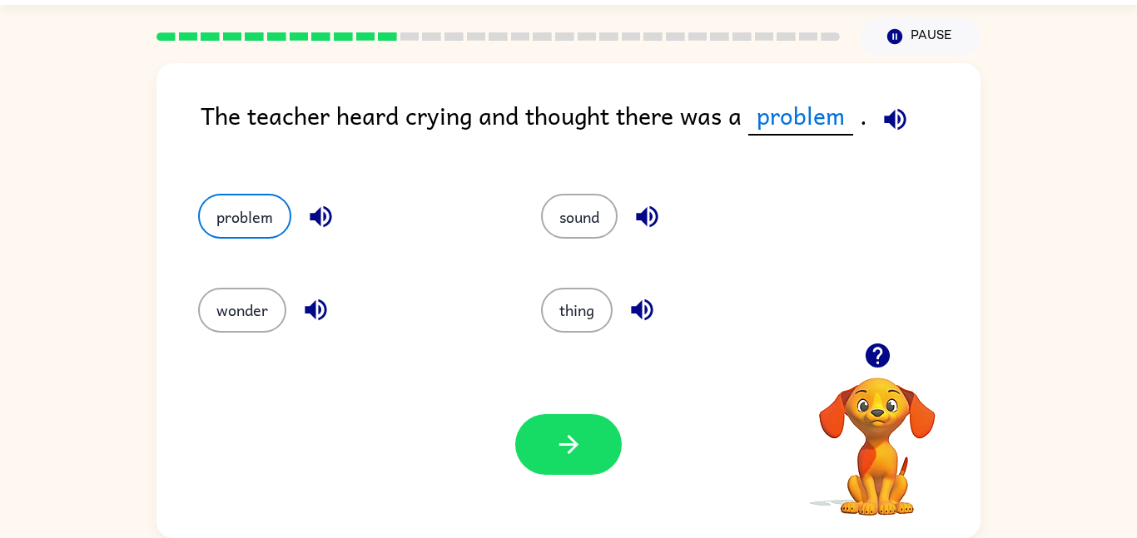
click at [297, 324] on div "wonder" at bounding box center [350, 310] width 305 height 45
click at [317, 316] on icon "button" at bounding box center [315, 309] width 29 height 29
click at [319, 326] on button "button" at bounding box center [316, 310] width 42 height 42
click at [638, 222] on icon "button" at bounding box center [647, 216] width 29 height 29
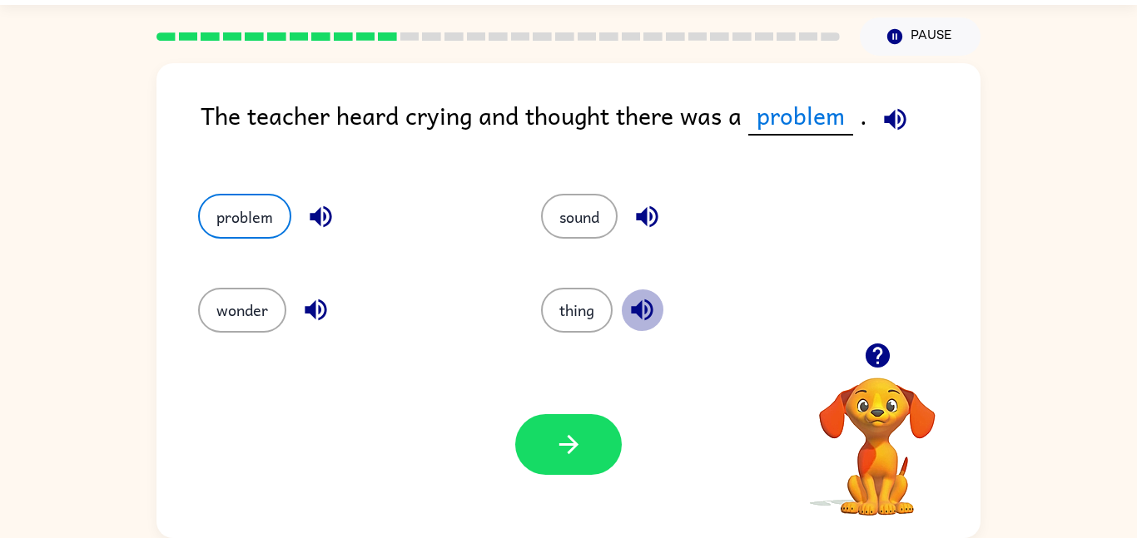
click at [637, 321] on icon "button" at bounding box center [642, 309] width 29 height 29
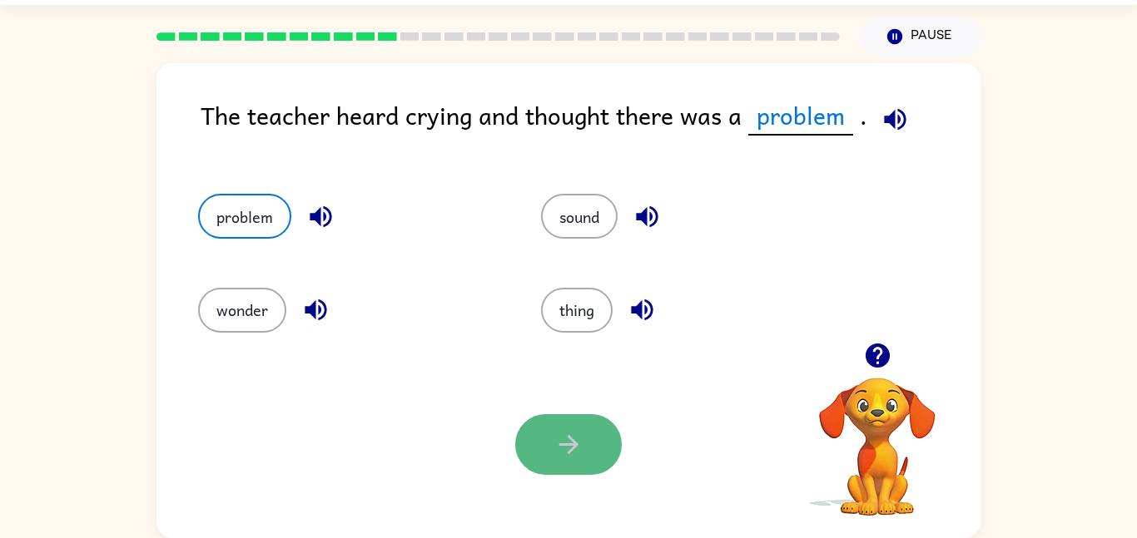
click at [588, 419] on button "button" at bounding box center [568, 444] width 107 height 61
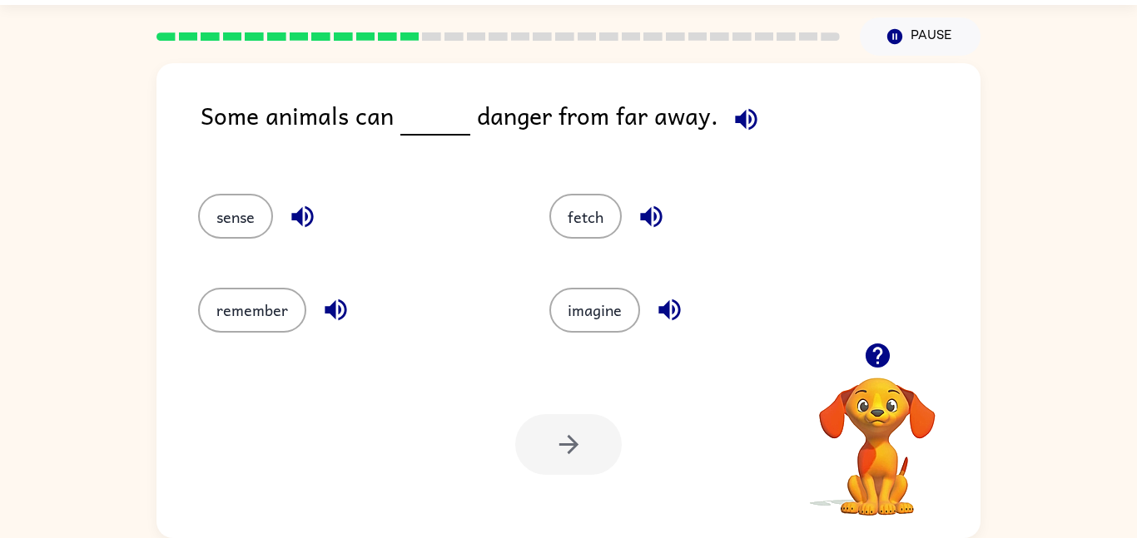
click at [749, 120] on icon "button" at bounding box center [746, 119] width 22 height 22
click at [304, 233] on button "button" at bounding box center [302, 217] width 42 height 42
click at [242, 236] on button "sense" at bounding box center [235, 216] width 75 height 45
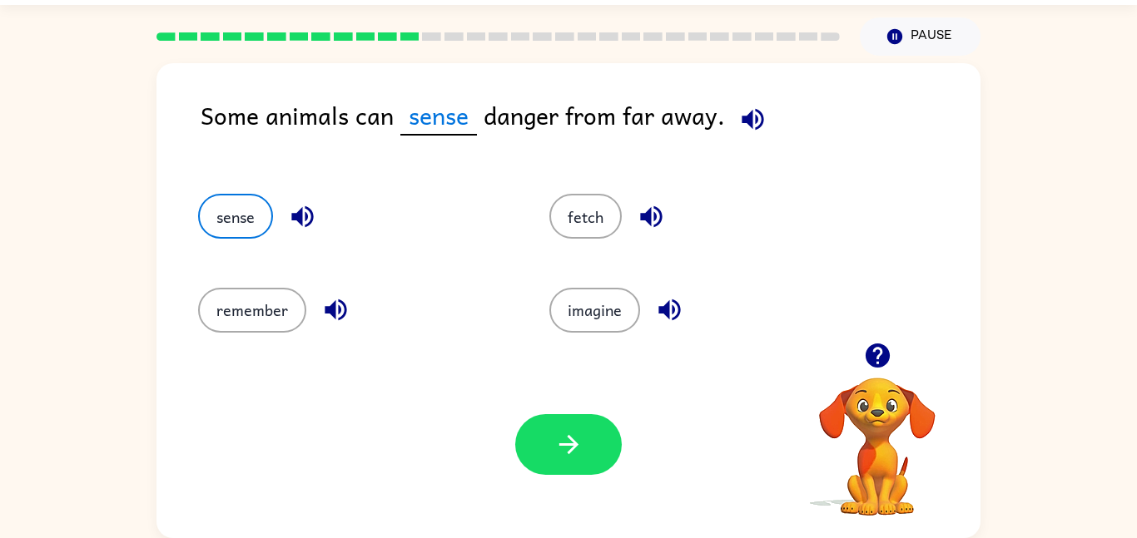
click at [321, 306] on icon "button" at bounding box center [335, 309] width 29 height 29
click at [666, 310] on icon "button" at bounding box center [669, 311] width 22 height 22
click at [644, 225] on icon "button" at bounding box center [651, 216] width 29 height 29
click at [594, 460] on button "button" at bounding box center [568, 444] width 107 height 61
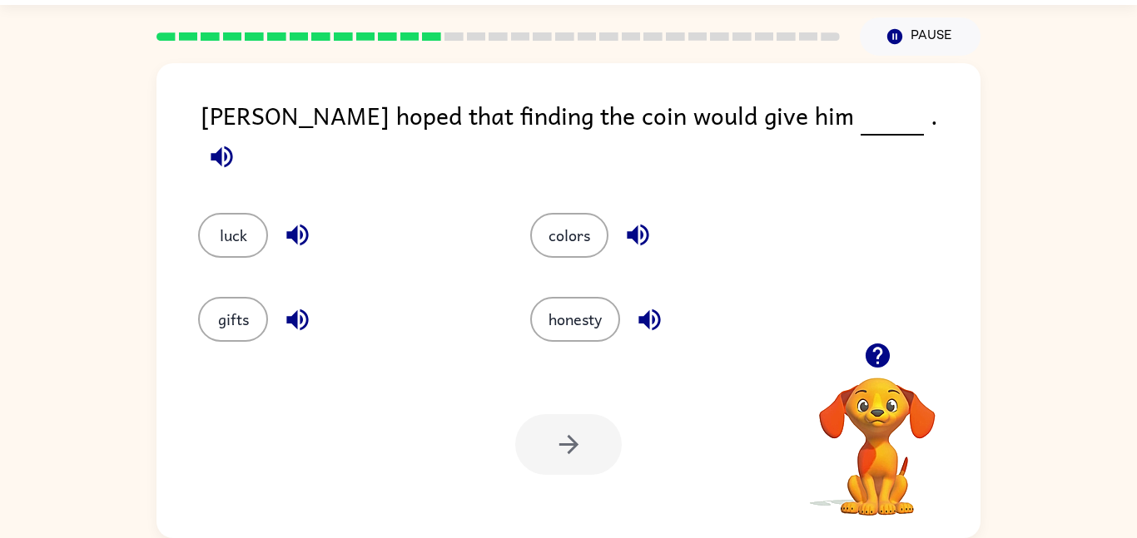
click at [871, 85] on div "Jackson hoped that finding the coin would give him . luck colors gifts honesty …" at bounding box center [568, 300] width 824 height 475
click at [236, 142] on icon "button" at bounding box center [221, 156] width 29 height 29
click at [868, 93] on div "Jackson hoped that finding the coin would give him . luck colors gifts honesty …" at bounding box center [568, 300] width 824 height 475
click at [281, 219] on button "button" at bounding box center [297, 235] width 42 height 42
click at [221, 213] on button "luck" at bounding box center [233, 235] width 70 height 45
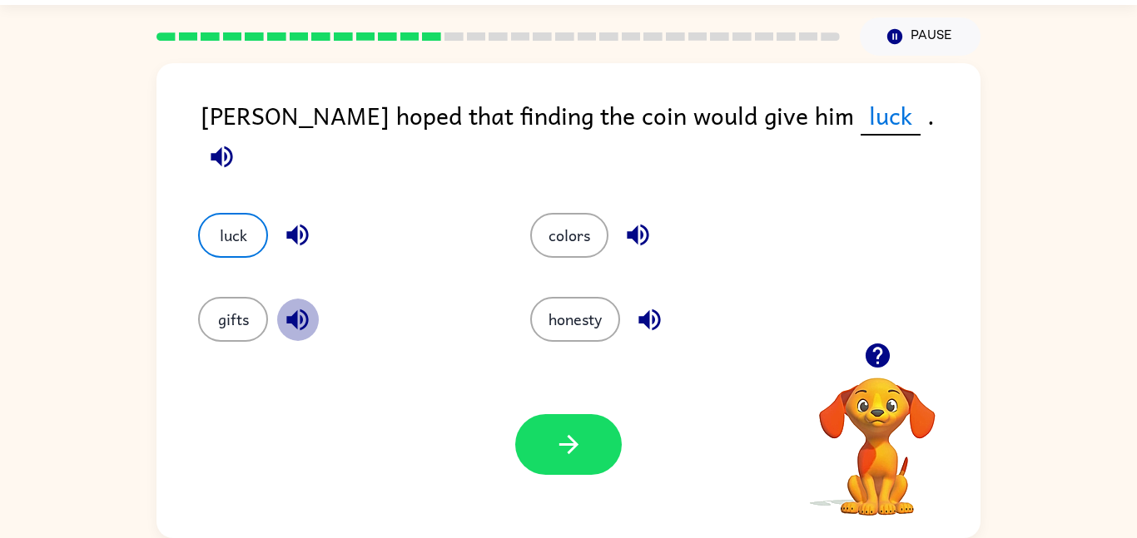
click at [308, 313] on icon "button" at bounding box center [297, 319] width 29 height 29
click at [622, 217] on button "button" at bounding box center [638, 235] width 42 height 42
click at [646, 305] on icon "button" at bounding box center [649, 319] width 29 height 29
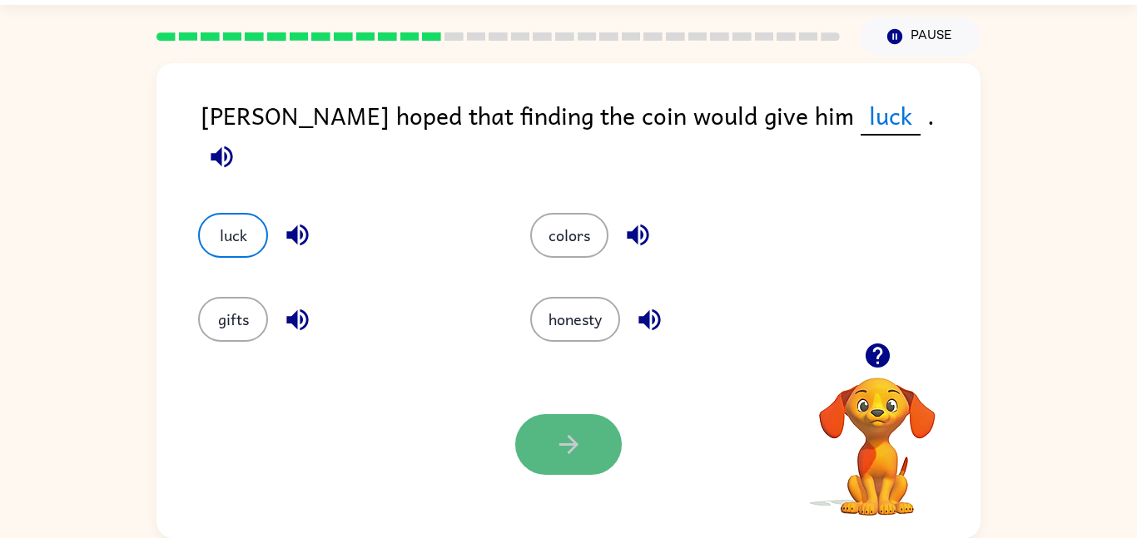
click at [573, 432] on icon "button" at bounding box center [568, 444] width 29 height 29
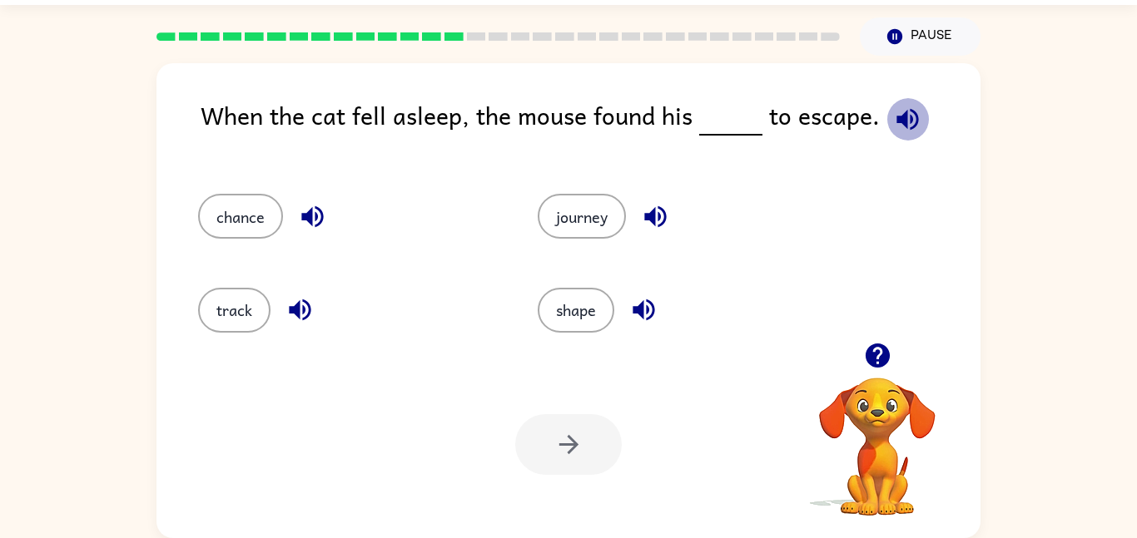
click at [905, 122] on icon "button" at bounding box center [907, 119] width 29 height 29
click at [902, 117] on icon "button" at bounding box center [907, 119] width 29 height 29
click at [311, 217] on icon "button" at bounding box center [312, 217] width 22 height 22
click at [276, 305] on div "track" at bounding box center [348, 310] width 301 height 45
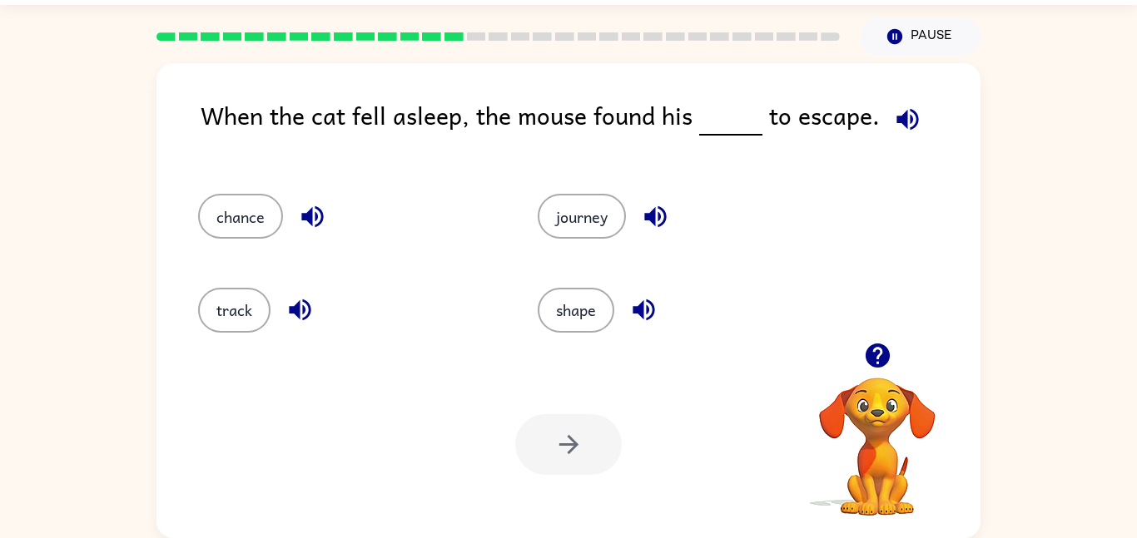
click at [286, 308] on icon "button" at bounding box center [299, 309] width 29 height 29
click at [652, 211] on icon "button" at bounding box center [655, 217] width 22 height 22
click at [635, 313] on icon "button" at bounding box center [644, 311] width 22 height 22
click at [260, 231] on button "chance" at bounding box center [240, 216] width 85 height 45
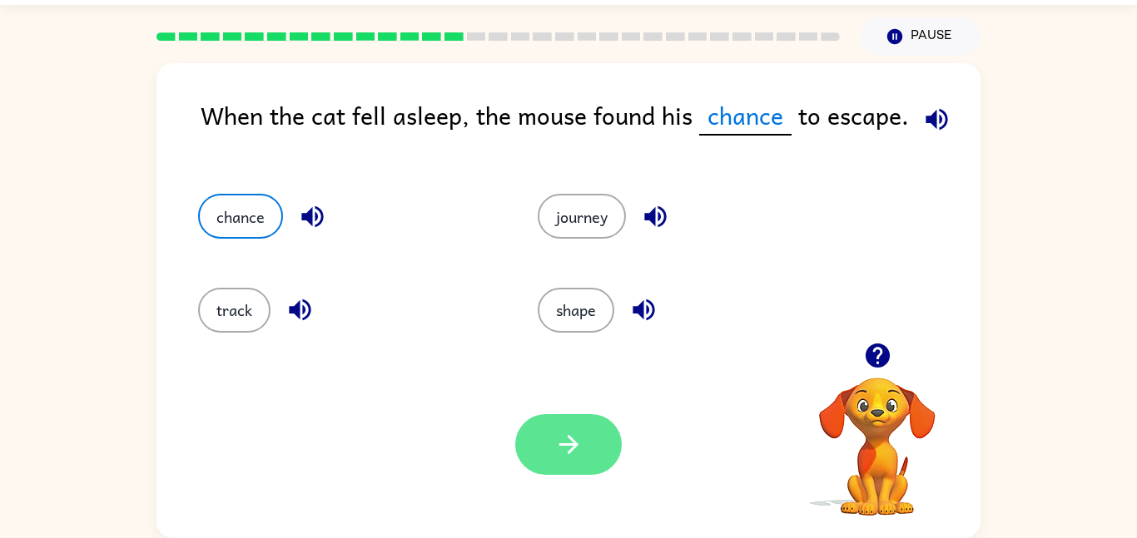
click at [563, 414] on button "button" at bounding box center [568, 444] width 107 height 61
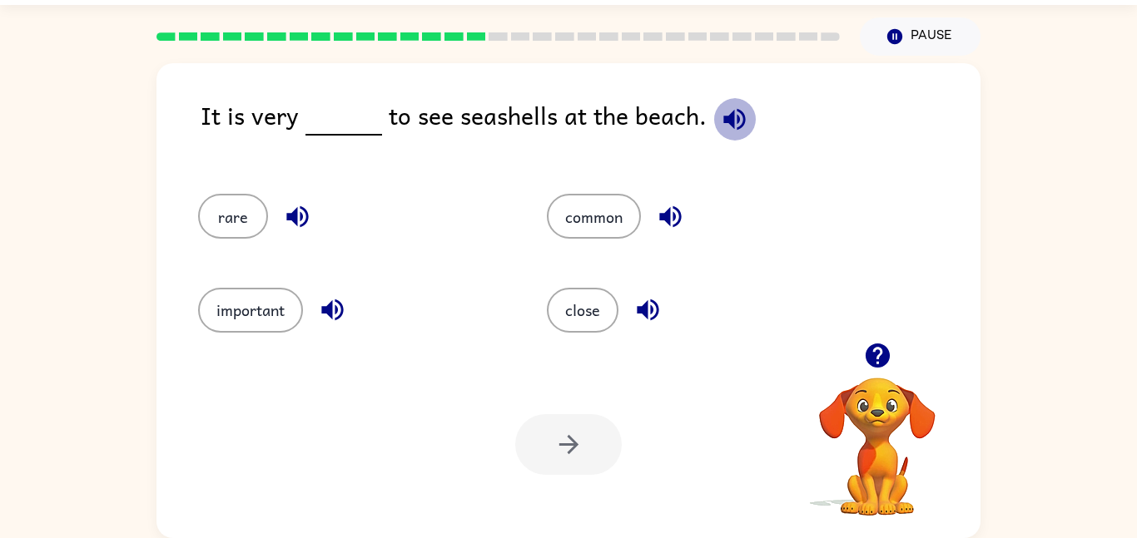
click at [720, 127] on icon "button" at bounding box center [734, 119] width 29 height 29
click at [275, 196] on div "rare" at bounding box center [353, 216] width 310 height 45
click at [283, 211] on icon "button" at bounding box center [297, 216] width 29 height 29
click at [324, 299] on icon "button" at bounding box center [332, 309] width 29 height 29
click at [652, 220] on button "button" at bounding box center [670, 217] width 42 height 42
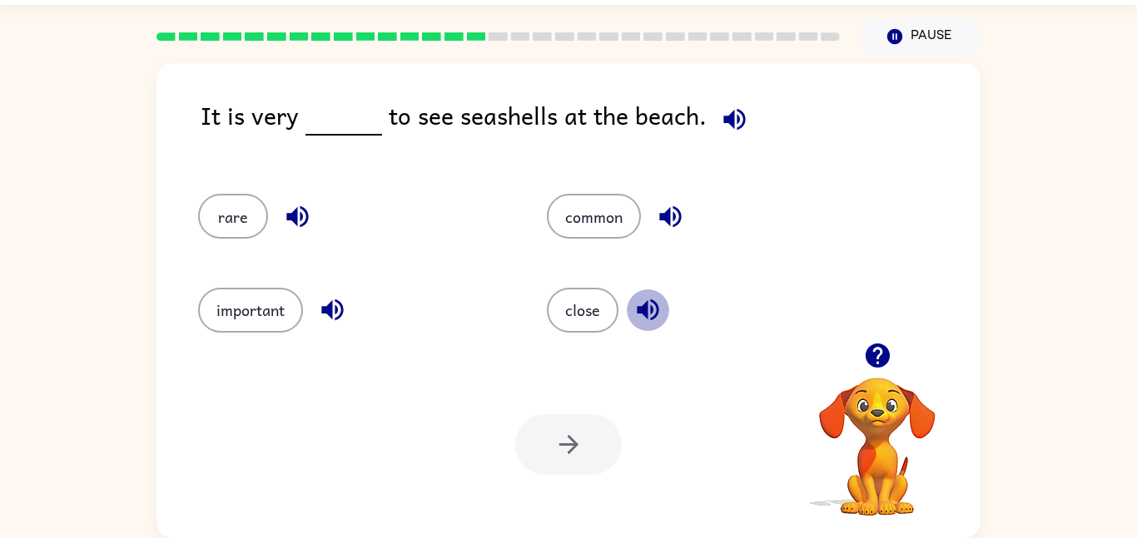
click at [644, 310] on icon "button" at bounding box center [648, 311] width 22 height 22
click at [616, 221] on button "common" at bounding box center [594, 216] width 94 height 45
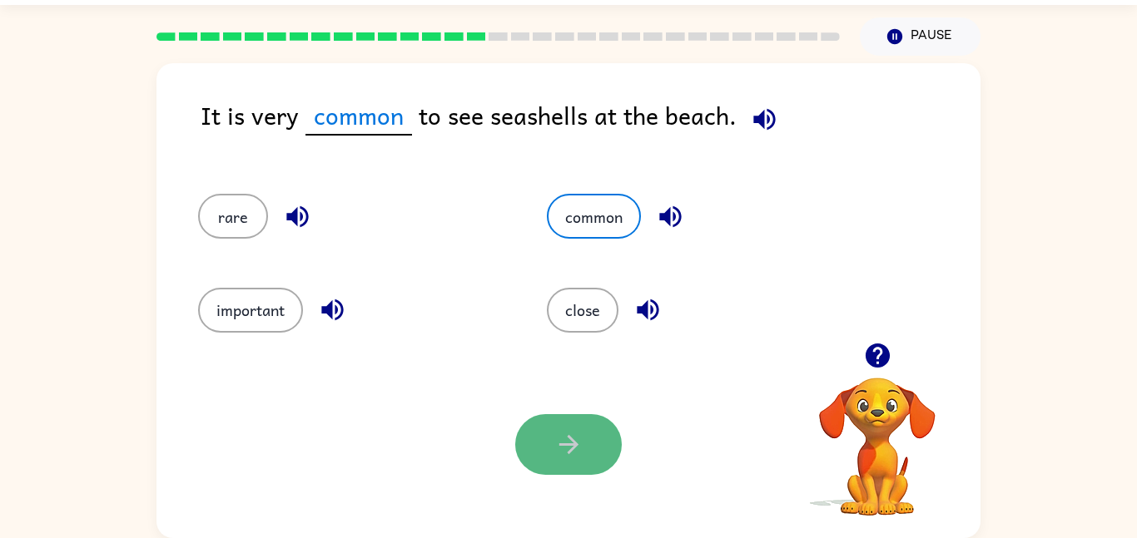
click at [556, 452] on icon "button" at bounding box center [568, 444] width 29 height 29
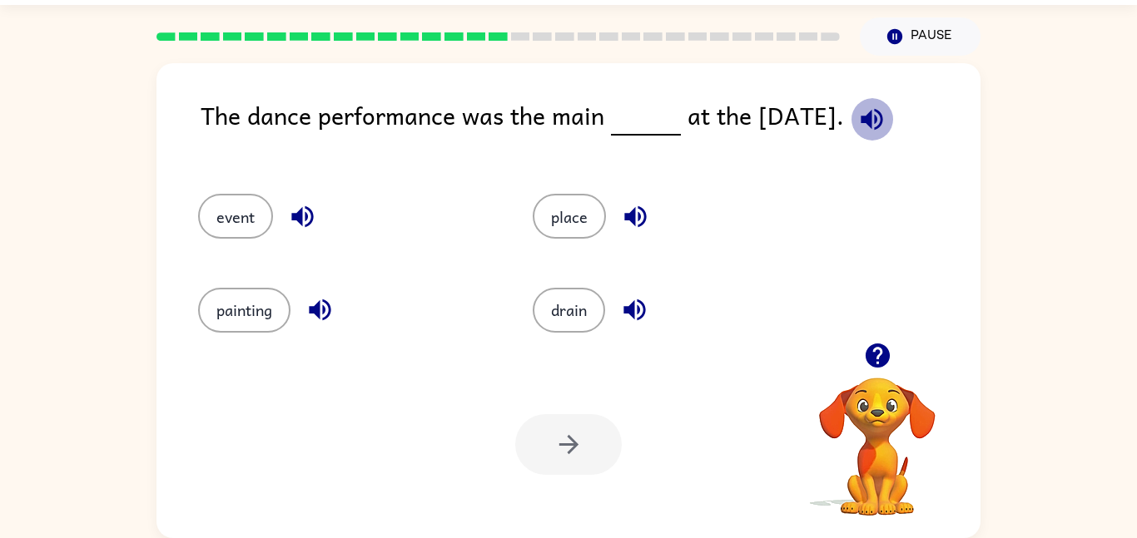
click at [874, 134] on button "button" at bounding box center [872, 119] width 42 height 42
click at [305, 216] on icon "button" at bounding box center [302, 216] width 29 height 29
click at [261, 209] on button "event" at bounding box center [235, 216] width 75 height 45
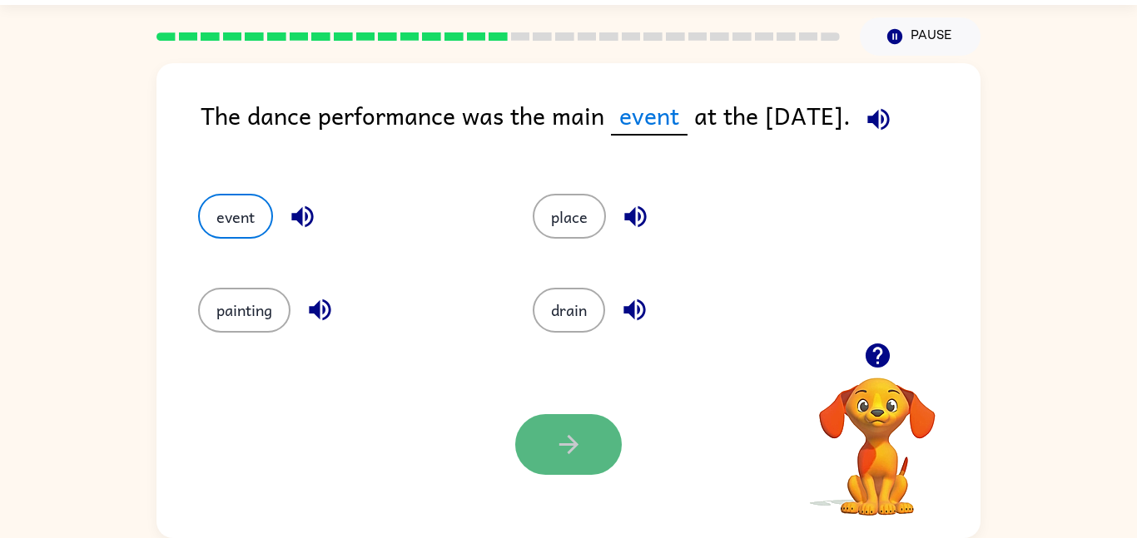
click at [563, 436] on icon "button" at bounding box center [568, 444] width 29 height 29
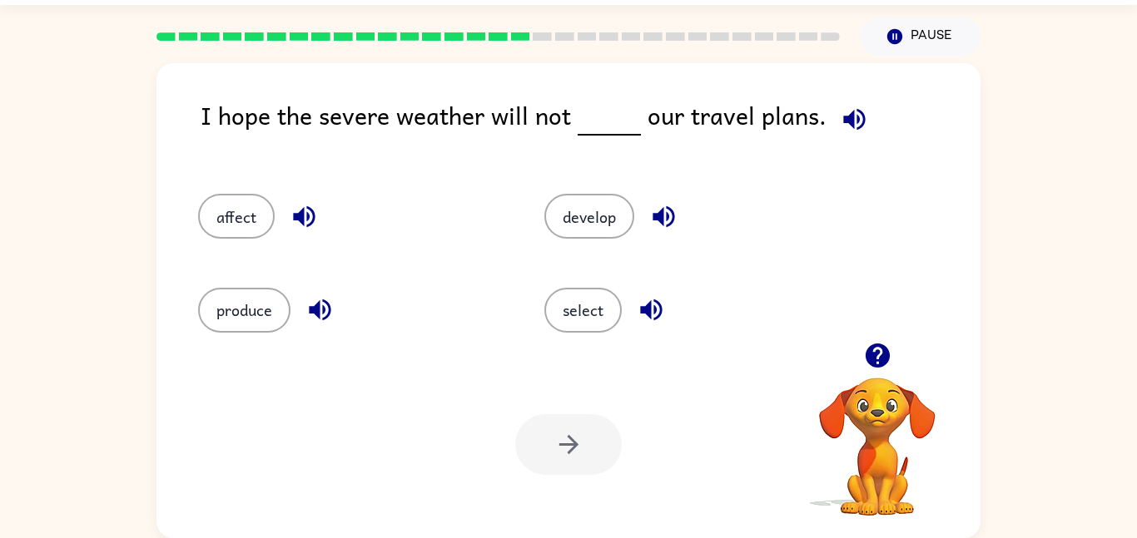
click at [833, 117] on button "button" at bounding box center [854, 119] width 42 height 42
click at [312, 321] on icon "button" at bounding box center [319, 309] width 29 height 29
click at [306, 205] on icon "button" at bounding box center [304, 216] width 29 height 29
click at [641, 211] on div "develop" at bounding box center [698, 216] width 308 height 45
click at [659, 220] on icon "button" at bounding box center [663, 217] width 22 height 22
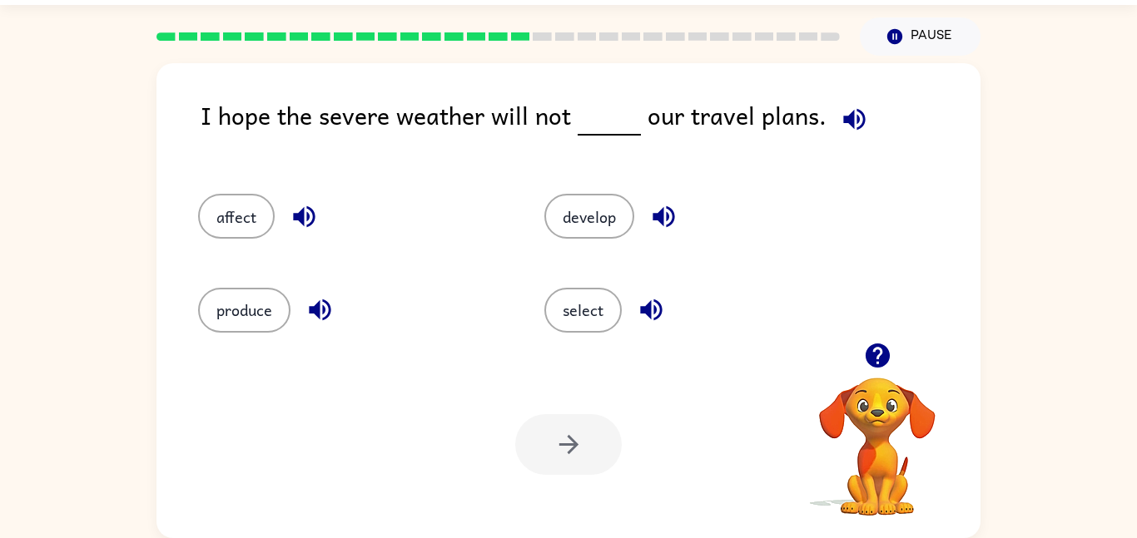
click at [651, 294] on button "button" at bounding box center [651, 310] width 42 height 42
click at [234, 201] on button "affect" at bounding box center [236, 216] width 77 height 45
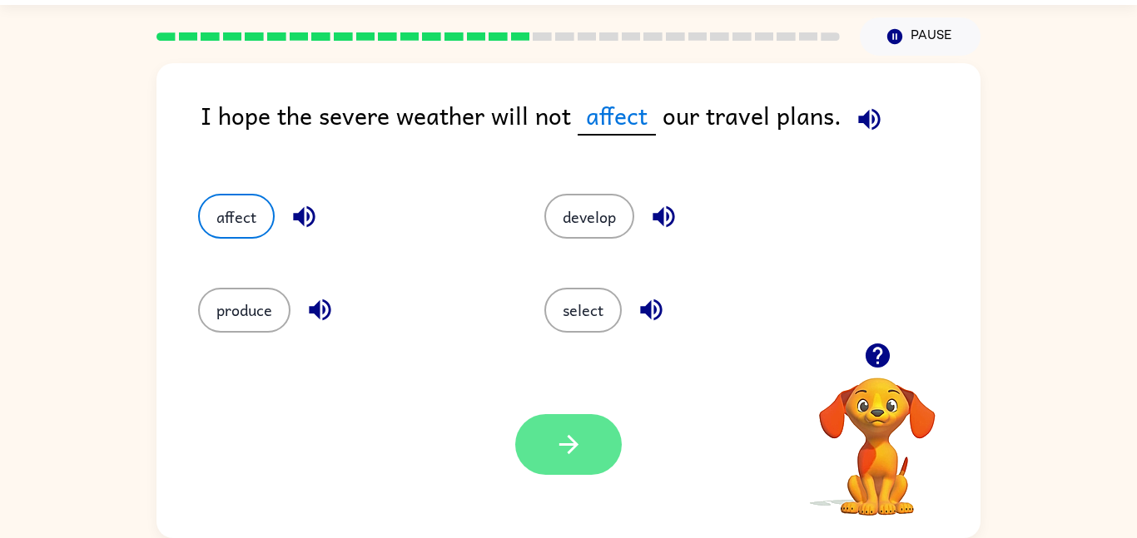
click at [545, 440] on button "button" at bounding box center [568, 444] width 107 height 61
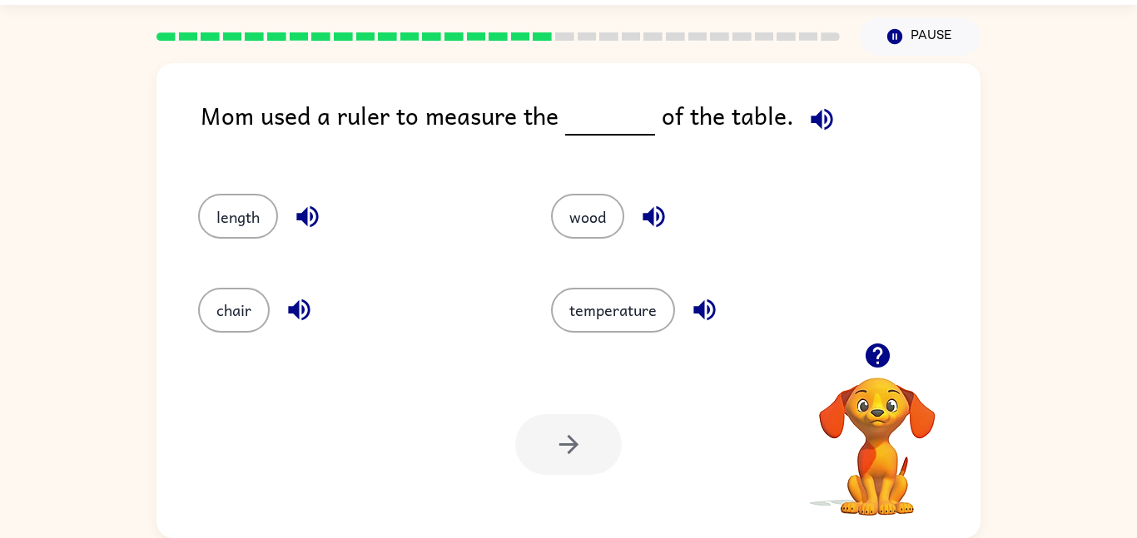
click at [855, 39] on div "Pause Pause" at bounding box center [920, 36] width 141 height 58
click at [847, 27] on div at bounding box center [497, 36] width 703 height 58
click at [811, 124] on icon "button" at bounding box center [822, 119] width 22 height 22
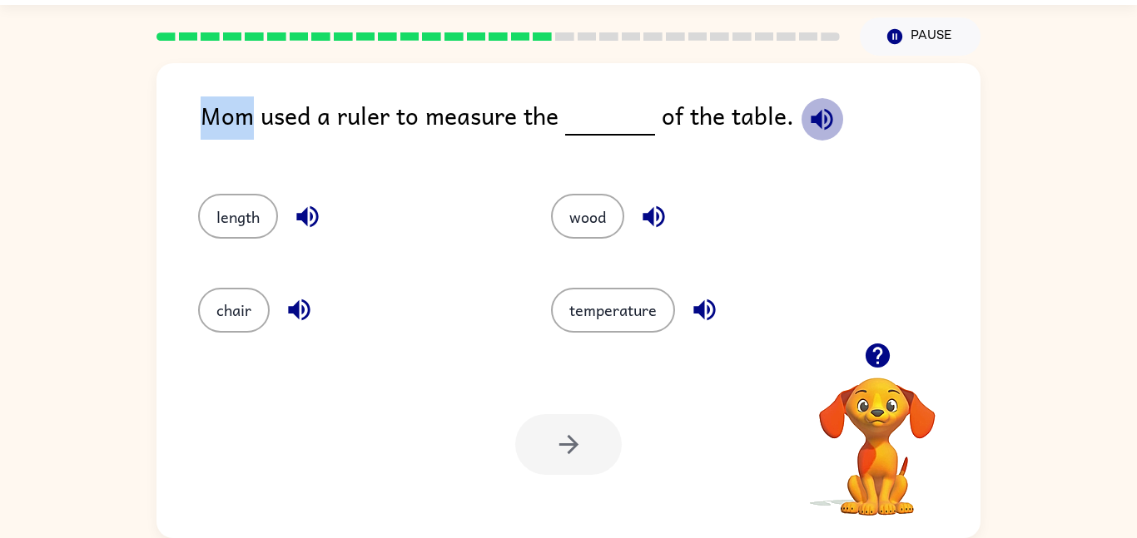
click at [811, 124] on icon "button" at bounding box center [822, 119] width 22 height 22
click at [310, 151] on div "Mom used a ruler to measure the of the table." at bounding box center [591, 129] width 780 height 64
click at [260, 223] on button "length" at bounding box center [238, 216] width 80 height 45
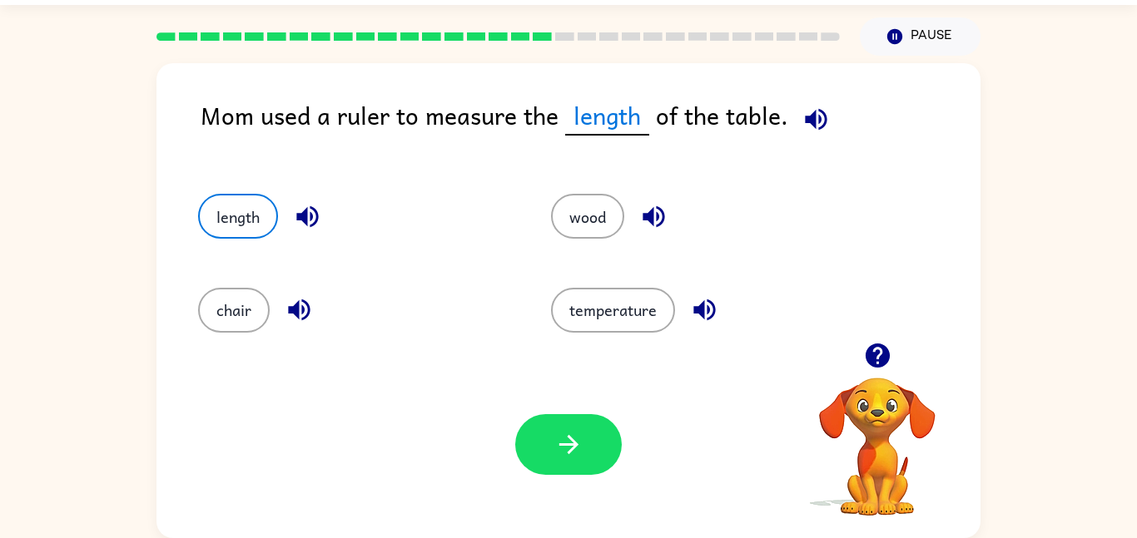
click at [302, 227] on icon "button" at bounding box center [307, 216] width 29 height 29
click at [538, 441] on button "button" at bounding box center [568, 444] width 107 height 61
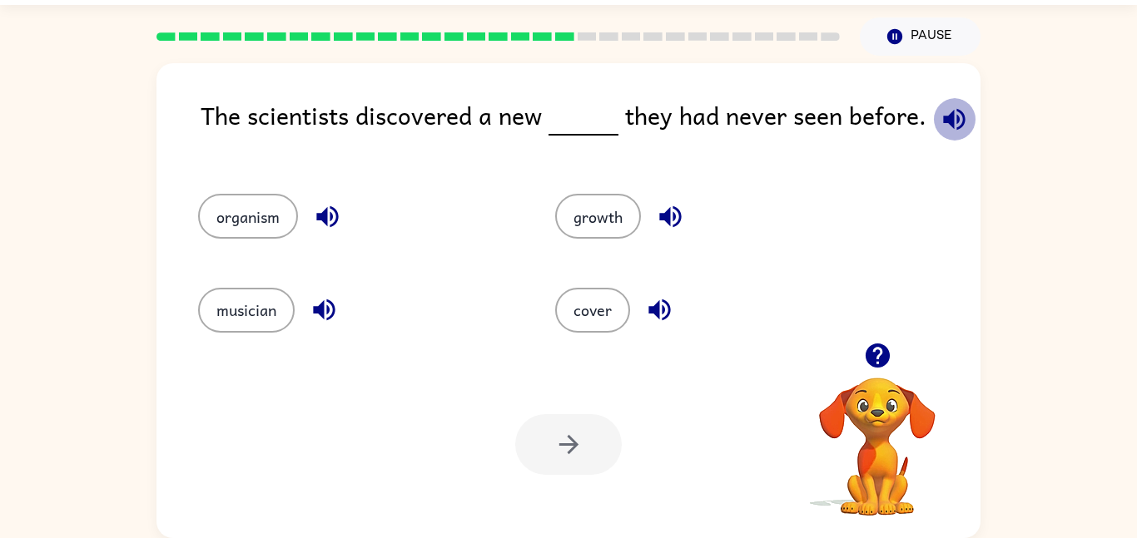
click at [960, 123] on icon "button" at bounding box center [954, 119] width 29 height 29
click at [326, 223] on icon "button" at bounding box center [327, 217] width 22 height 22
click at [330, 308] on icon "button" at bounding box center [324, 311] width 22 height 22
click at [667, 226] on icon "button" at bounding box center [670, 216] width 29 height 29
click at [666, 304] on icon "button" at bounding box center [659, 311] width 22 height 22
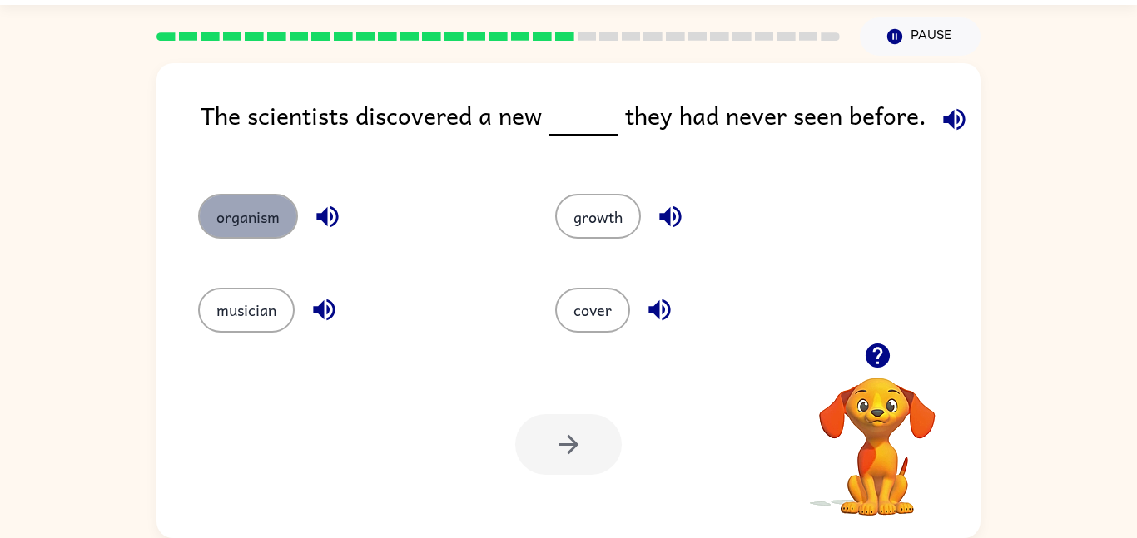
click at [278, 219] on button "organism" at bounding box center [248, 216] width 100 height 45
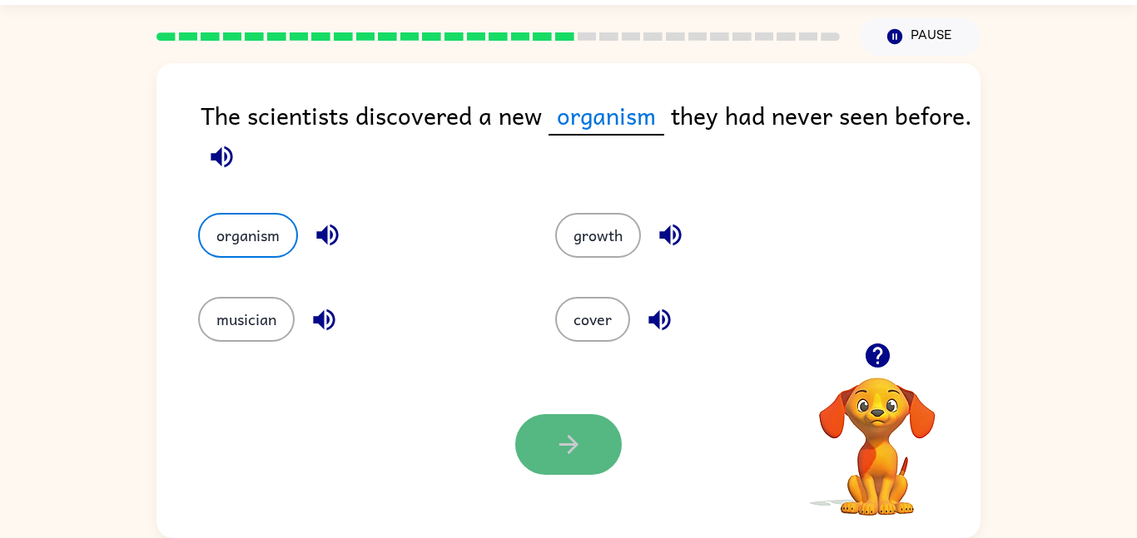
click at [552, 414] on button "button" at bounding box center [568, 444] width 107 height 61
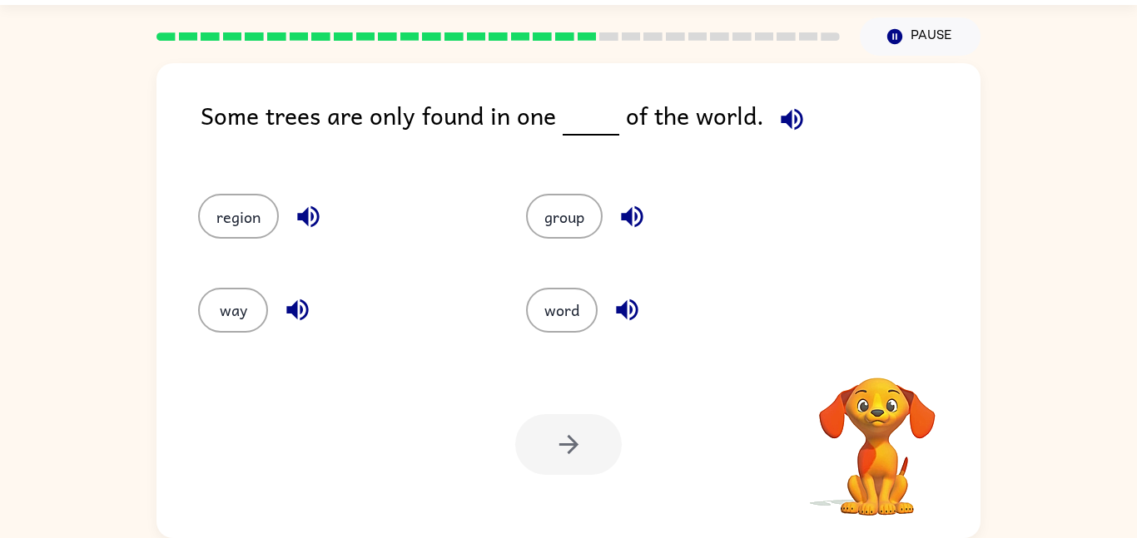
click at [786, 99] on button "button" at bounding box center [792, 119] width 42 height 42
click at [785, 98] on button "button" at bounding box center [792, 119] width 42 height 42
click at [787, 103] on button "button" at bounding box center [792, 119] width 42 height 42
click at [304, 211] on icon "button" at bounding box center [308, 216] width 29 height 29
click at [307, 297] on icon "button" at bounding box center [297, 309] width 29 height 29
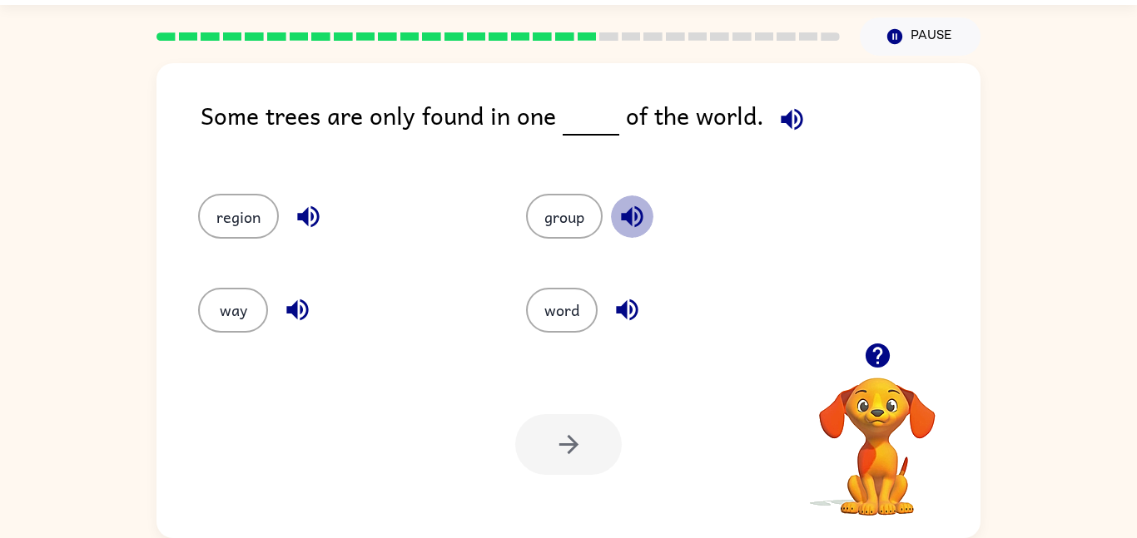
click at [649, 207] on button "button" at bounding box center [632, 217] width 42 height 42
click at [628, 304] on icon "button" at bounding box center [627, 309] width 29 height 29
click at [219, 211] on button "region" at bounding box center [238, 216] width 81 height 45
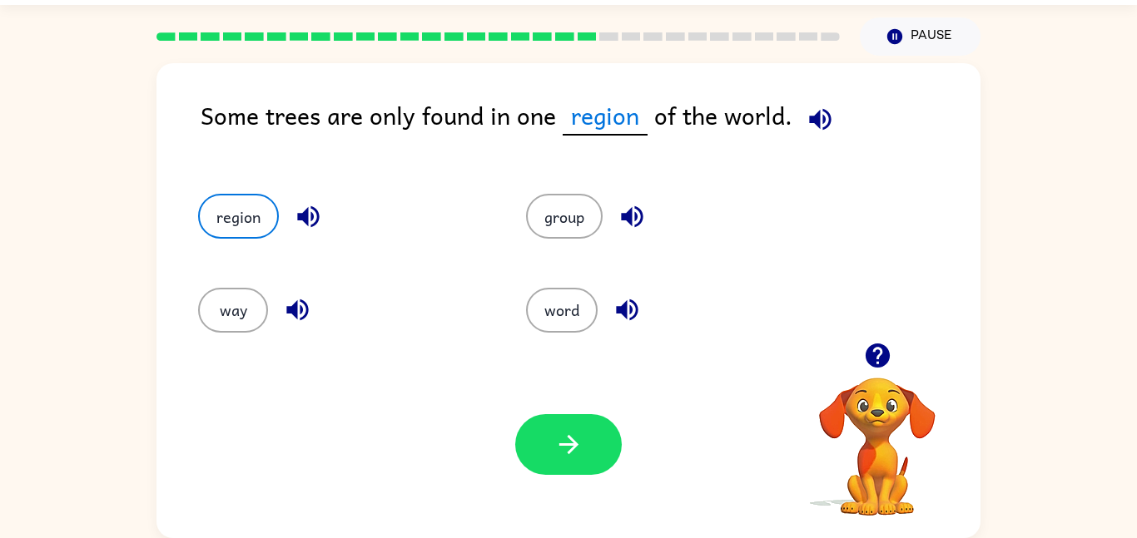
click at [560, 358] on div "Your browser must support playing .mp4 files to use Literably. Please try using…" at bounding box center [568, 444] width 824 height 187
click at [562, 404] on div "Your browser must support playing .mp4 files to use Literably. Please try using…" at bounding box center [568, 444] width 824 height 187
click at [562, 415] on button "button" at bounding box center [568, 444] width 107 height 61
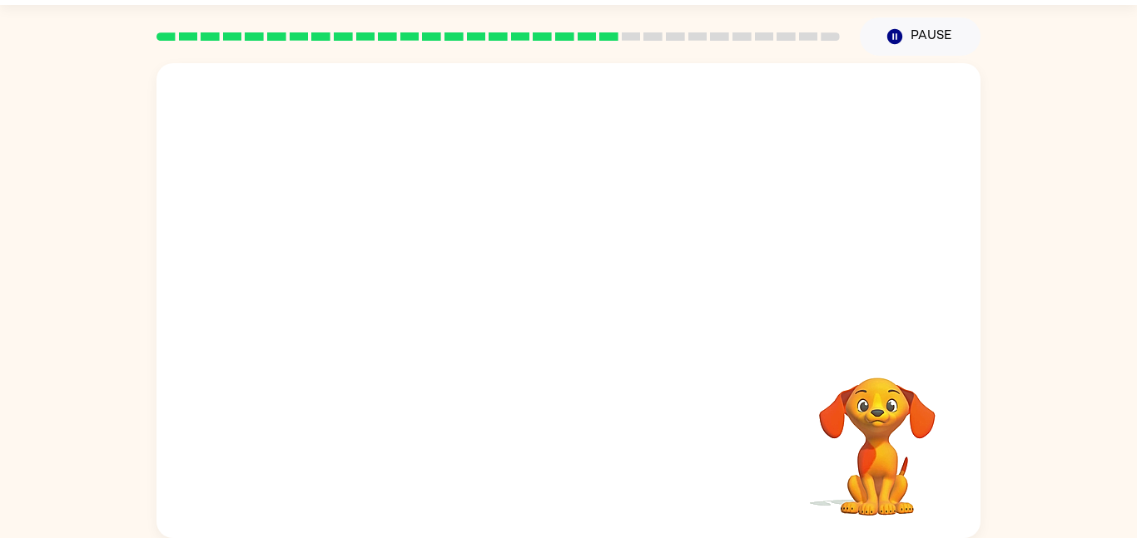
click at [426, 295] on video "Your browser must support playing .mp4 files to use Literably. Please try using…" at bounding box center [568, 203] width 824 height 280
click at [541, 321] on button "button" at bounding box center [568, 309] width 107 height 61
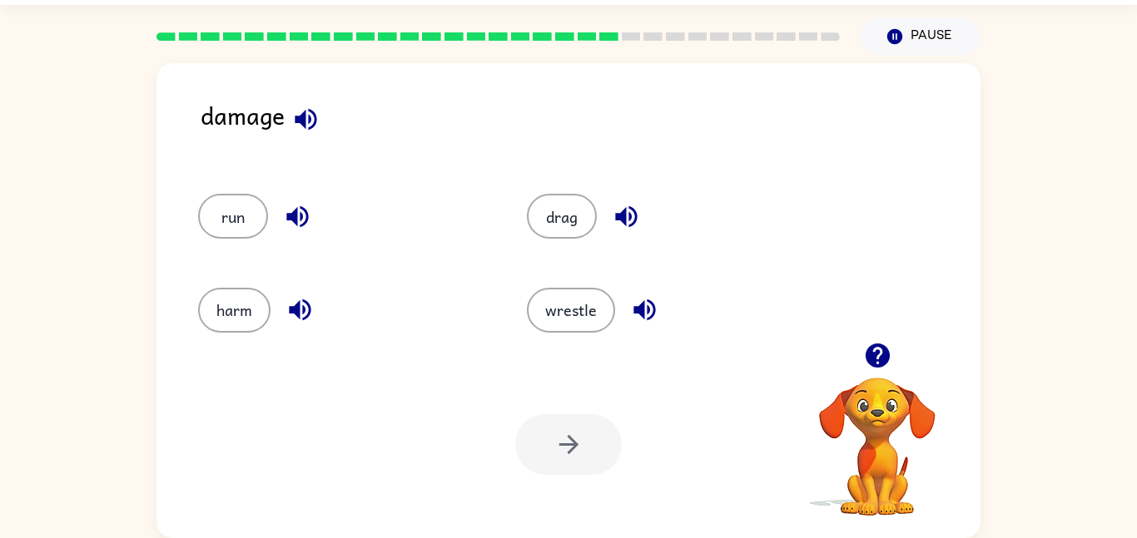
click at [303, 157] on div "damage" at bounding box center [591, 129] width 780 height 64
click at [293, 127] on icon "button" at bounding box center [305, 119] width 29 height 29
click at [296, 211] on icon "button" at bounding box center [297, 217] width 22 height 22
click at [319, 298] on div "harm" at bounding box center [343, 310] width 290 height 45
click at [315, 307] on button "button" at bounding box center [300, 310] width 42 height 42
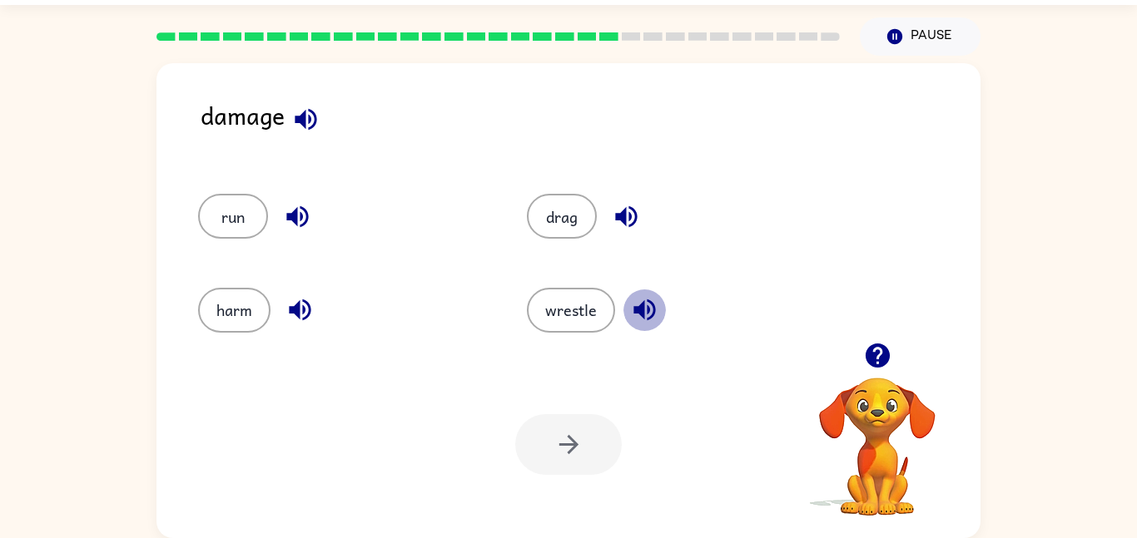
click at [642, 305] on icon "button" at bounding box center [644, 311] width 22 height 22
click at [612, 212] on icon "button" at bounding box center [626, 216] width 29 height 29
click at [221, 318] on button "harm" at bounding box center [234, 310] width 72 height 45
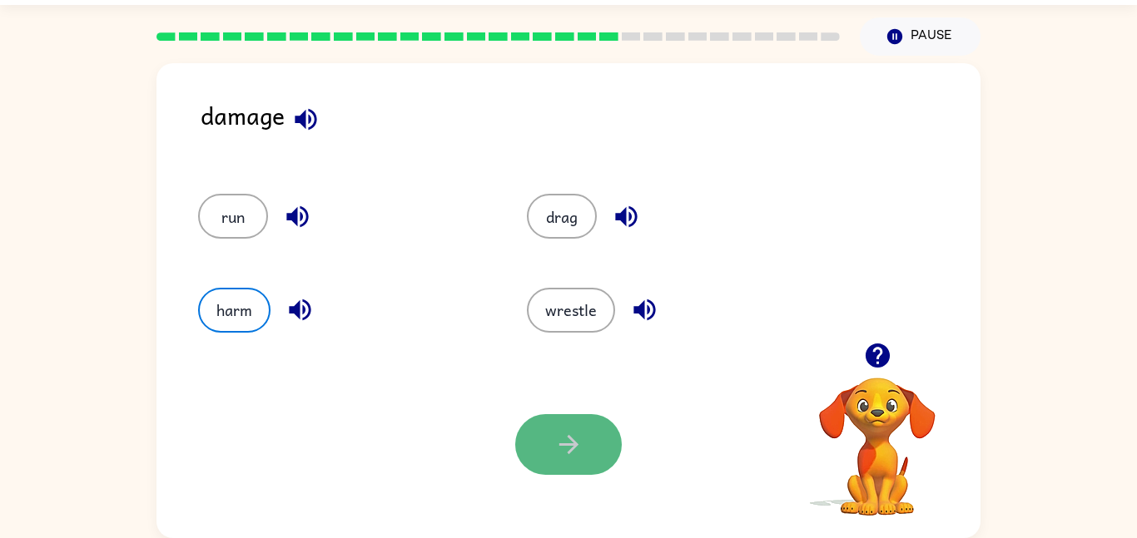
click at [529, 447] on button "button" at bounding box center [568, 444] width 107 height 61
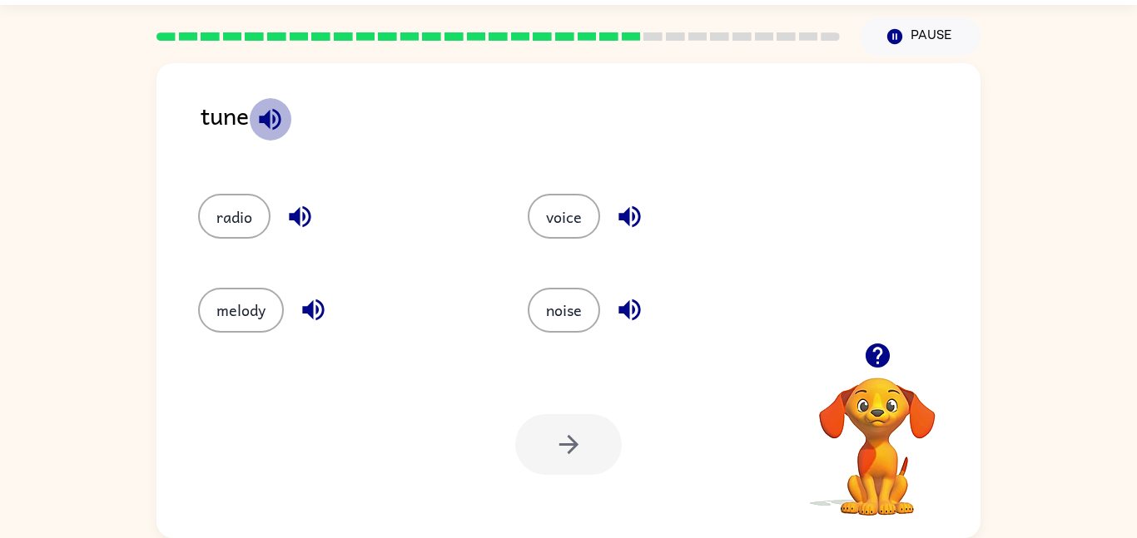
click at [289, 130] on button "button" at bounding box center [270, 119] width 42 height 42
click at [306, 206] on icon "button" at bounding box center [299, 216] width 29 height 29
click at [323, 322] on icon "button" at bounding box center [313, 309] width 29 height 29
click at [616, 224] on icon "button" at bounding box center [629, 216] width 29 height 29
click at [628, 300] on icon "button" at bounding box center [629, 309] width 29 height 29
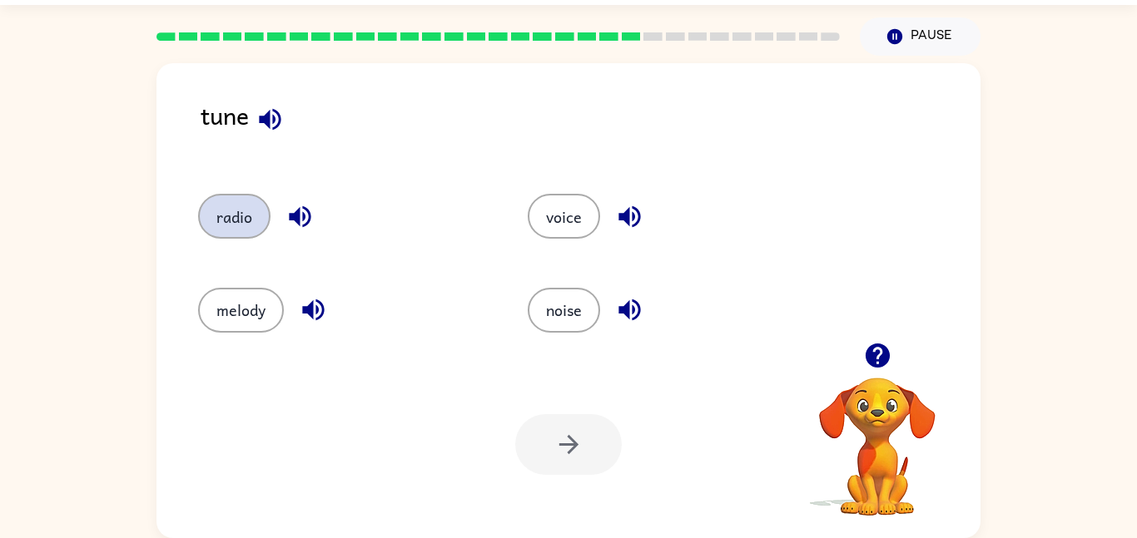
click at [265, 219] on button "radio" at bounding box center [234, 216] width 72 height 45
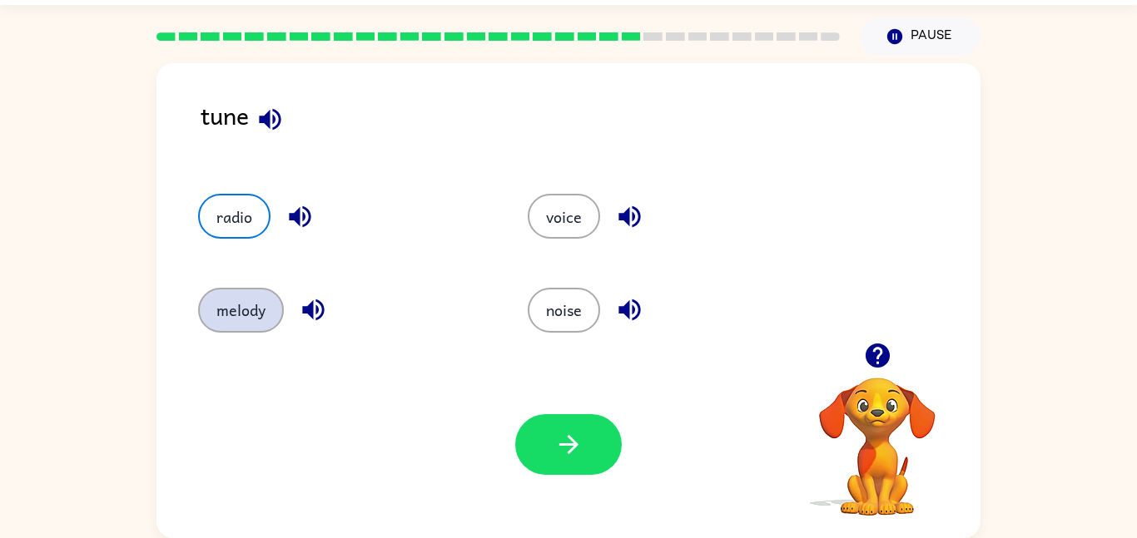
click at [265, 308] on button "melody" at bounding box center [241, 310] width 86 height 45
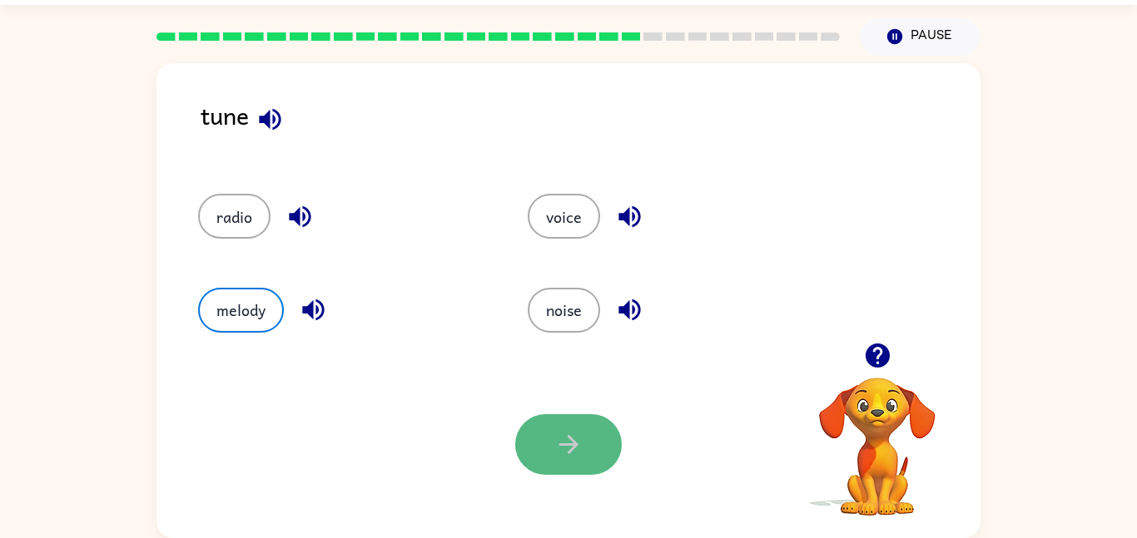
click at [588, 449] on button "button" at bounding box center [568, 444] width 107 height 61
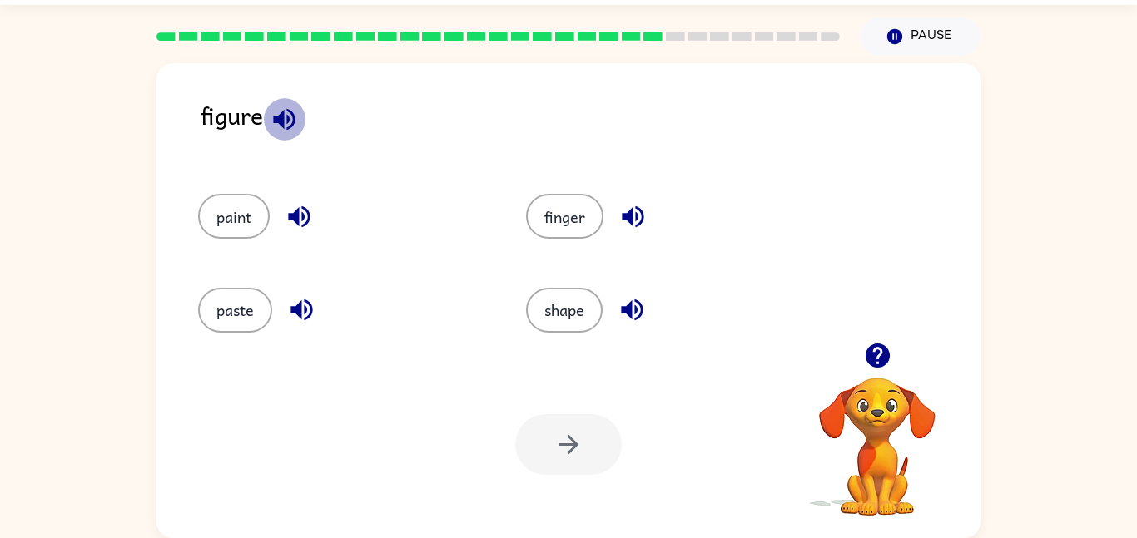
click at [289, 121] on icon "button" at bounding box center [284, 119] width 22 height 22
click at [297, 224] on icon "button" at bounding box center [299, 216] width 29 height 29
click at [315, 311] on icon "button" at bounding box center [301, 309] width 29 height 29
click at [616, 294] on div "shape" at bounding box center [671, 310] width 290 height 45
click at [628, 308] on icon "button" at bounding box center [632, 311] width 22 height 22
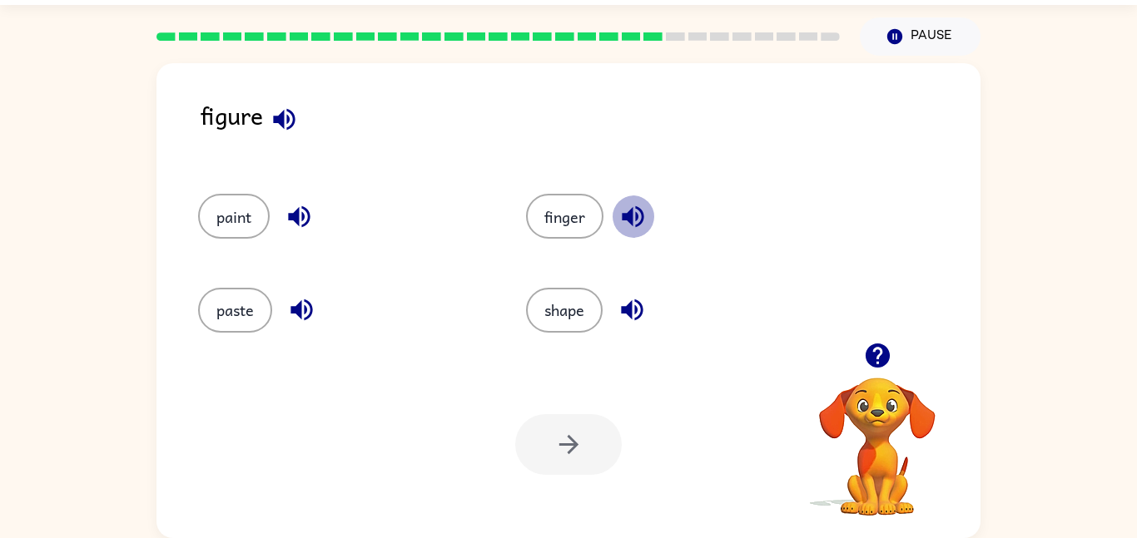
click at [621, 226] on icon "button" at bounding box center [632, 216] width 29 height 29
click at [588, 304] on button "shape" at bounding box center [564, 310] width 77 height 45
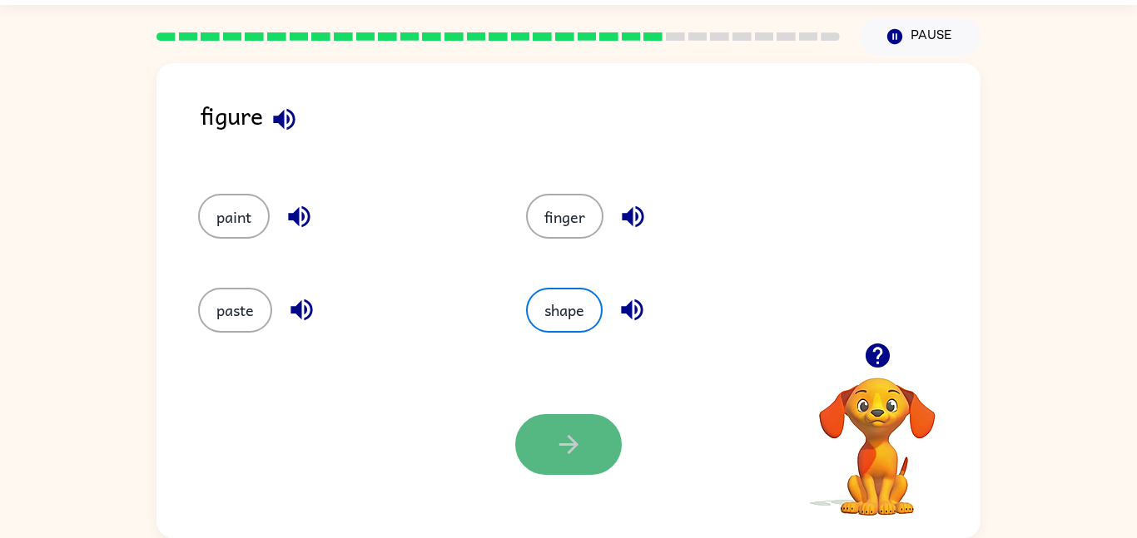
click at [562, 461] on button "button" at bounding box center [568, 444] width 107 height 61
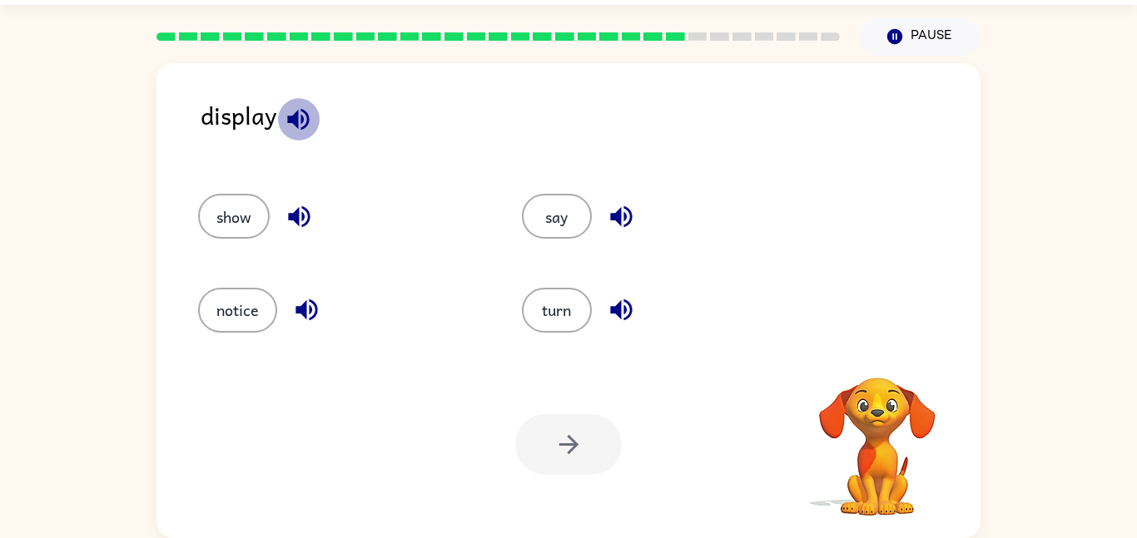
click at [292, 118] on icon "button" at bounding box center [298, 119] width 22 height 22
click at [301, 201] on button "button" at bounding box center [299, 217] width 42 height 42
click at [310, 316] on icon "button" at bounding box center [306, 309] width 29 height 29
click at [603, 308] on button "button" at bounding box center [621, 310] width 42 height 42
click at [618, 216] on icon "button" at bounding box center [621, 217] width 22 height 22
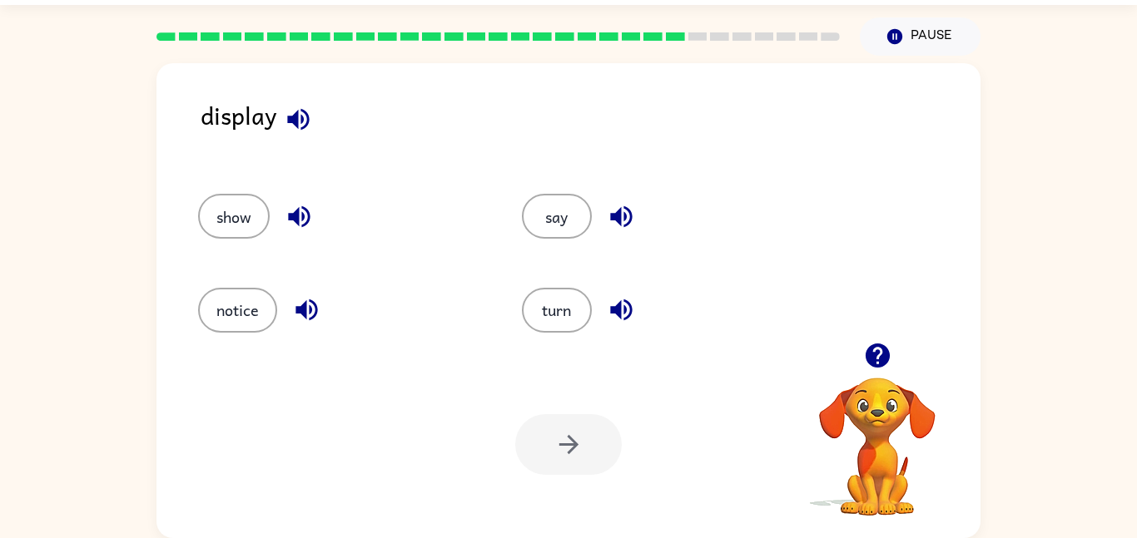
click at [282, 206] on button "button" at bounding box center [299, 217] width 42 height 42
click at [240, 233] on button "show" at bounding box center [234, 216] width 72 height 45
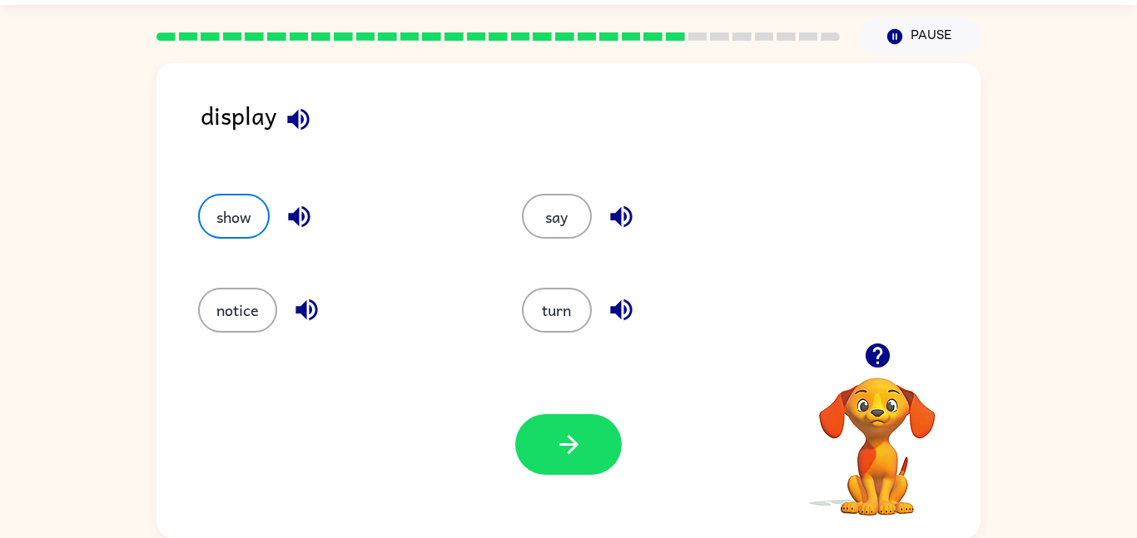
click at [533, 414] on div at bounding box center [568, 444] width 107 height 61
click at [538, 424] on button "button" at bounding box center [568, 444] width 107 height 61
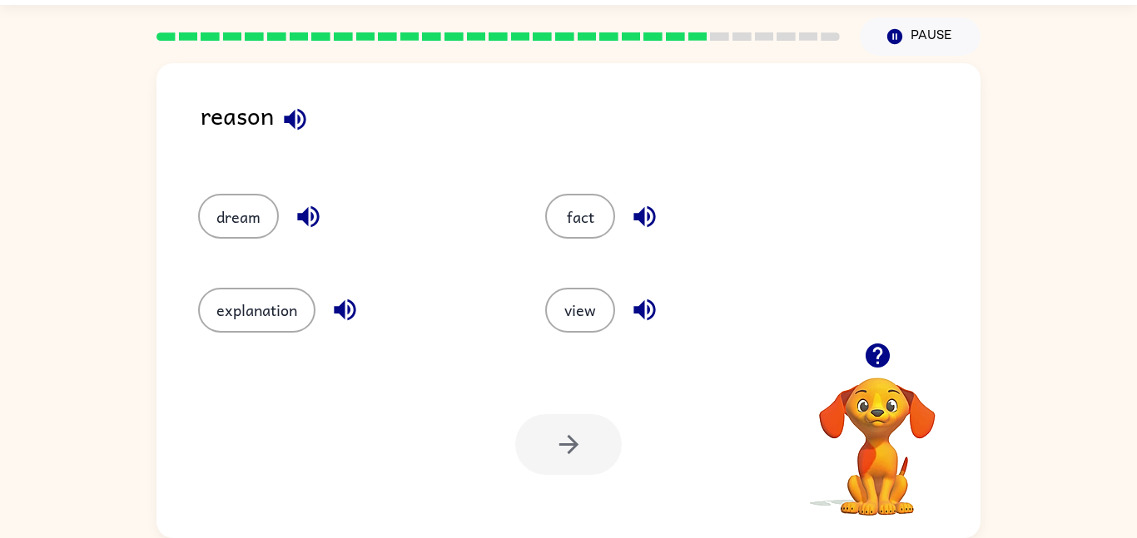
click at [295, 126] on icon "button" at bounding box center [294, 119] width 29 height 29
click at [315, 195] on div "dream" at bounding box center [352, 216] width 309 height 45
click at [305, 223] on icon "button" at bounding box center [308, 217] width 22 height 22
click at [334, 290] on div "explanation" at bounding box center [352, 310] width 309 height 45
click at [345, 305] on icon "button" at bounding box center [345, 311] width 22 height 22
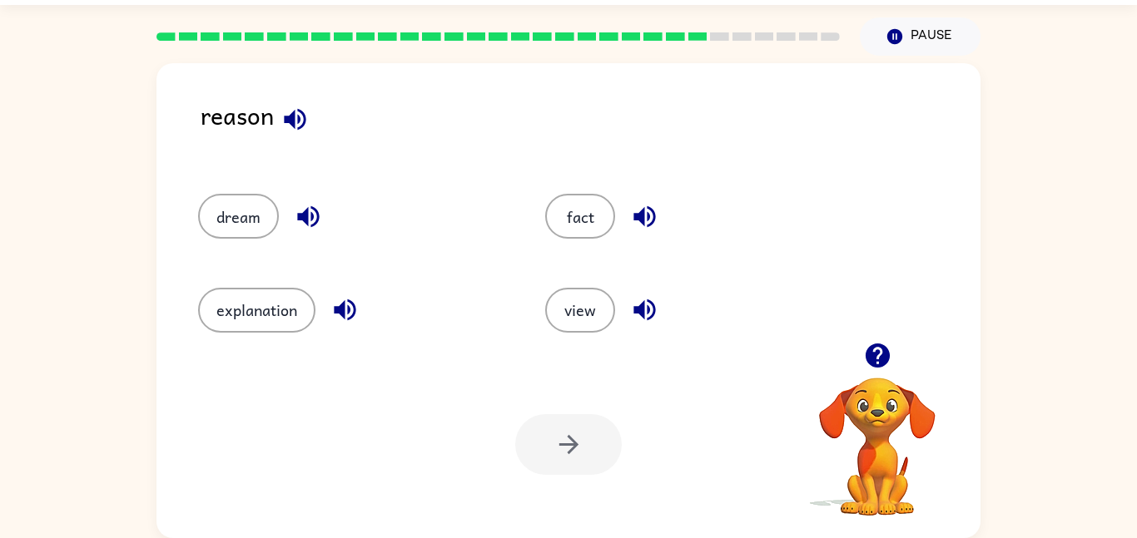
click at [628, 305] on button "button" at bounding box center [644, 310] width 42 height 42
click at [651, 208] on icon "button" at bounding box center [644, 217] width 22 height 22
click at [657, 209] on icon "button" at bounding box center [644, 216] width 29 height 29
click at [878, 357] on icon "button" at bounding box center [877, 355] width 29 height 29
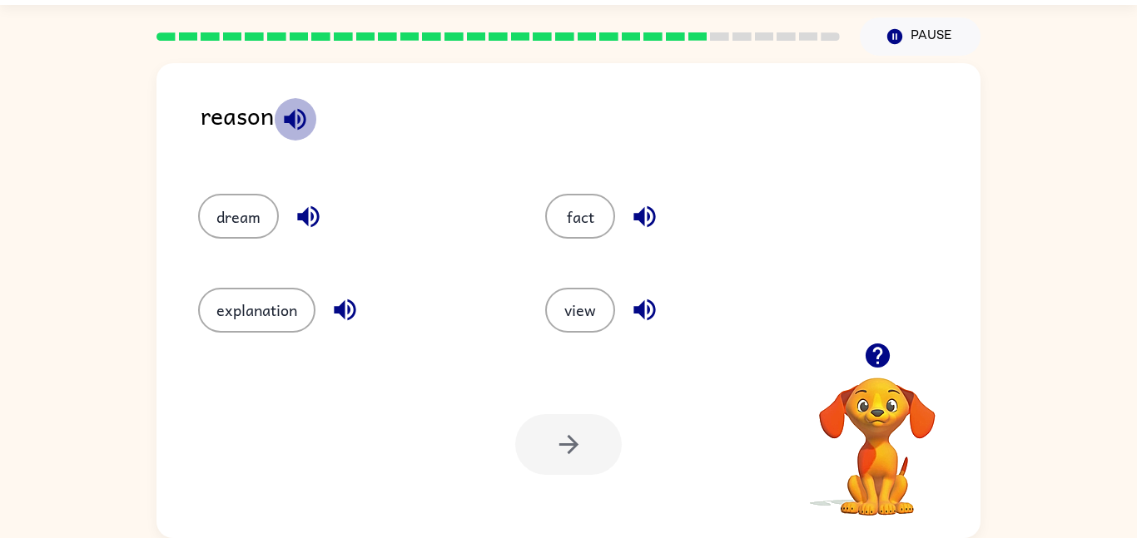
click at [303, 127] on icon "button" at bounding box center [294, 119] width 29 height 29
click at [299, 207] on icon "button" at bounding box center [308, 216] width 29 height 29
click at [346, 304] on icon "button" at bounding box center [344, 309] width 29 height 29
click at [587, 314] on button "view" at bounding box center [580, 310] width 70 height 45
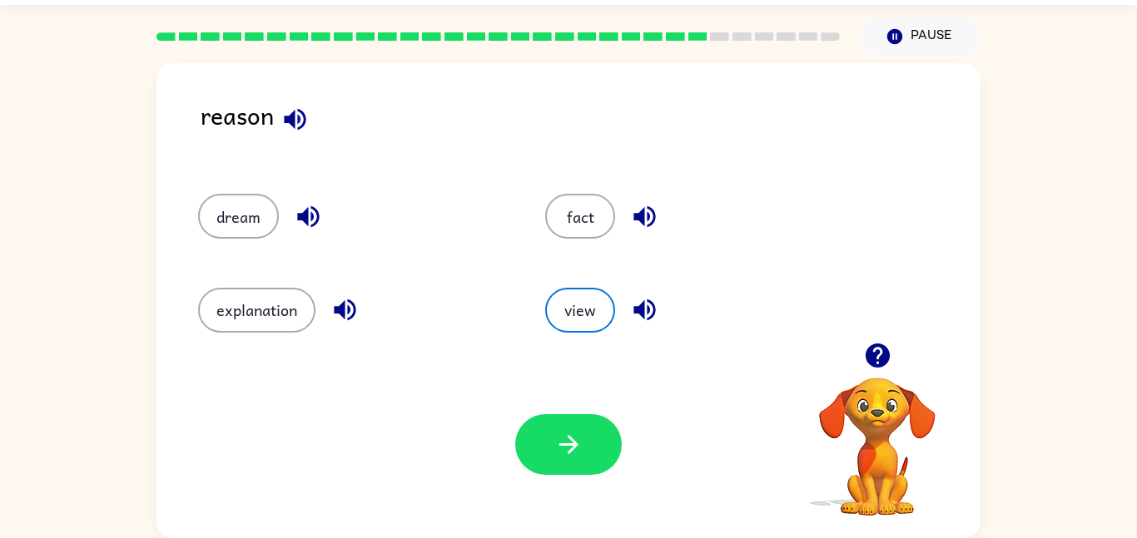
click at [646, 292] on button "button" at bounding box center [644, 310] width 42 height 42
click at [519, 435] on button "button" at bounding box center [568, 444] width 107 height 61
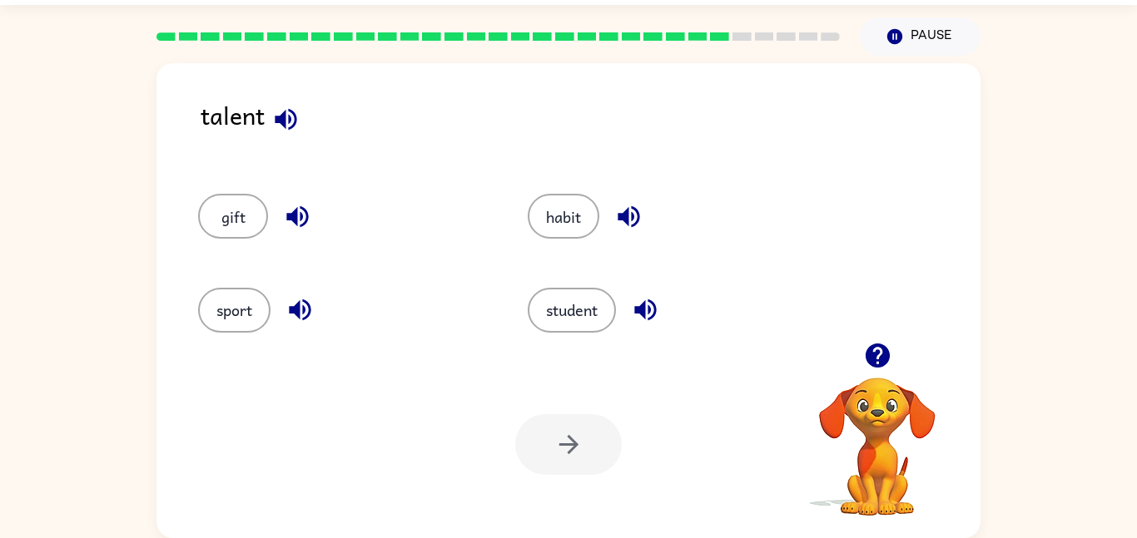
click at [301, 74] on div "talent gift habit sport student Your browser must support playing .mp4 files to…" at bounding box center [568, 300] width 824 height 475
click at [276, 136] on button "button" at bounding box center [286, 119] width 42 height 42
click at [301, 205] on icon "button" at bounding box center [297, 216] width 29 height 29
click at [295, 309] on icon "button" at bounding box center [300, 311] width 22 height 22
click at [618, 241] on div "habit" at bounding box center [661, 208] width 330 height 93
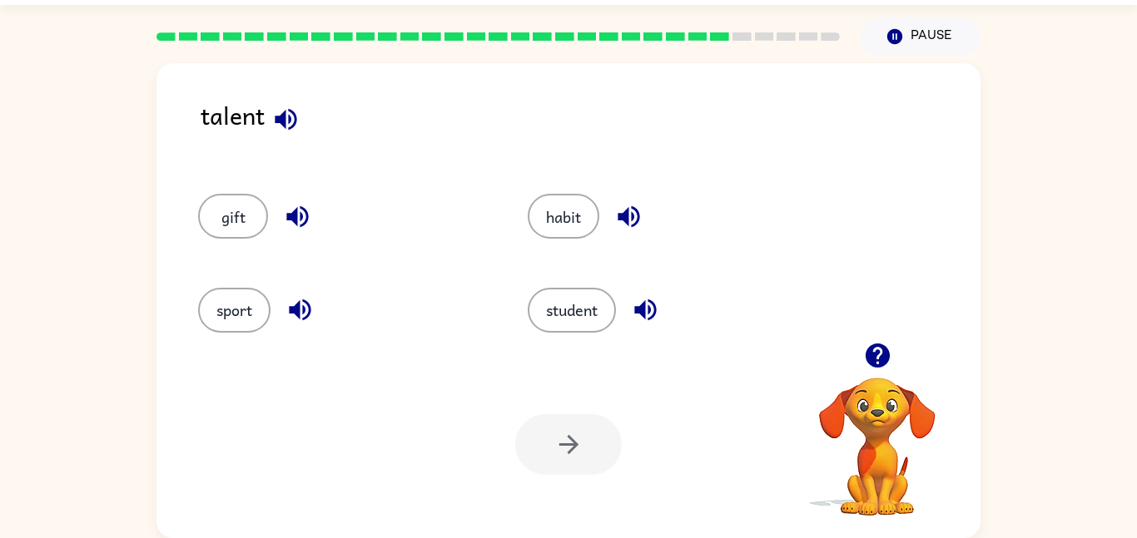
click at [633, 201] on button "button" at bounding box center [629, 217] width 42 height 42
click at [646, 315] on icon "button" at bounding box center [645, 311] width 22 height 22
click at [548, 196] on button "habit" at bounding box center [564, 216] width 72 height 45
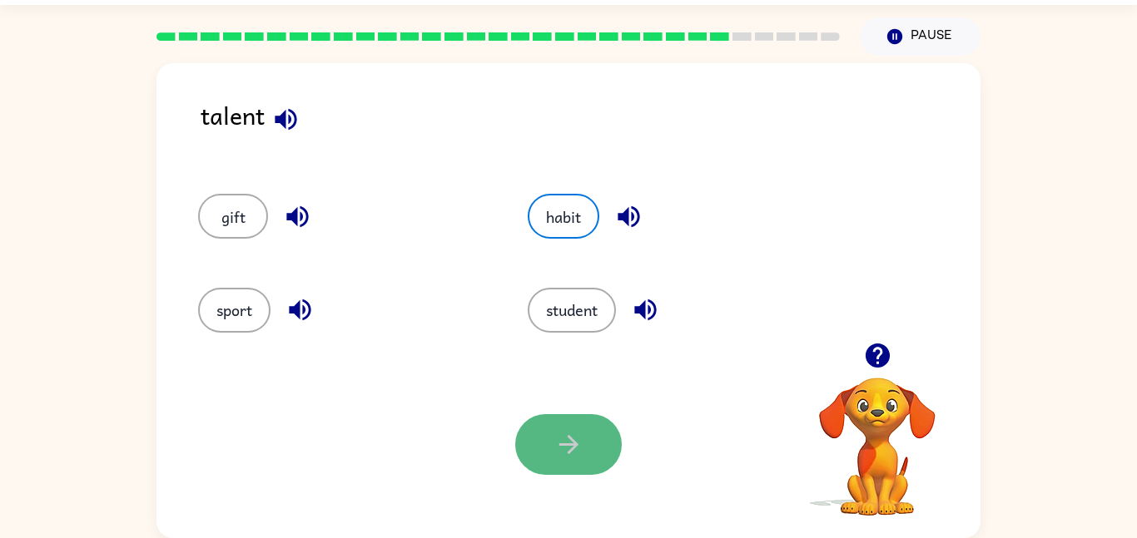
click at [582, 439] on icon "button" at bounding box center [568, 444] width 29 height 29
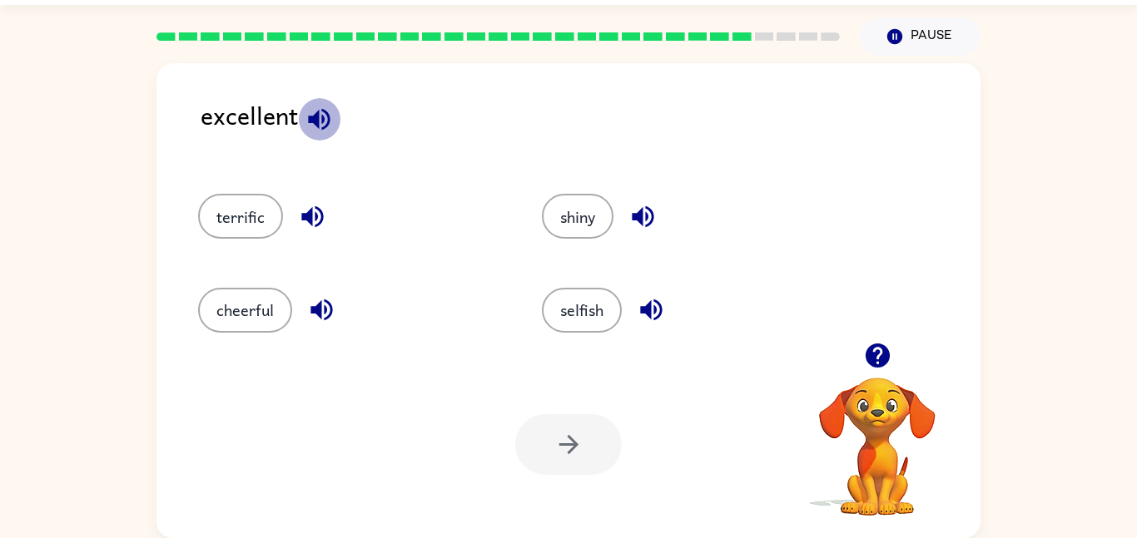
click at [306, 107] on icon "button" at bounding box center [319, 119] width 29 height 29
click at [305, 232] on button "button" at bounding box center [312, 217] width 42 height 42
click at [318, 308] on icon "button" at bounding box center [321, 311] width 22 height 22
click at [659, 202] on button "button" at bounding box center [643, 217] width 42 height 42
click at [652, 319] on icon "button" at bounding box center [651, 309] width 29 height 29
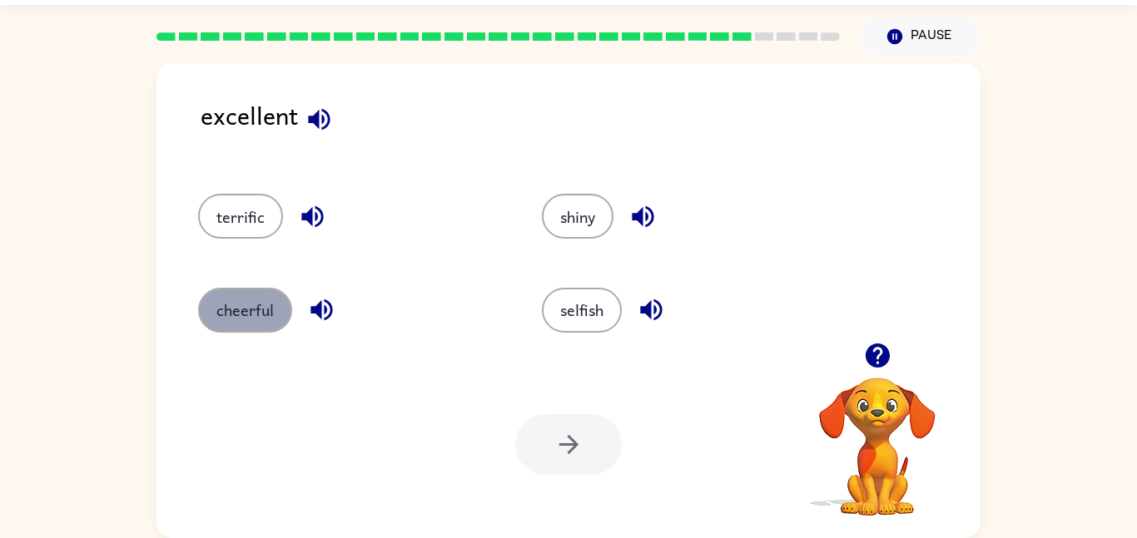
click at [255, 316] on button "cheerful" at bounding box center [245, 310] width 94 height 45
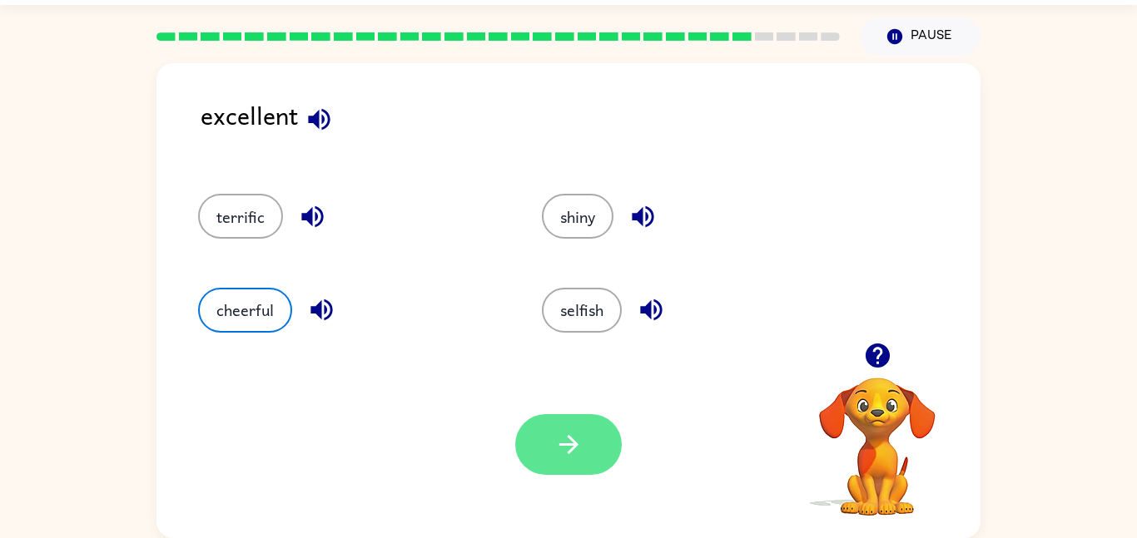
click at [569, 445] on icon "button" at bounding box center [567, 444] width 19 height 19
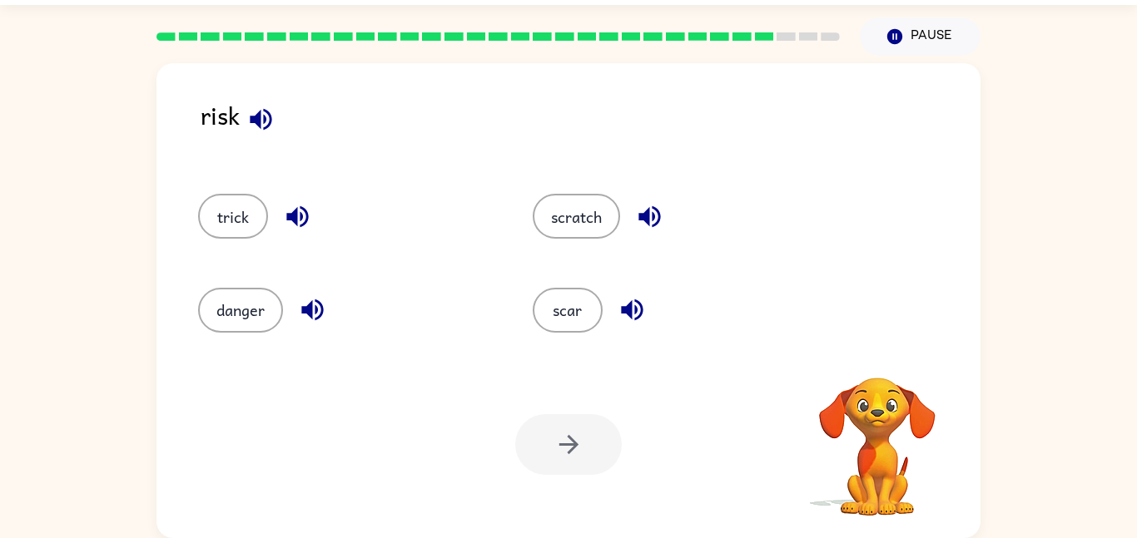
click at [251, 122] on icon "button" at bounding box center [261, 119] width 22 height 22
click at [642, 307] on icon "button" at bounding box center [632, 311] width 22 height 22
click at [642, 210] on icon "button" at bounding box center [649, 216] width 29 height 29
click at [312, 201] on button "button" at bounding box center [297, 217] width 42 height 42
click at [306, 315] on icon "button" at bounding box center [312, 309] width 29 height 29
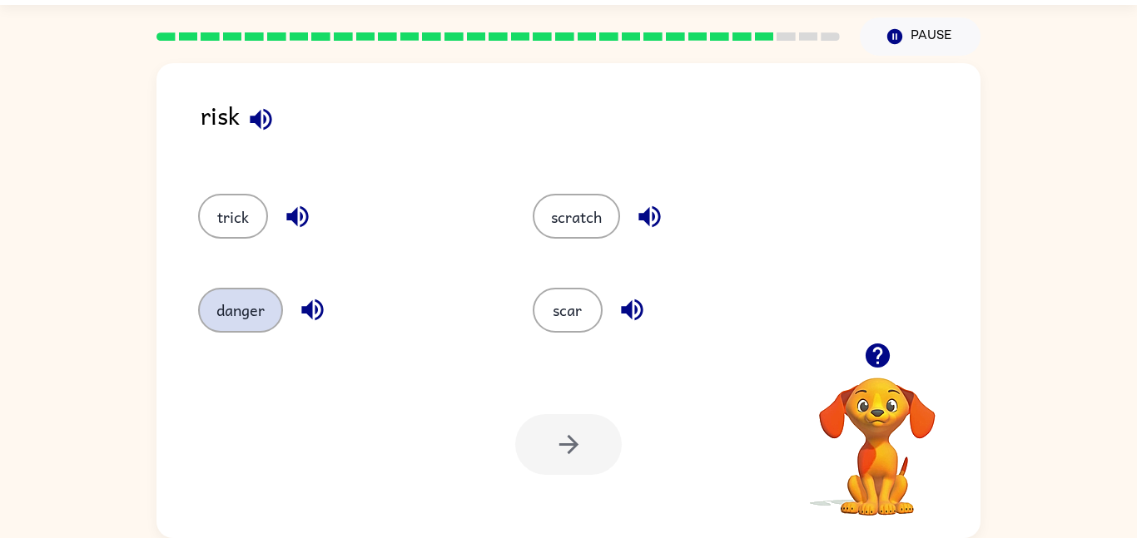
click at [259, 315] on button "danger" at bounding box center [240, 310] width 85 height 45
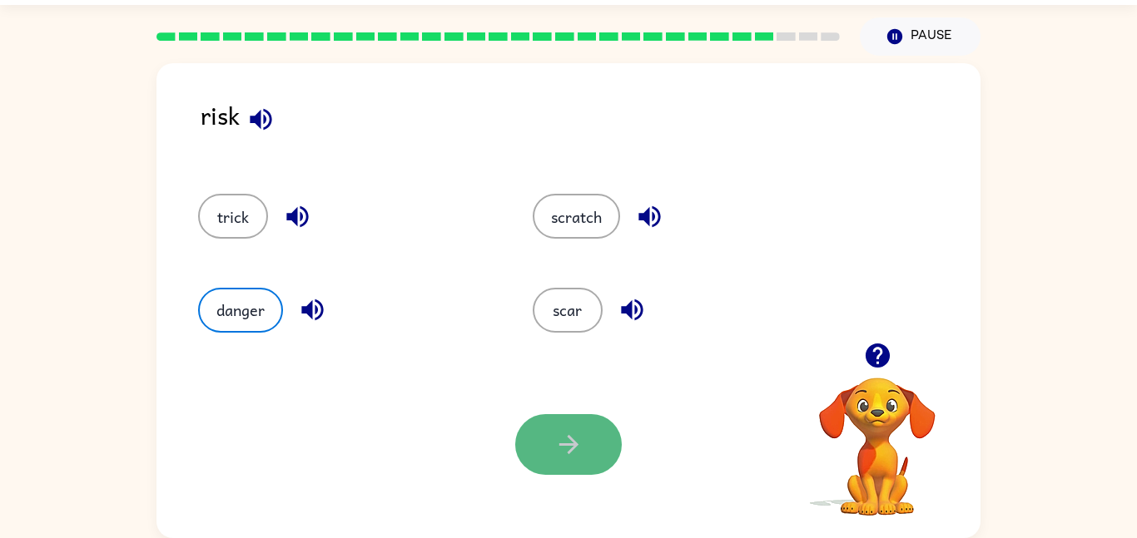
click at [533, 453] on button "button" at bounding box center [568, 444] width 107 height 61
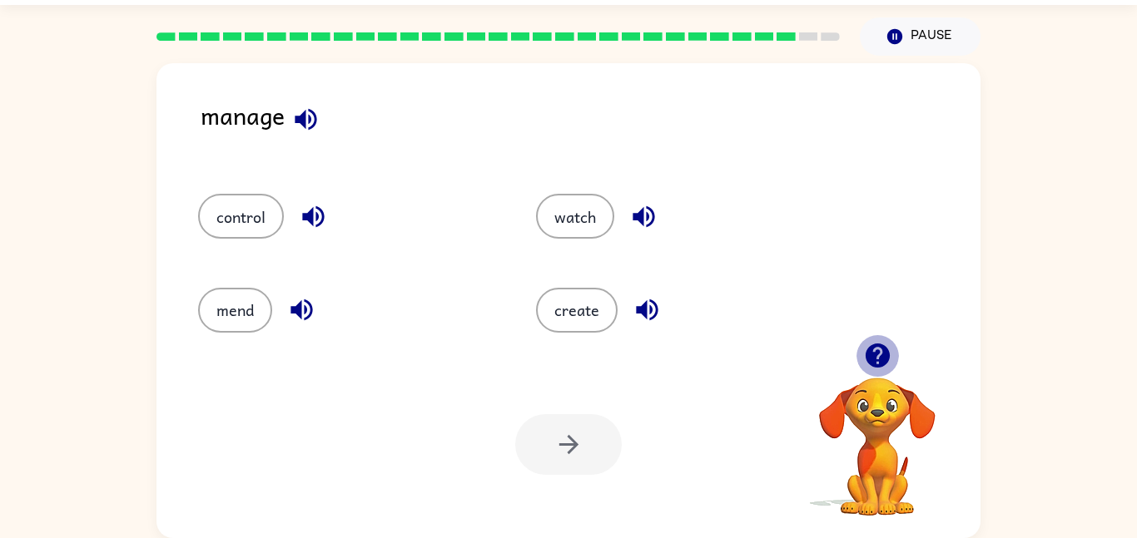
click at [886, 358] on icon "button" at bounding box center [877, 356] width 24 height 24
click at [886, 358] on video "Your browser must support playing .mp4 files to use Literably. Please try using…" at bounding box center [877, 435] width 166 height 166
click at [886, 358] on icon "button" at bounding box center [877, 356] width 24 height 24
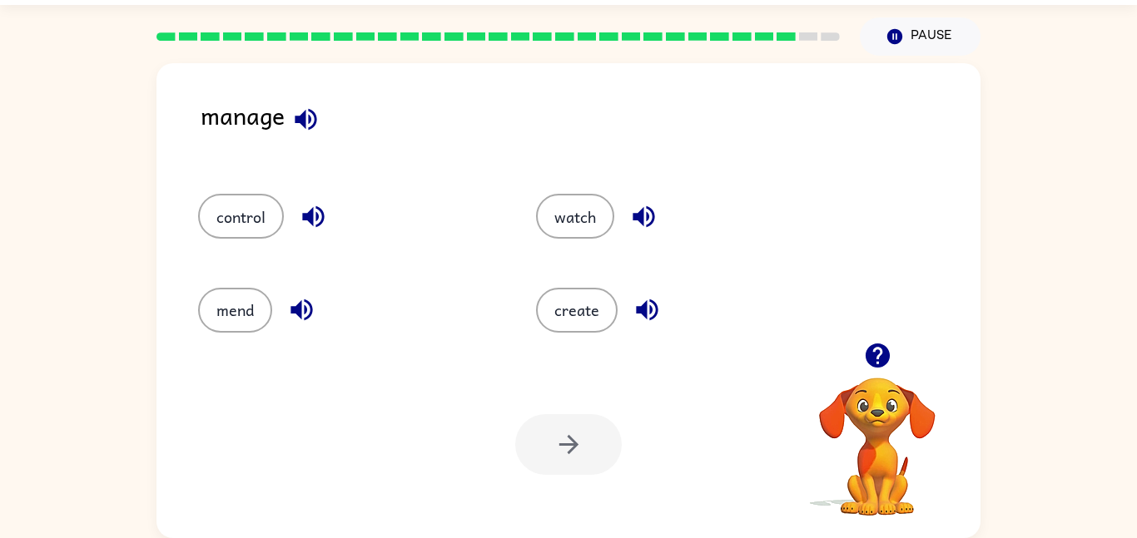
click at [886, 353] on icon "button" at bounding box center [877, 356] width 24 height 24
click at [295, 127] on icon "button" at bounding box center [305, 119] width 29 height 29
click at [320, 206] on icon "button" at bounding box center [313, 216] width 29 height 29
click at [306, 296] on icon "button" at bounding box center [301, 309] width 29 height 29
click at [626, 209] on button "button" at bounding box center [644, 217] width 42 height 42
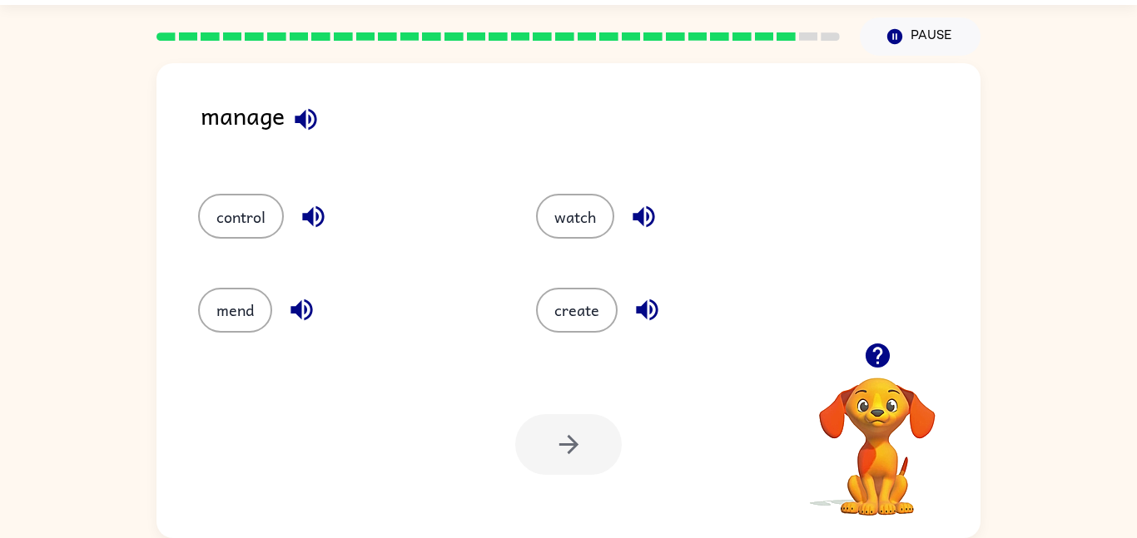
click at [639, 311] on icon "button" at bounding box center [647, 311] width 22 height 22
click at [551, 226] on button "watch" at bounding box center [575, 216] width 78 height 45
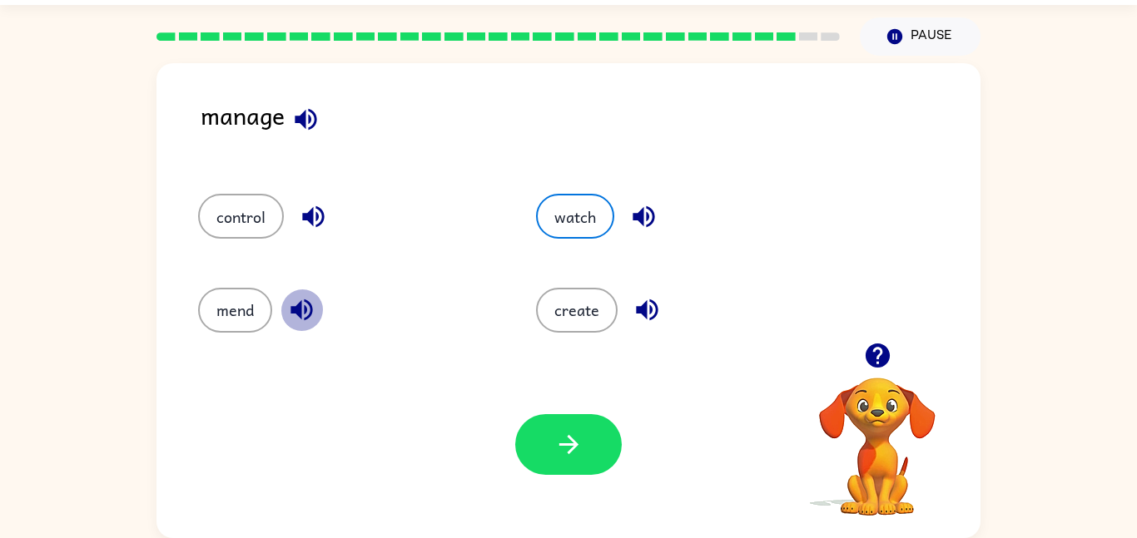
click at [299, 310] on icon "button" at bounding box center [301, 311] width 22 height 22
click at [251, 320] on button "mend" at bounding box center [235, 310] width 74 height 45
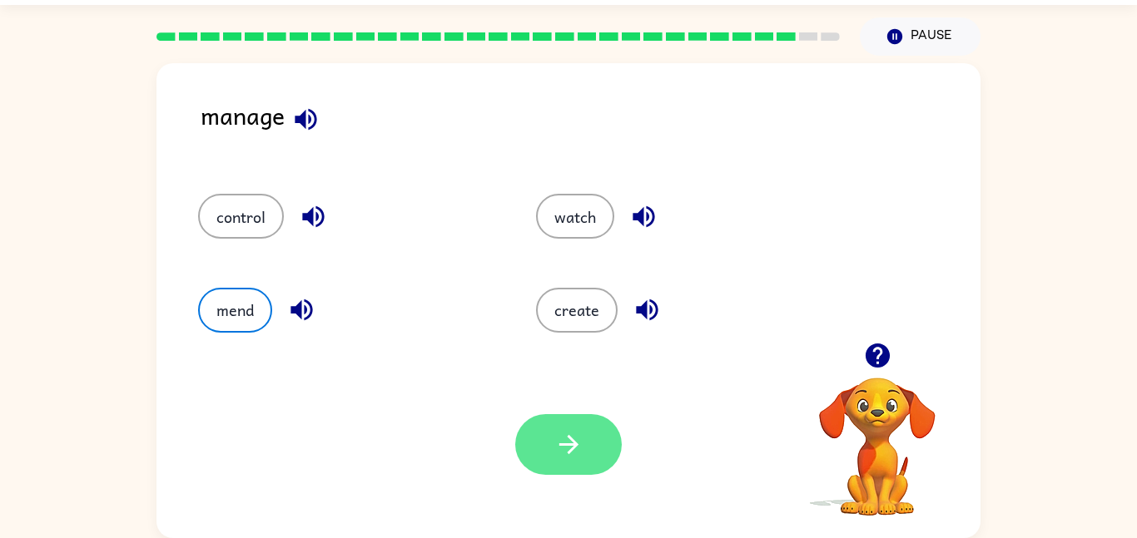
click at [548, 428] on button "button" at bounding box center [568, 444] width 107 height 61
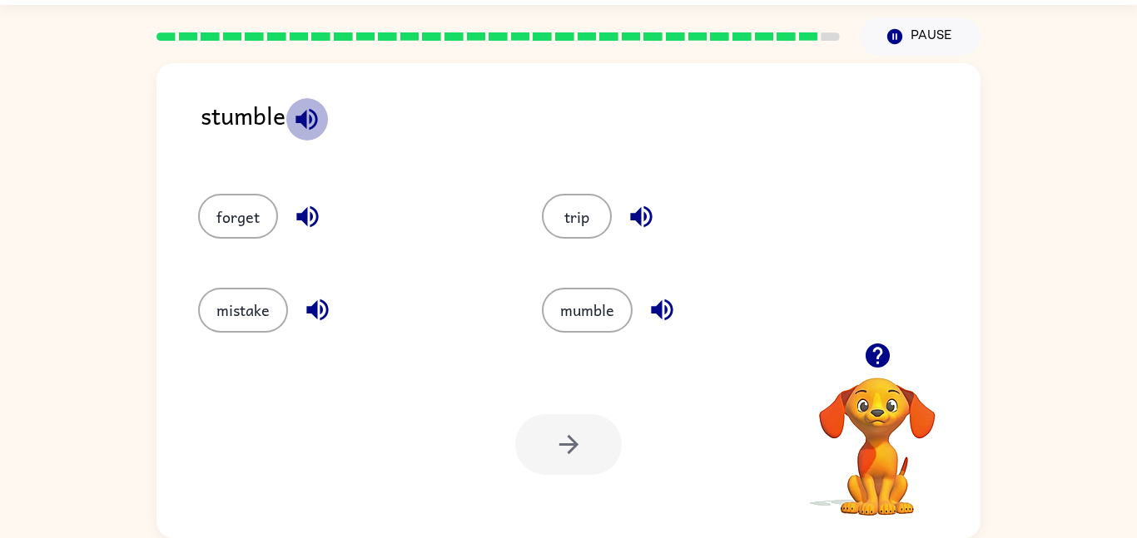
click at [299, 131] on icon "button" at bounding box center [306, 119] width 29 height 29
click at [316, 230] on icon "button" at bounding box center [307, 216] width 29 height 29
click at [325, 316] on icon "button" at bounding box center [317, 311] width 22 height 22
click at [627, 229] on icon "button" at bounding box center [641, 216] width 29 height 29
click at [671, 313] on icon "button" at bounding box center [662, 311] width 22 height 22
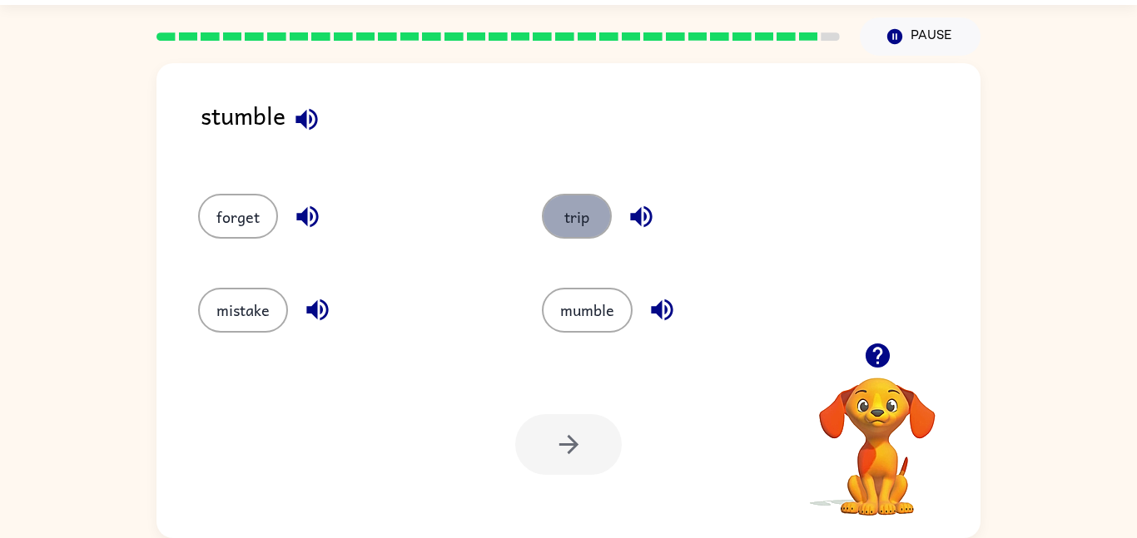
click at [566, 226] on button "trip" at bounding box center [577, 216] width 70 height 45
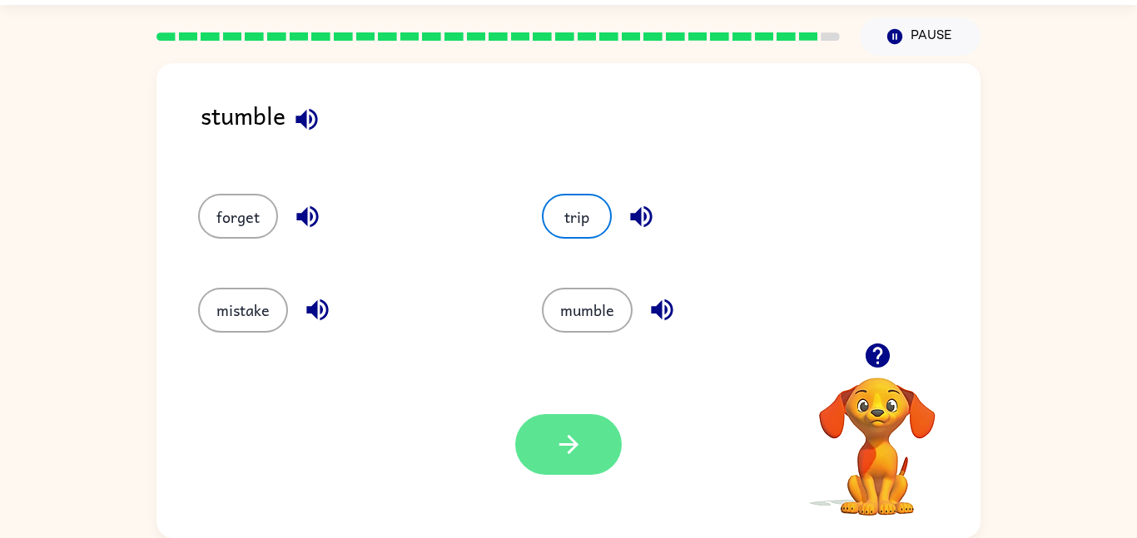
click at [609, 437] on button "button" at bounding box center [568, 444] width 107 height 61
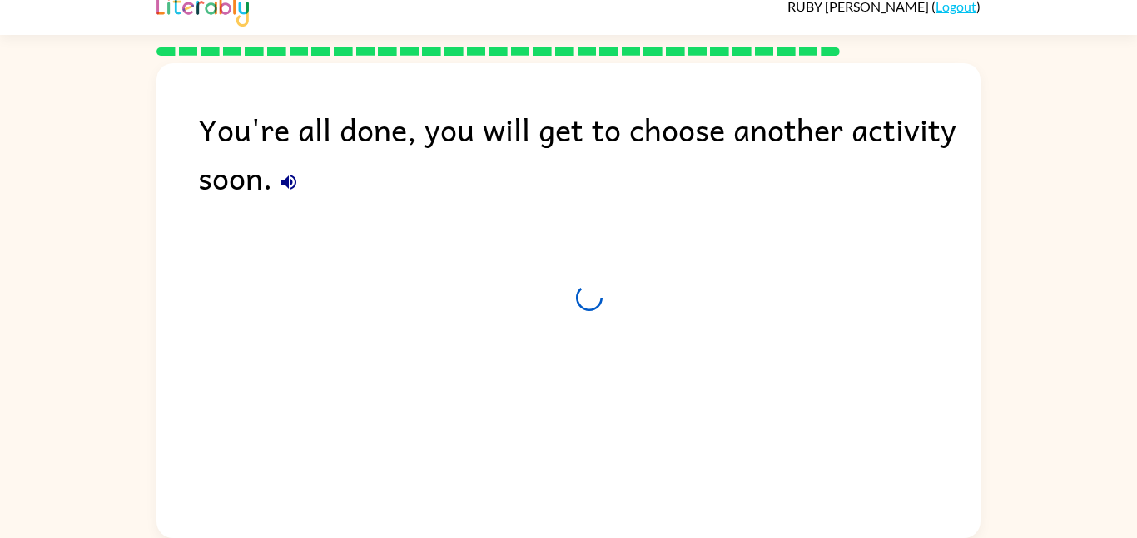
scroll to position [17, 0]
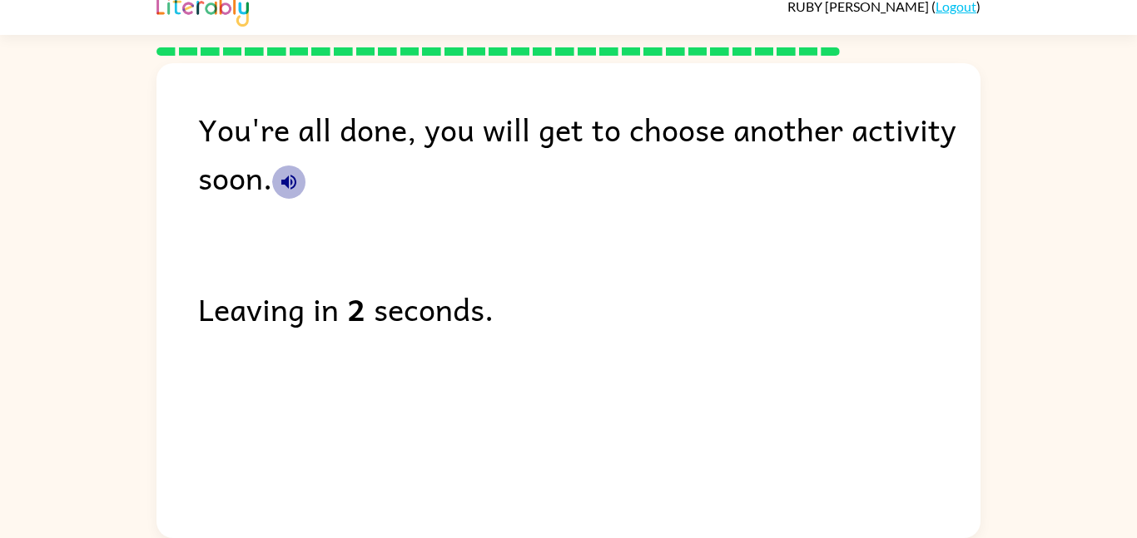
click at [295, 187] on icon "button" at bounding box center [289, 182] width 20 height 20
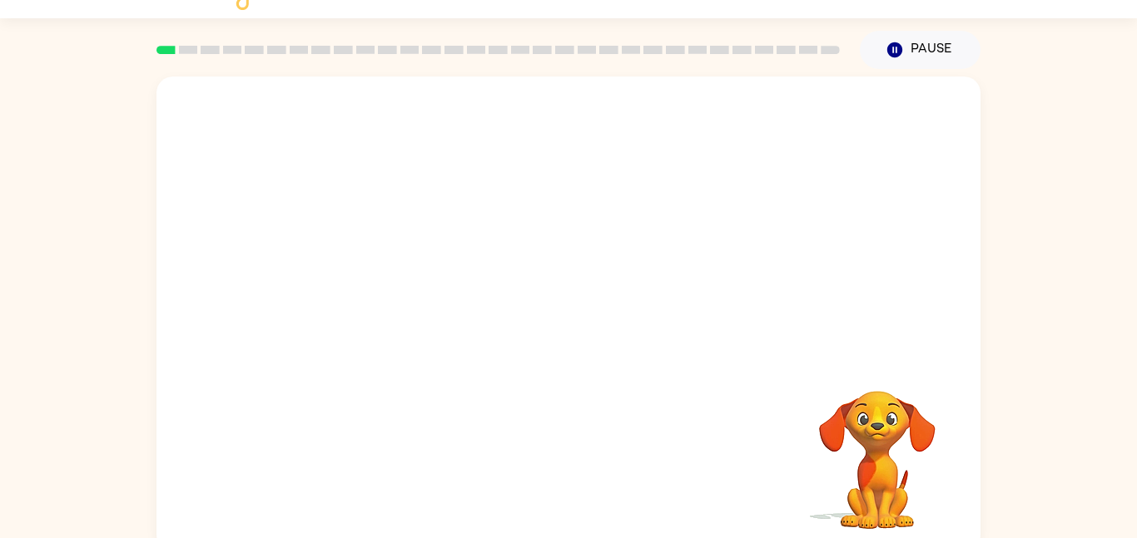
scroll to position [47, 0]
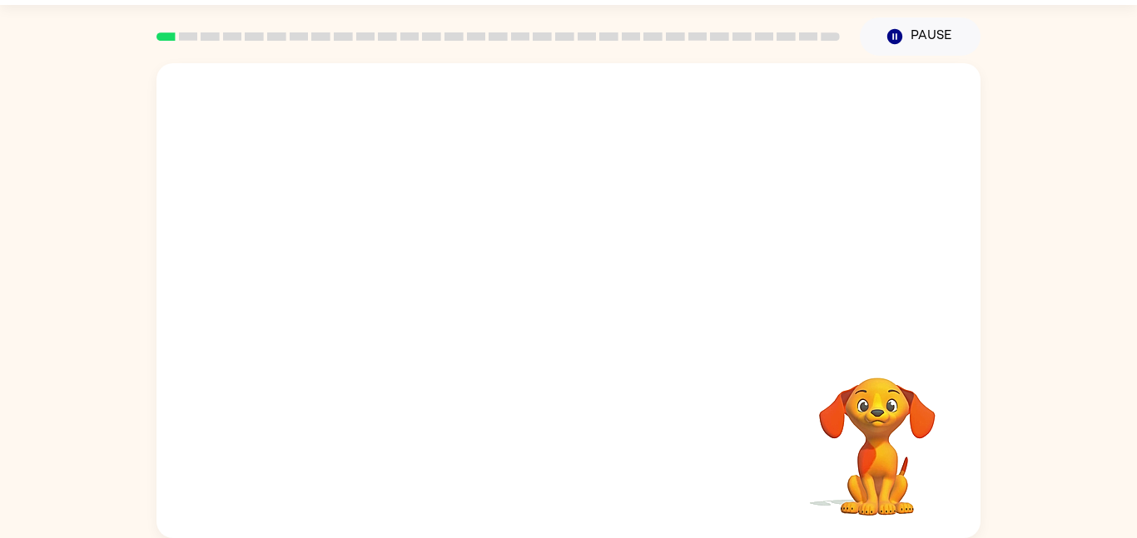
click at [433, 209] on video "Your browser must support playing .mp4 files to use Literably. Please try using…" at bounding box center [568, 203] width 824 height 280
click at [526, 301] on div at bounding box center [568, 309] width 107 height 61
click at [526, 301] on button "button" at bounding box center [568, 309] width 107 height 61
click at [299, 253] on div at bounding box center [568, 203] width 824 height 280
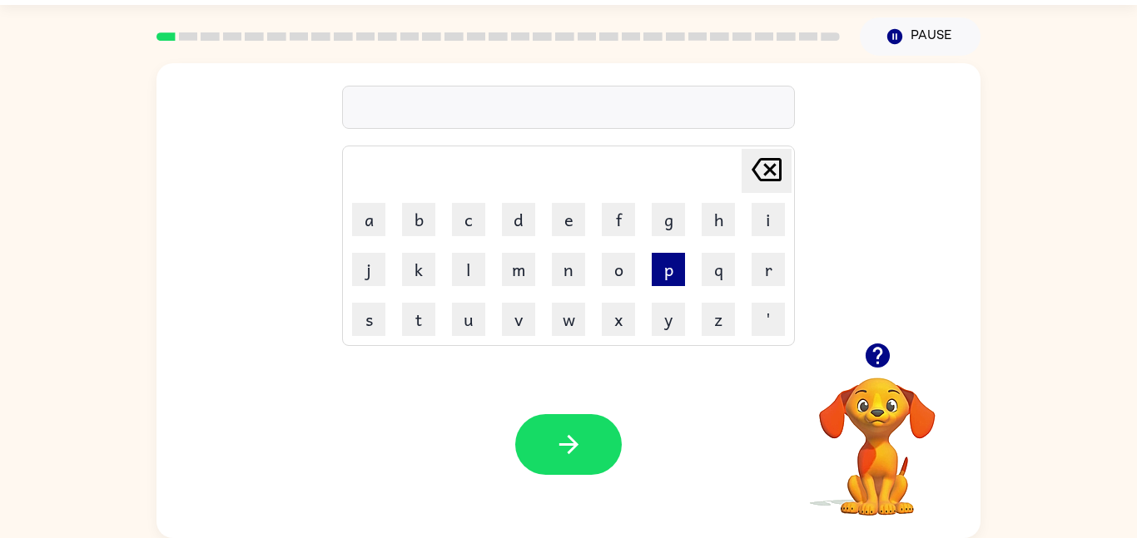
click at [663, 269] on button "p" at bounding box center [668, 269] width 33 height 33
click at [365, 215] on button "a" at bounding box center [368, 219] width 33 height 33
click at [526, 222] on button "d" at bounding box center [518, 219] width 33 height 33
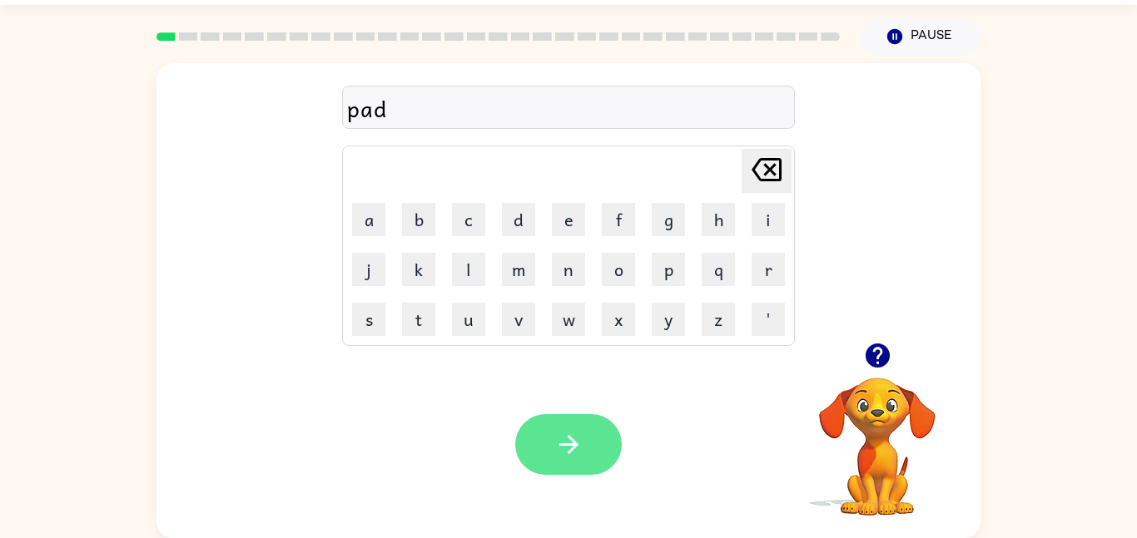
click at [576, 448] on icon "button" at bounding box center [568, 444] width 29 height 29
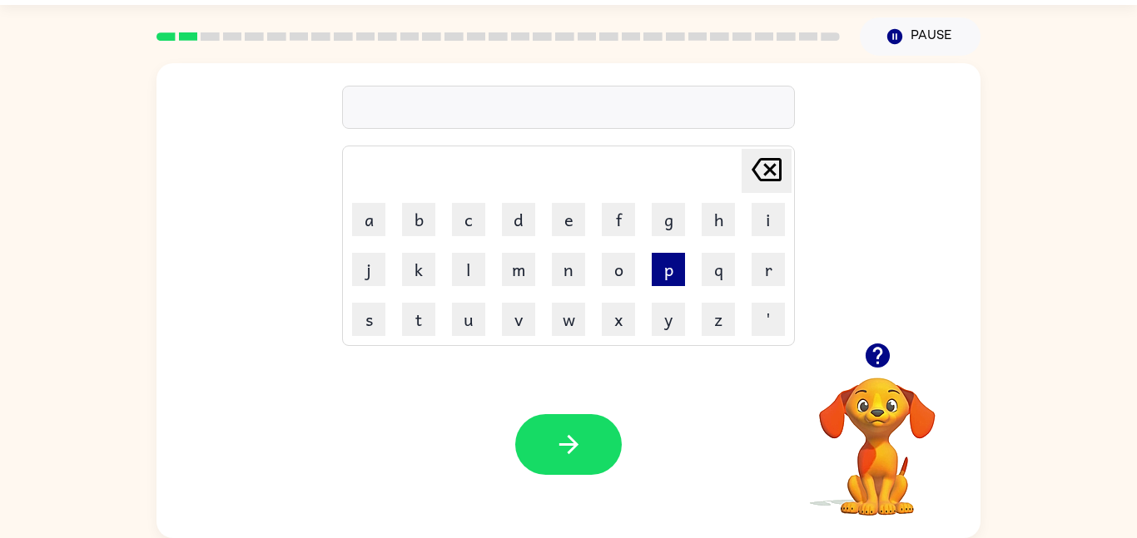
click at [652, 275] on button "p" at bounding box center [668, 269] width 33 height 33
click at [623, 270] on button "o" at bounding box center [618, 269] width 33 height 33
click at [569, 322] on button "w" at bounding box center [568, 319] width 33 height 33
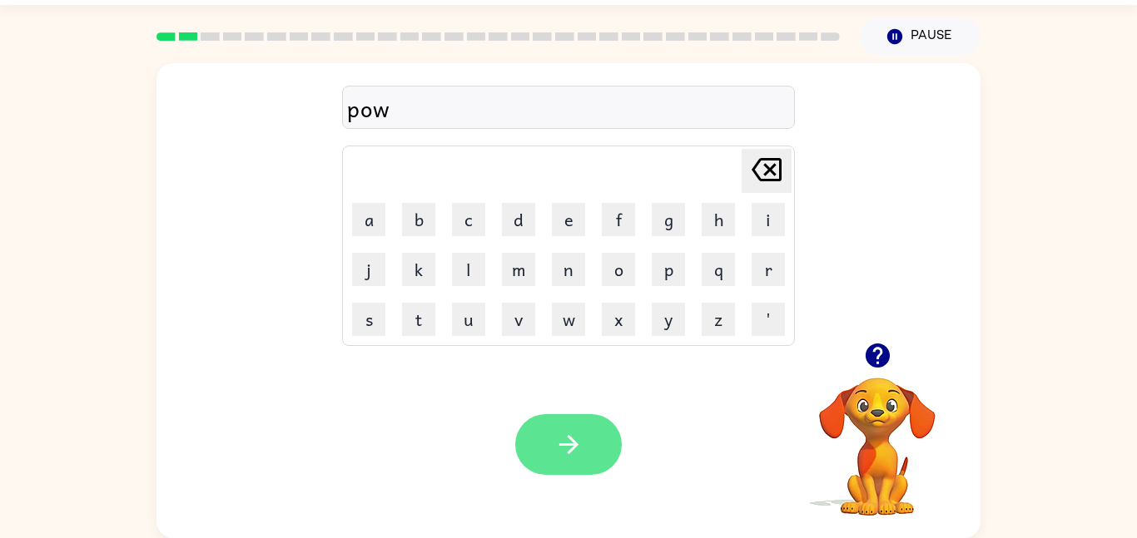
click at [558, 450] on icon "button" at bounding box center [568, 444] width 29 height 29
click at [558, 450] on div at bounding box center [568, 444] width 107 height 61
